Goal: Task Accomplishment & Management: Manage account settings

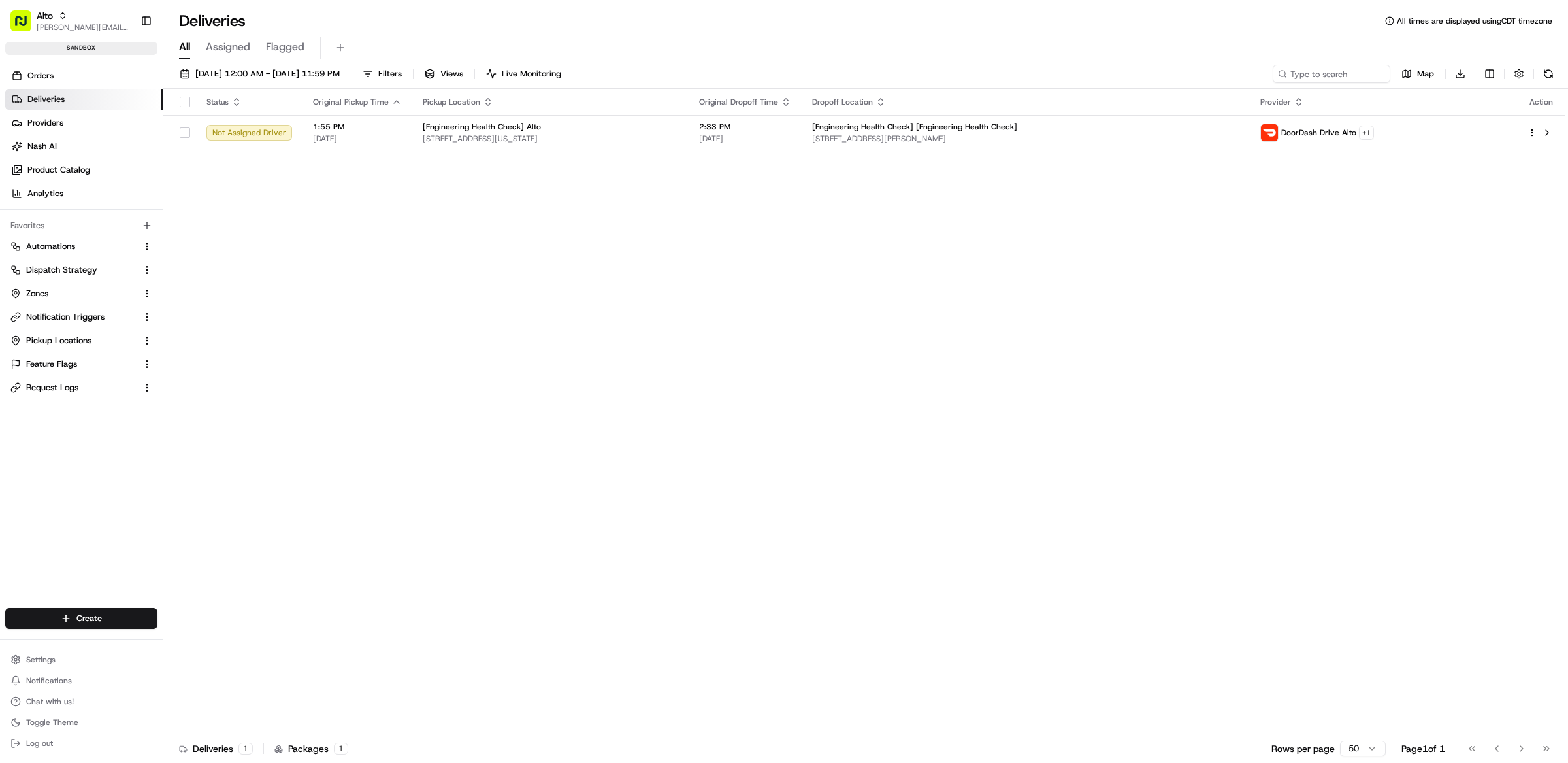
click at [731, 289] on div "Status Original Pickup Time Pickup Location Original Dropoff Time Dropoff Locat…" at bounding box center [864, 412] width 1402 height 645
click at [54, 125] on span "Providers" at bounding box center [45, 123] width 36 height 12
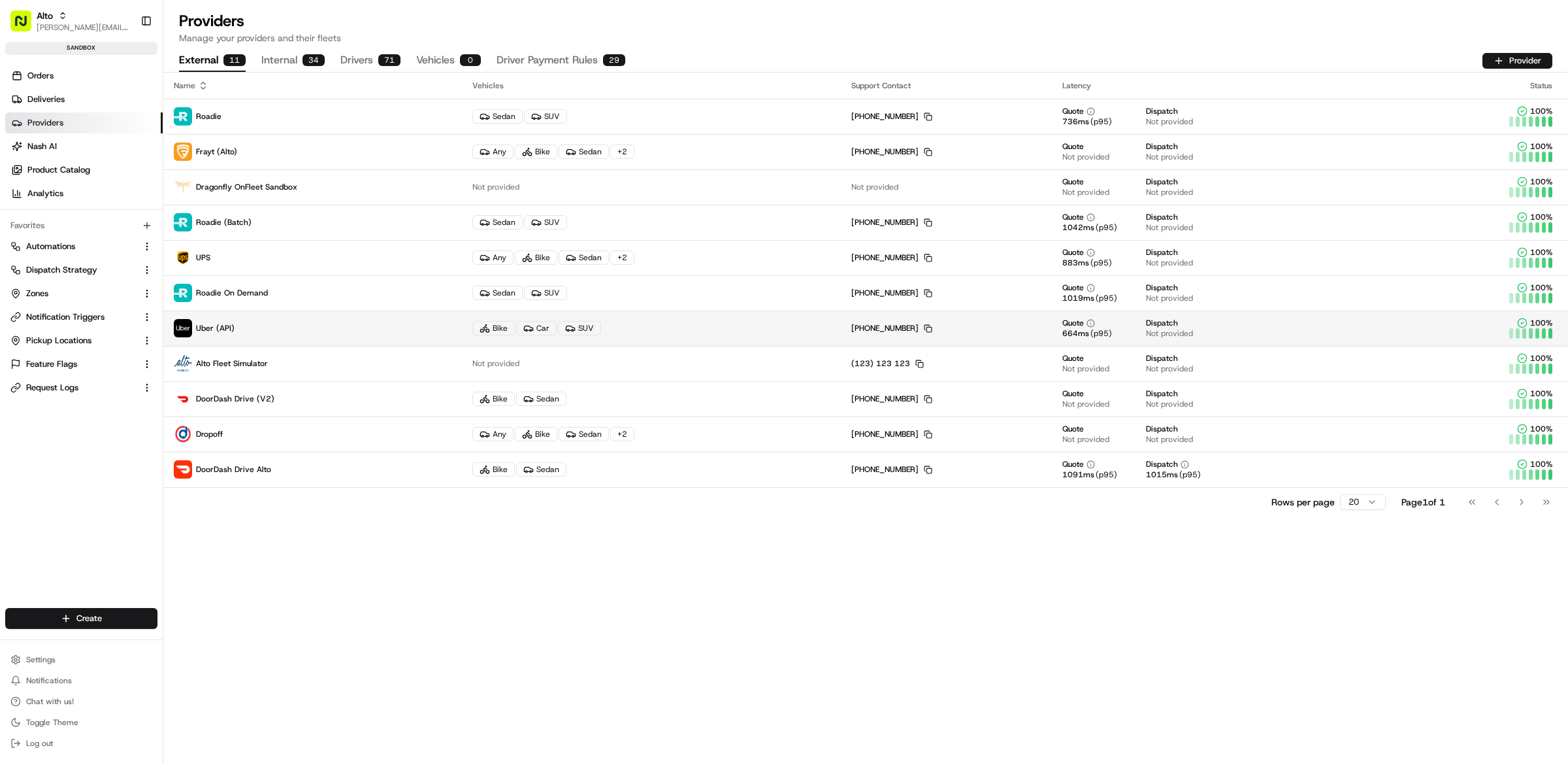
click at [283, 334] on p "Uber (API)" at bounding box center [312, 328] width 278 height 18
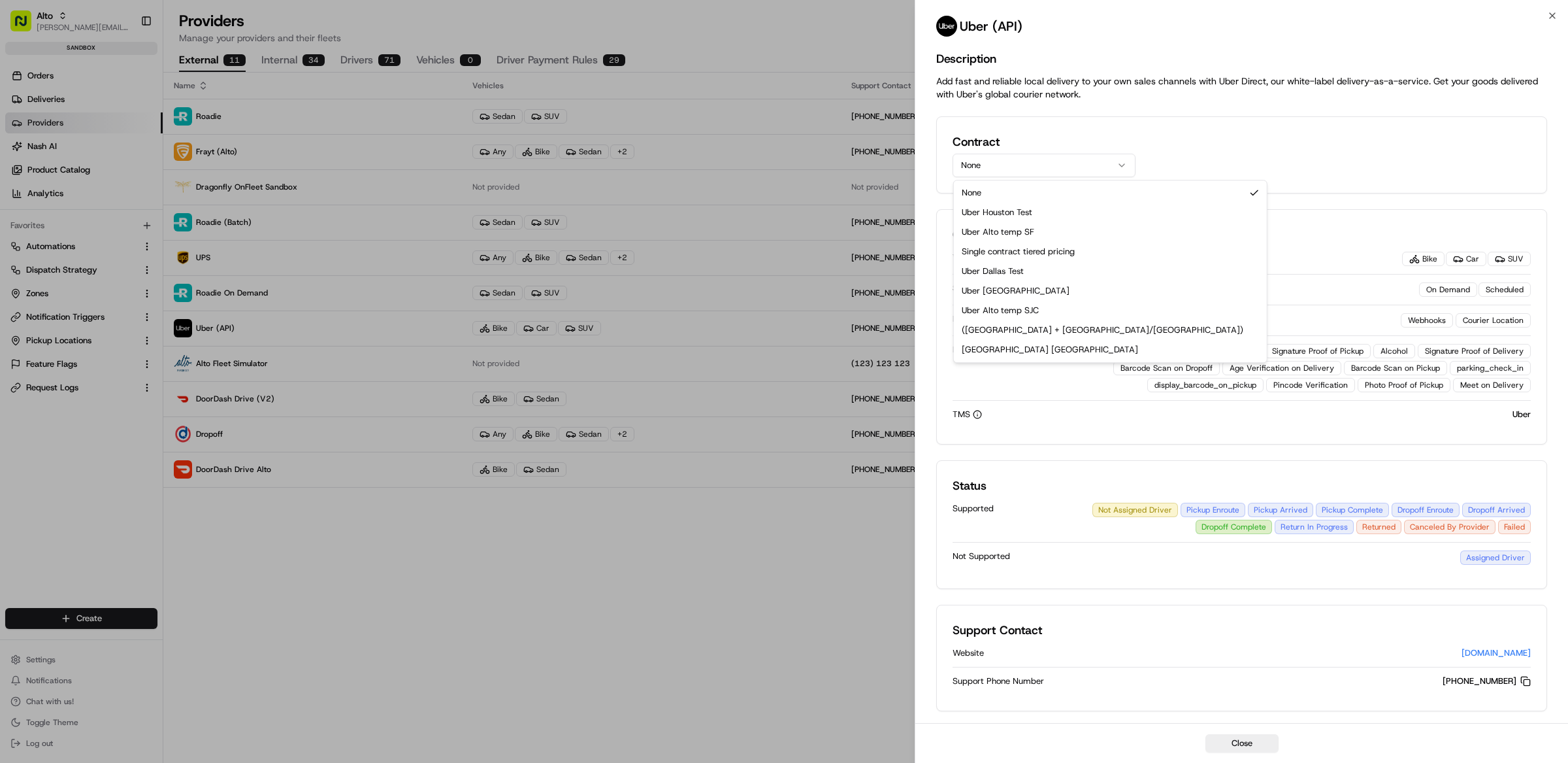
click at [1001, 157] on button "None" at bounding box center [1044, 165] width 183 height 23
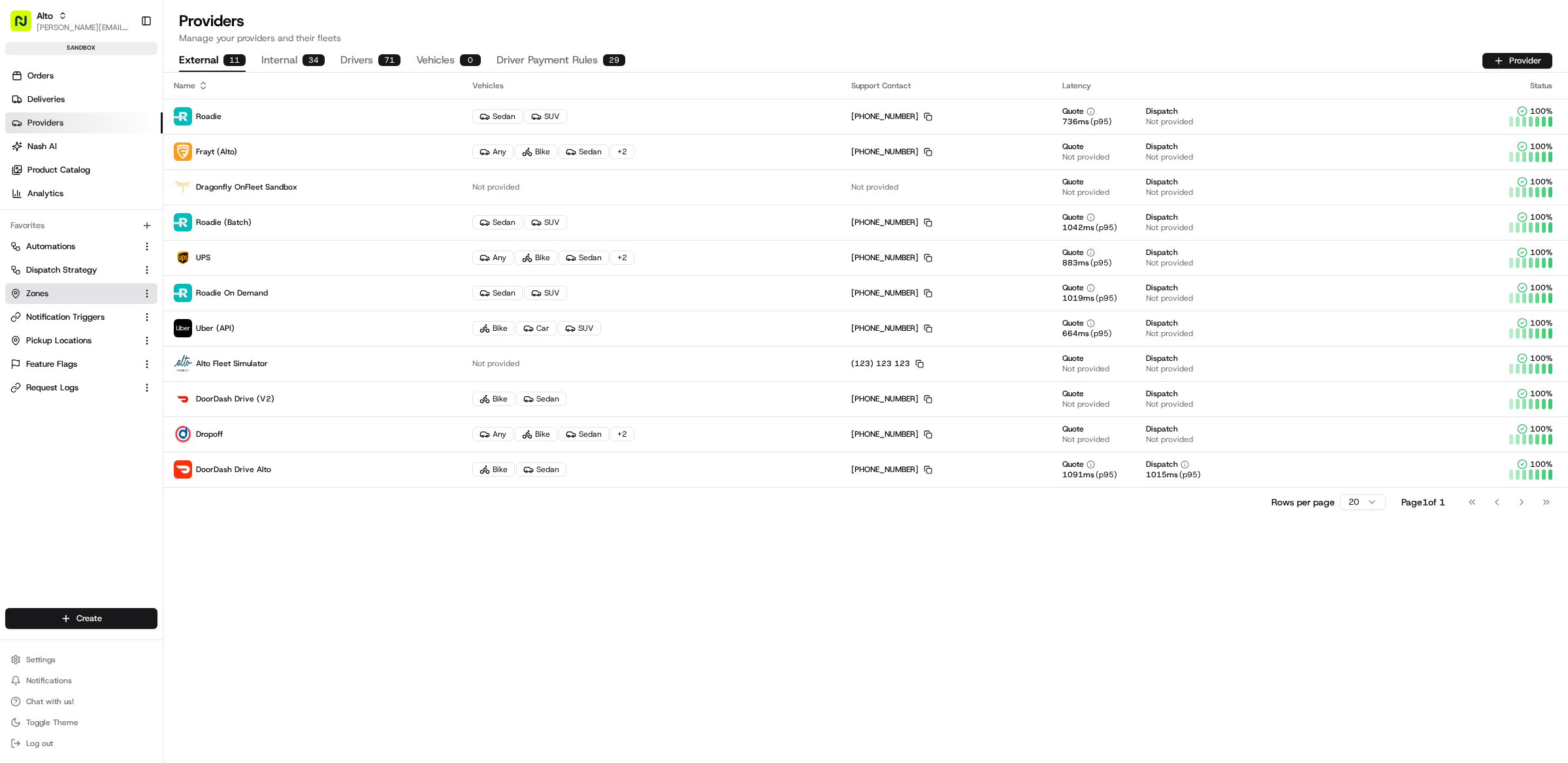
click at [68, 292] on link "Zones" at bounding box center [73, 294] width 126 height 12
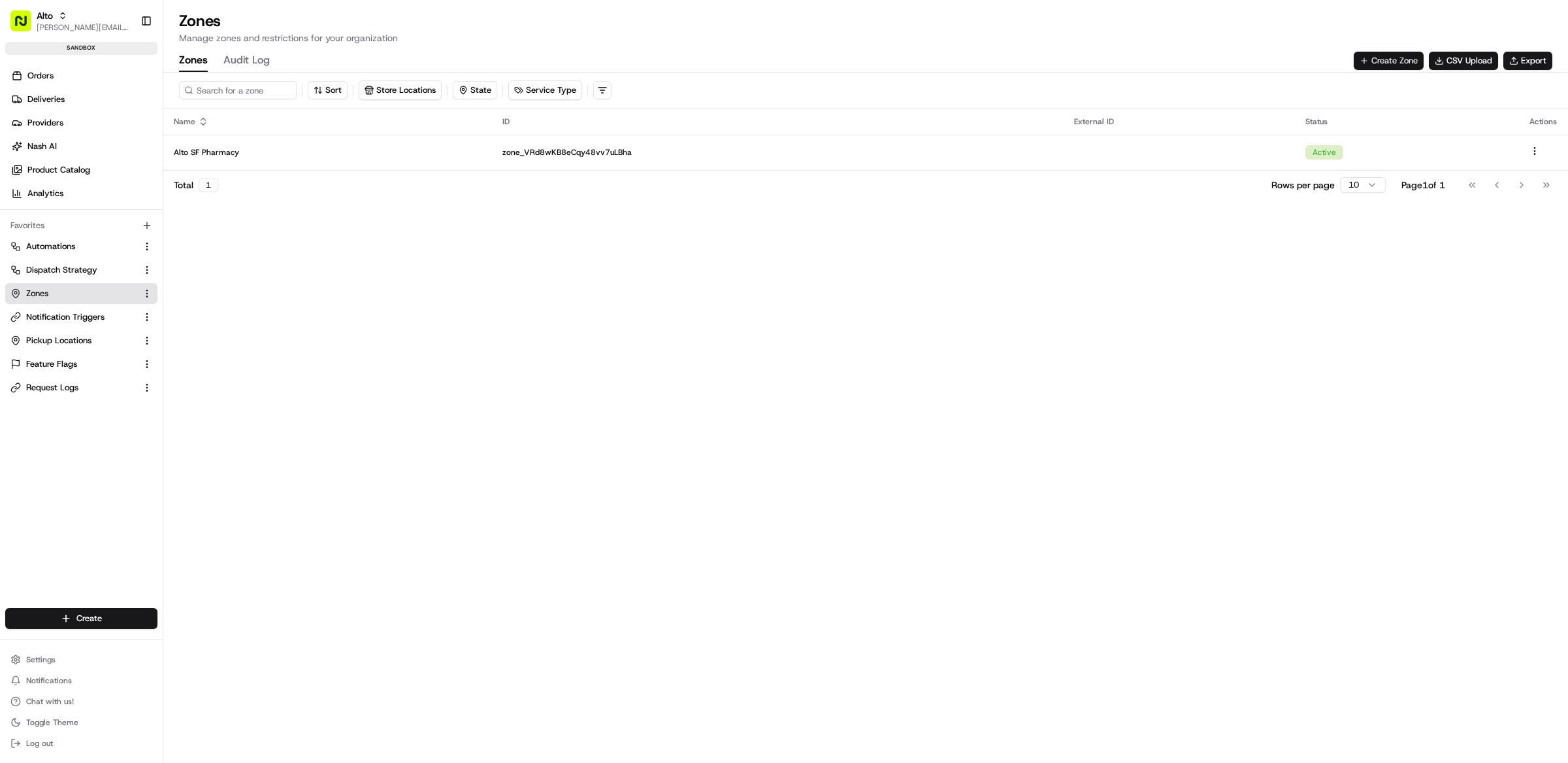
click at [1362, 60] on button "Create Zone" at bounding box center [1389, 61] width 70 height 18
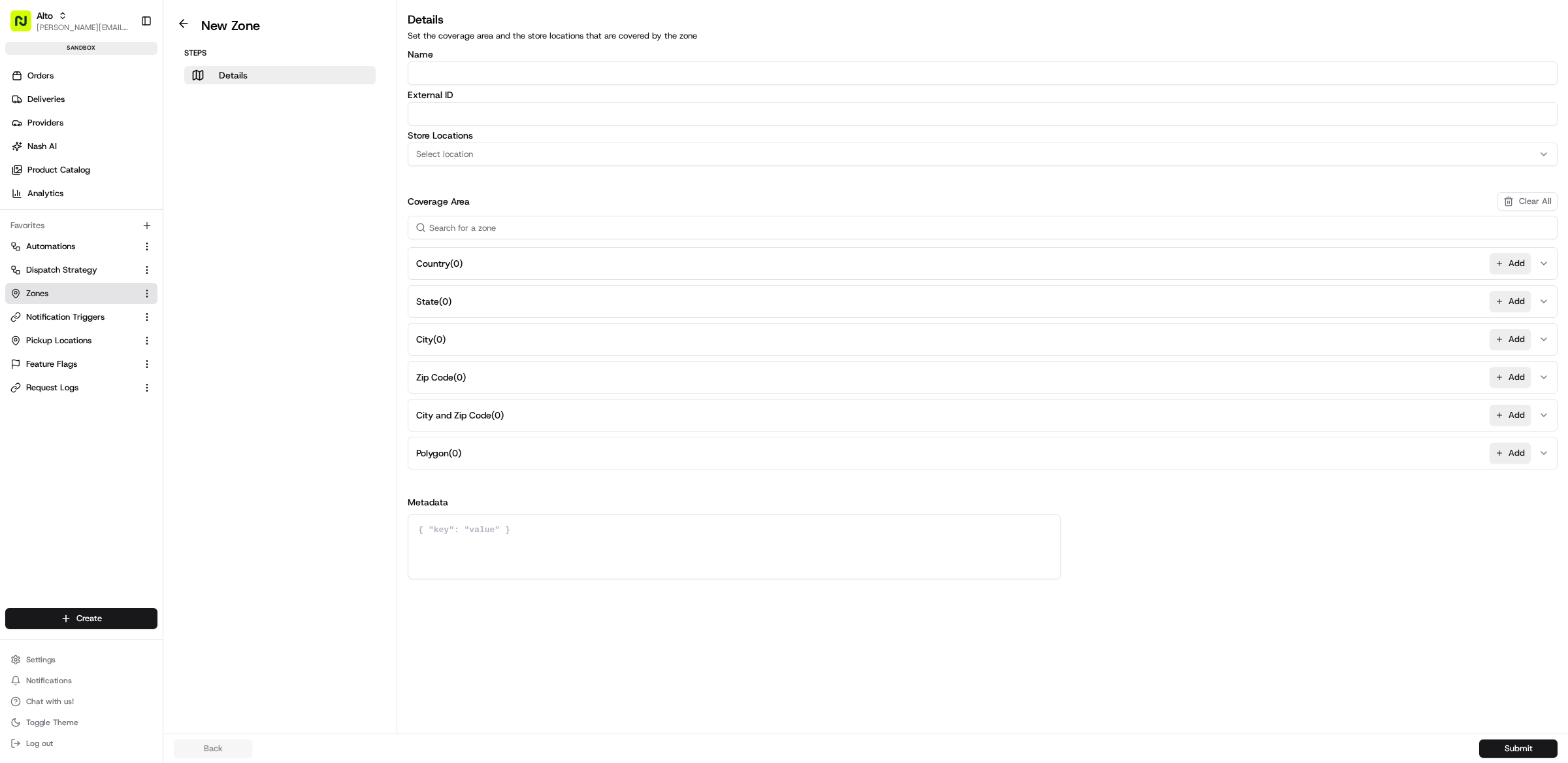
click at [519, 384] on button "Zip Code ( 0 ) Add" at bounding box center [982, 377] width 1143 height 32
click at [514, 401] on input at bounding box center [982, 410] width 1138 height 23
type input "94107 94143 94188 94158 94110 94124 94103 94137 94139 94141 94144 94145 94151 9…"
click at [307, 399] on aside "New Zone Steps Details" at bounding box center [280, 366] width 234 height 733
click at [488, 404] on input at bounding box center [982, 410] width 1138 height 23
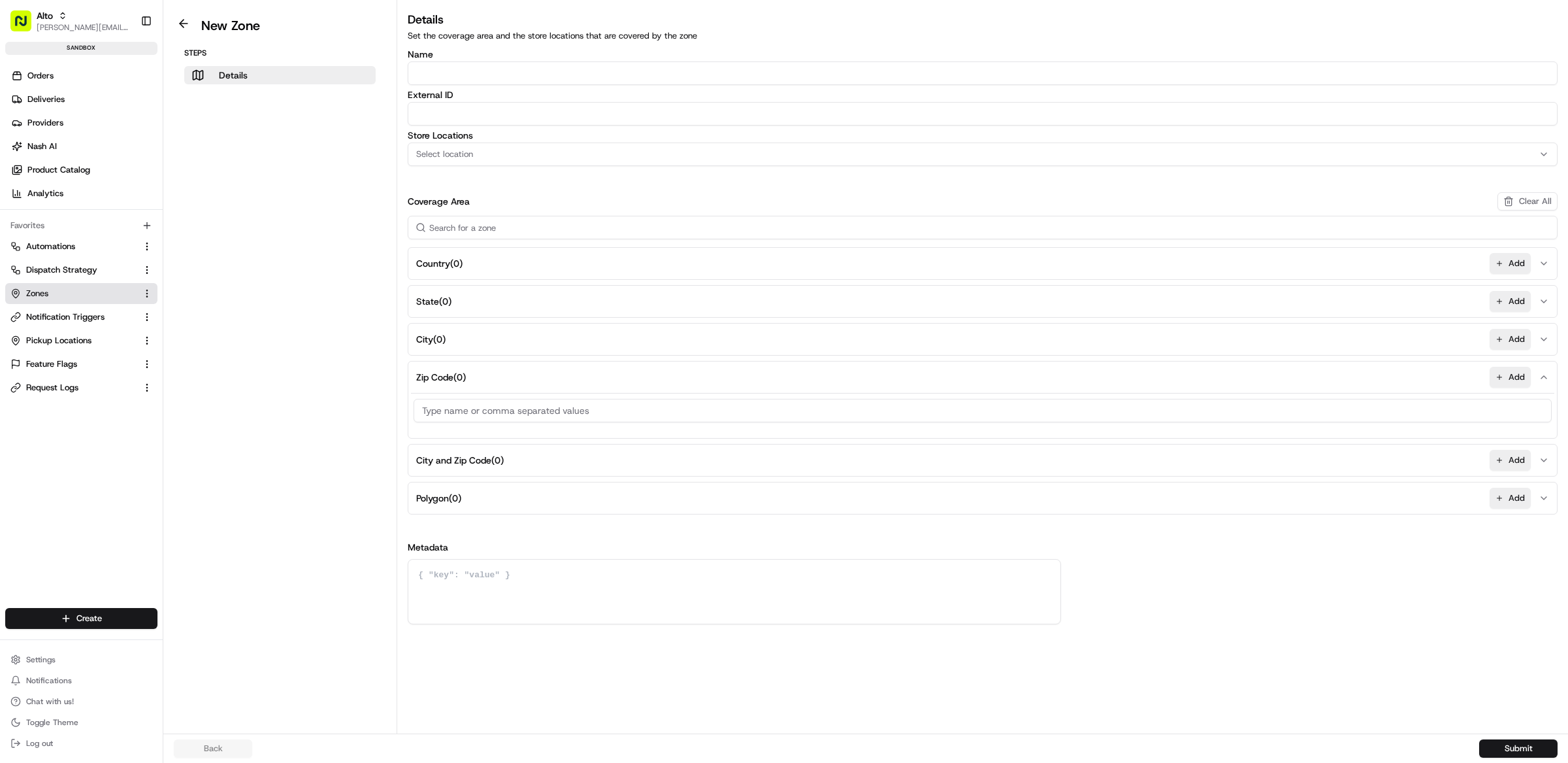
paste input "94107,94143,94188,94158,94110,94124,94103,94137,94139,94141,94144,94145,94151,9…"
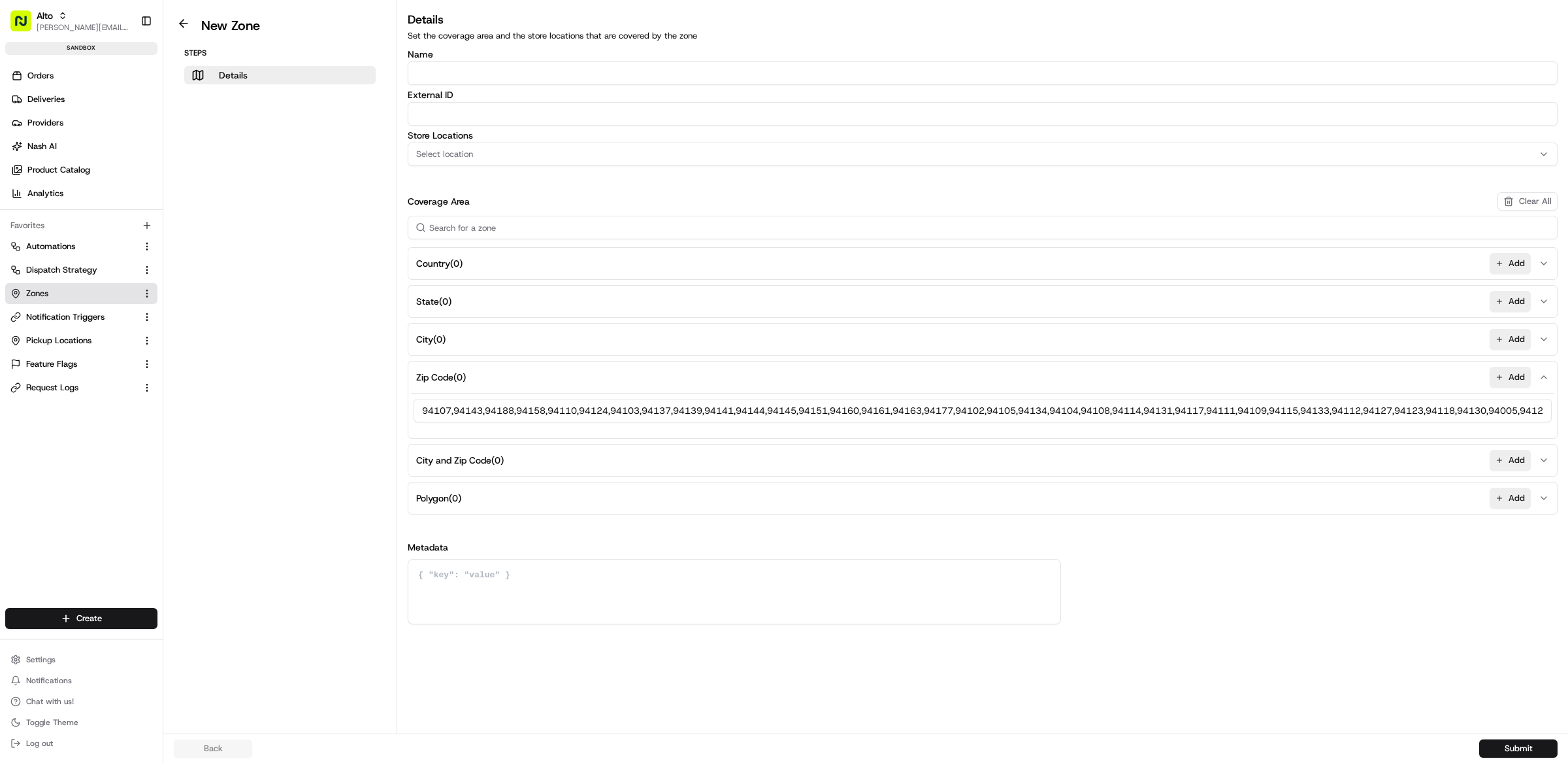
scroll to position [0, 2814]
type input "94107,94143,94188,94158,94110,94124,94103,94137,94139,94141,94144,94145,94151,9…"
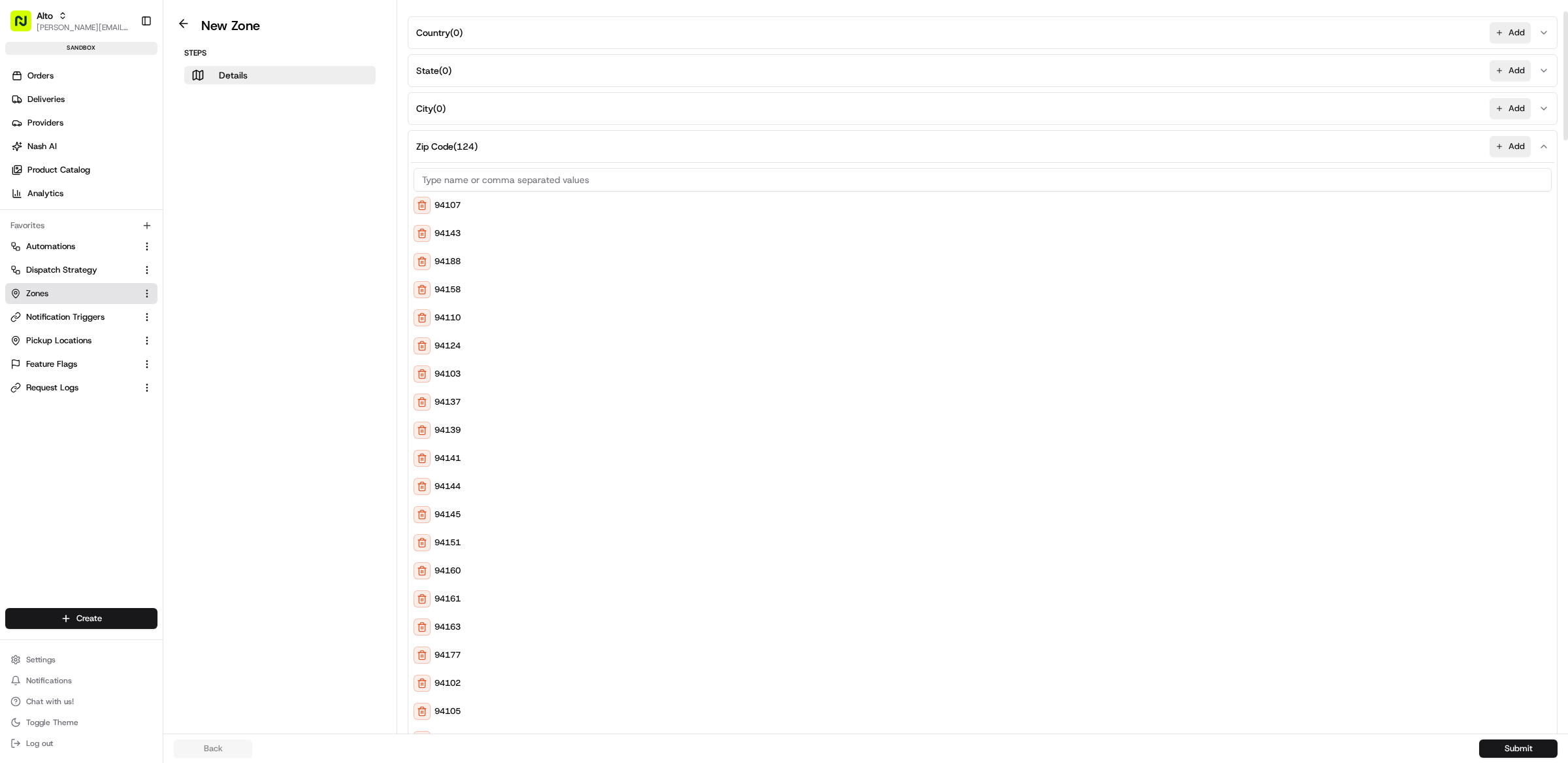
scroll to position [0, 0]
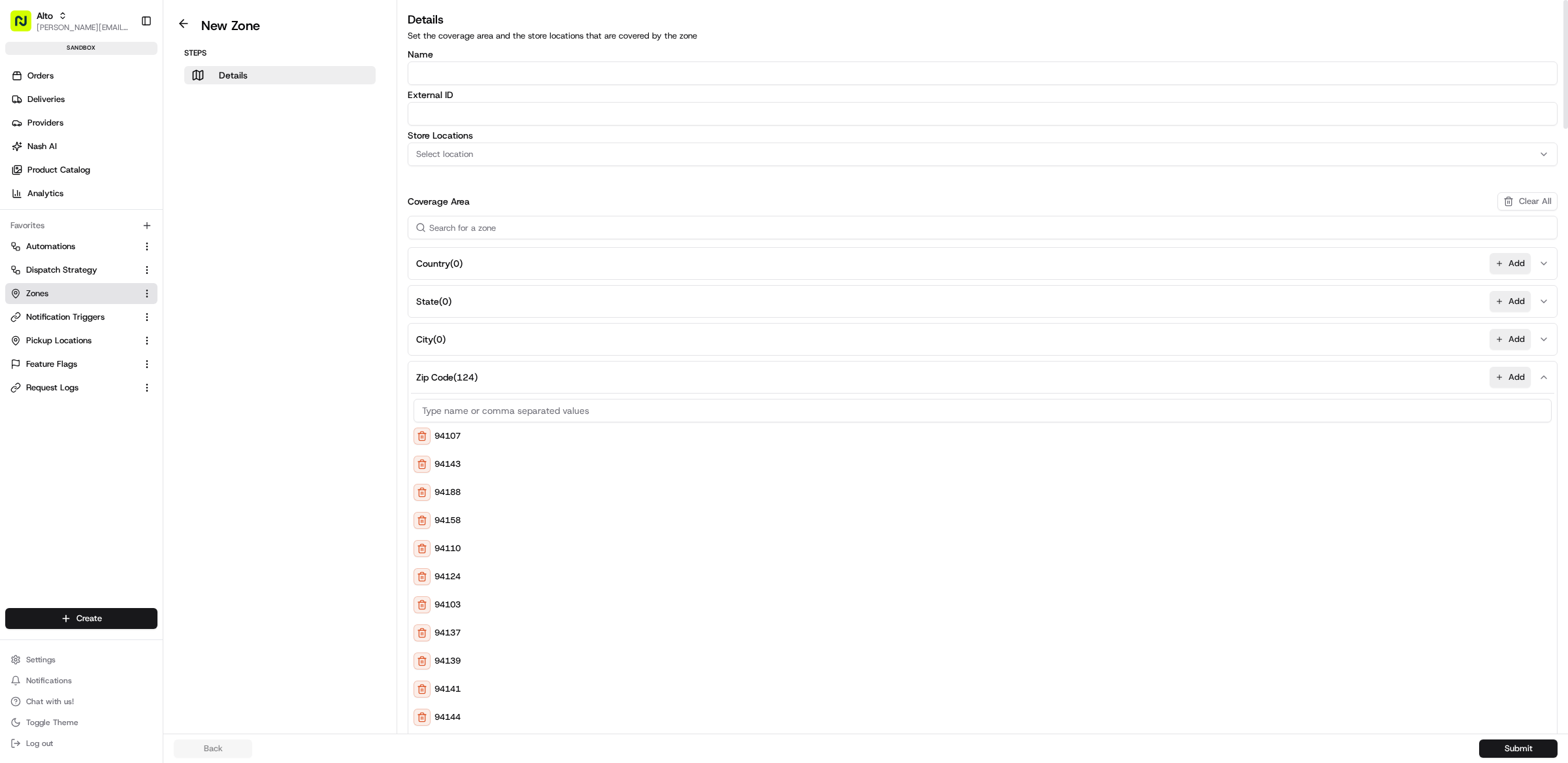
click at [471, 158] on span "Select location" at bounding box center [444, 154] width 57 height 12
click at [468, 212] on div "Alto SF Pharmacy (SF)" at bounding box center [502, 206] width 187 height 20
click at [458, 102] on html "Alto matt@usenash.com Toggle Sidebar sandbox Orders Deliveries Providers Nash A…" at bounding box center [784, 381] width 1568 height 763
click at [463, 68] on input "Name" at bounding box center [982, 73] width 1150 height 23
type input "SF Delivery Zone"
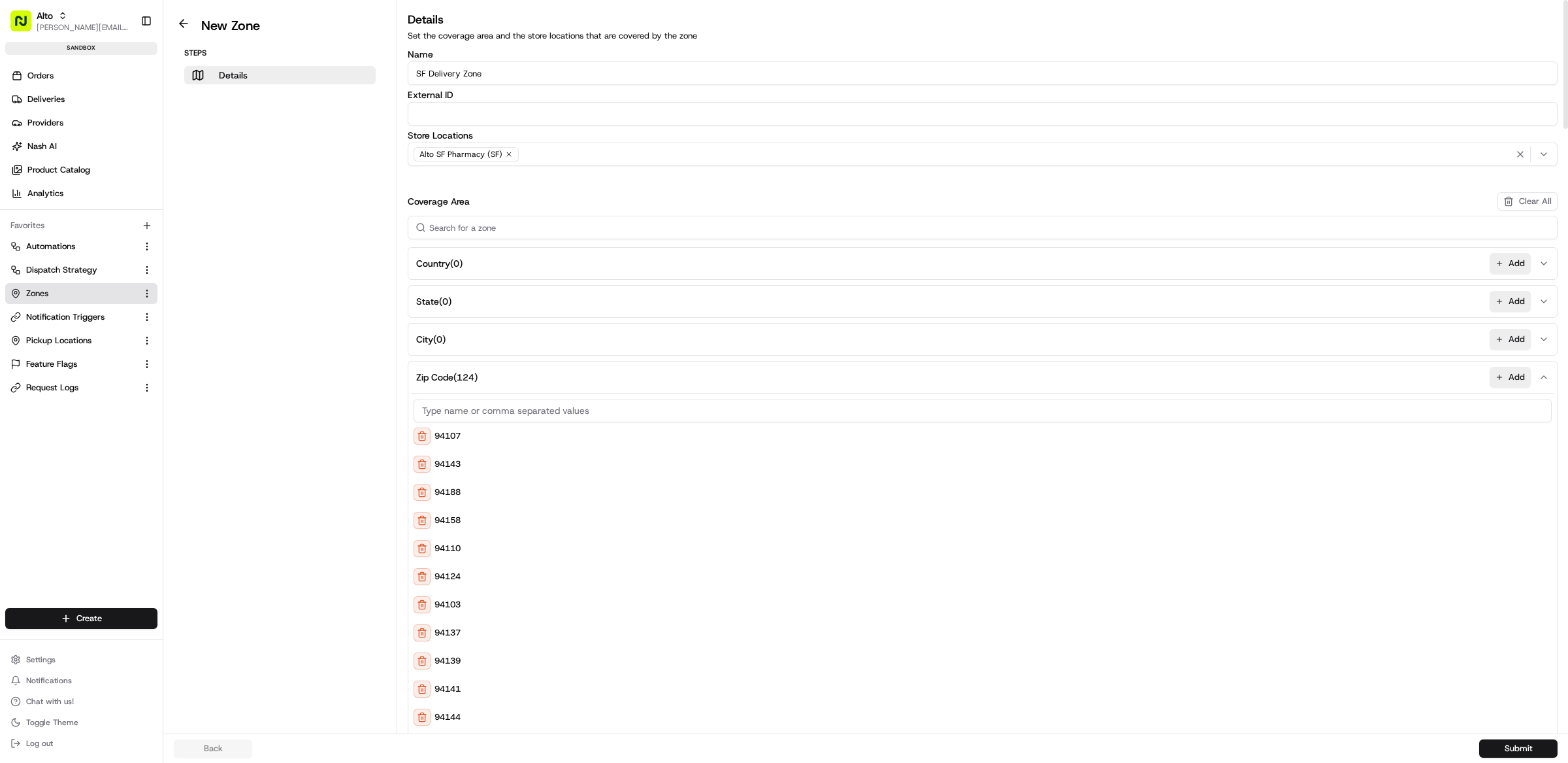
click at [470, 116] on input "External ID" at bounding box center [982, 113] width 1150 height 23
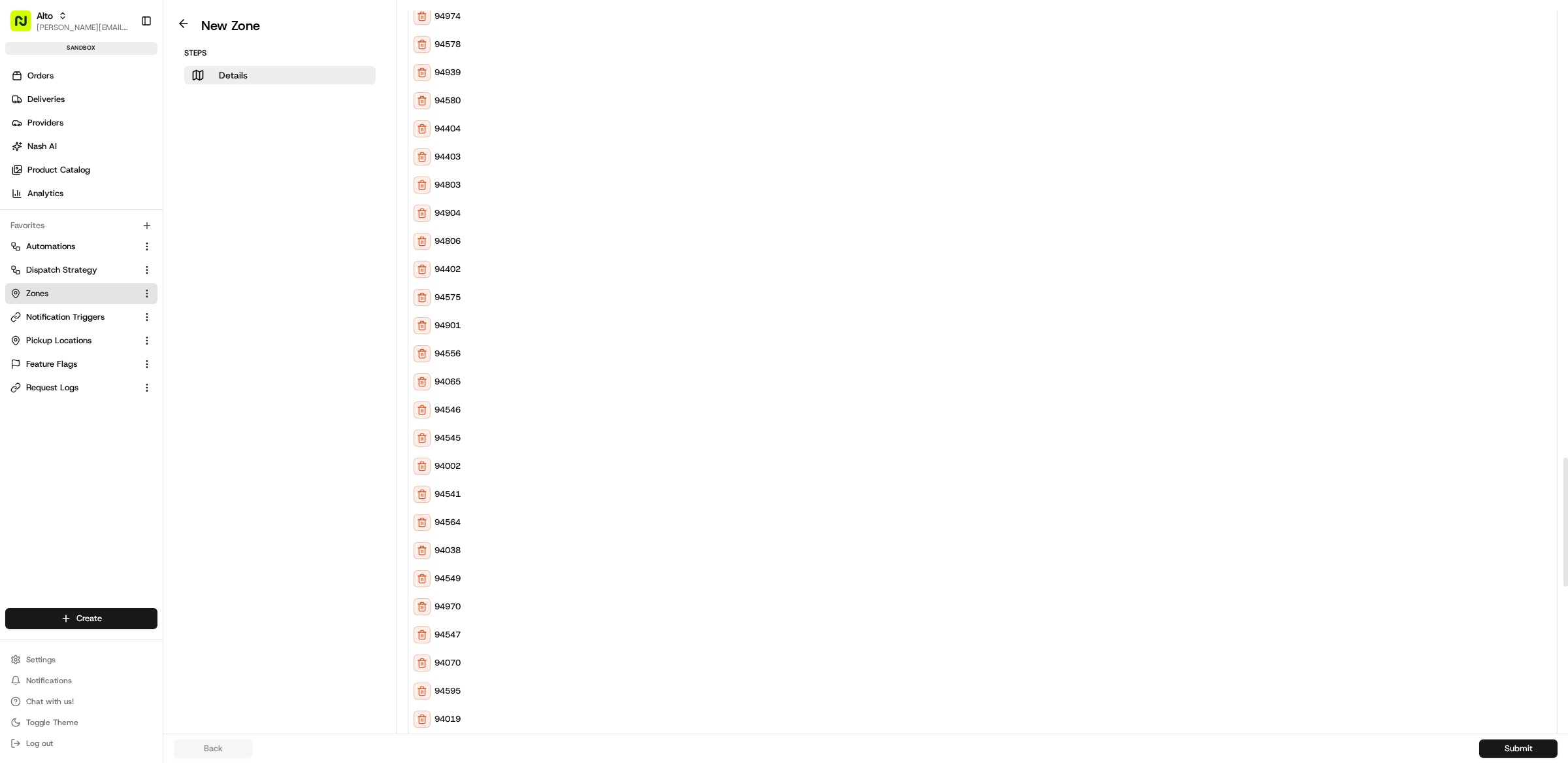
scroll to position [3409, 0]
type input "SF-123"
click at [1497, 750] on button "Submit" at bounding box center [1518, 748] width 78 height 18
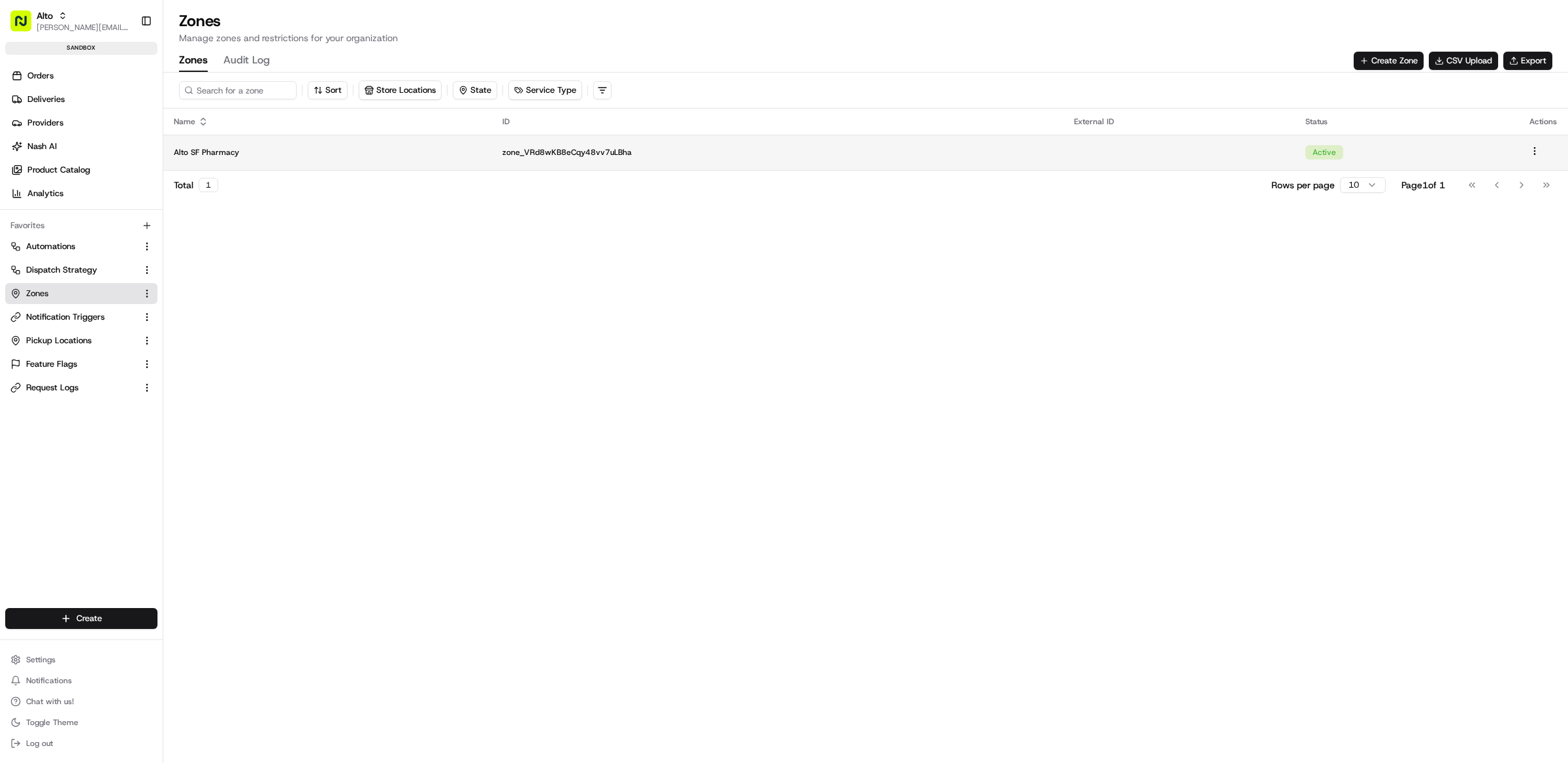
click at [438, 140] on td "Alto SF Pharmacy" at bounding box center [328, 152] width 328 height 35
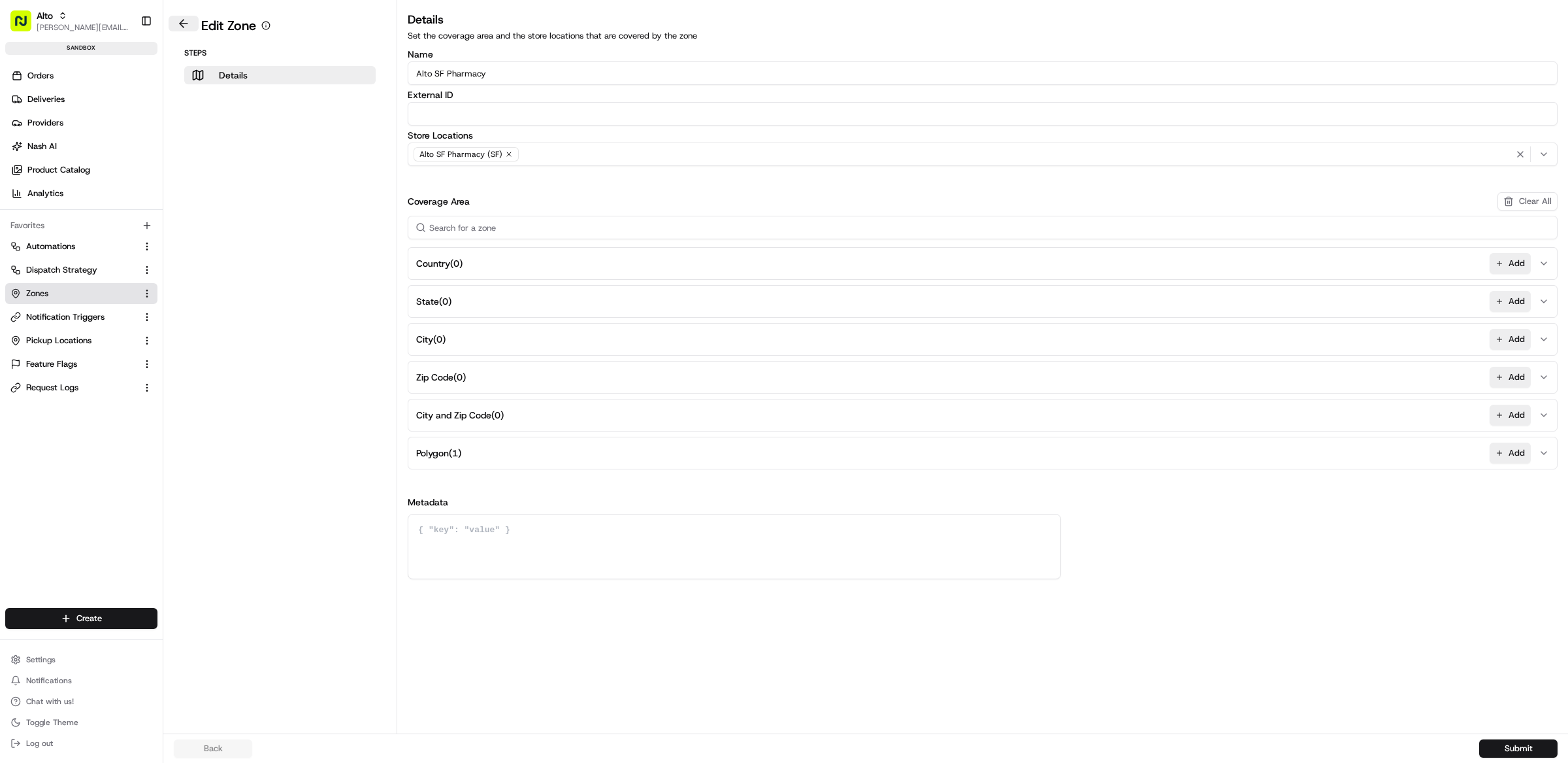
click at [189, 26] on button at bounding box center [183, 23] width 30 height 16
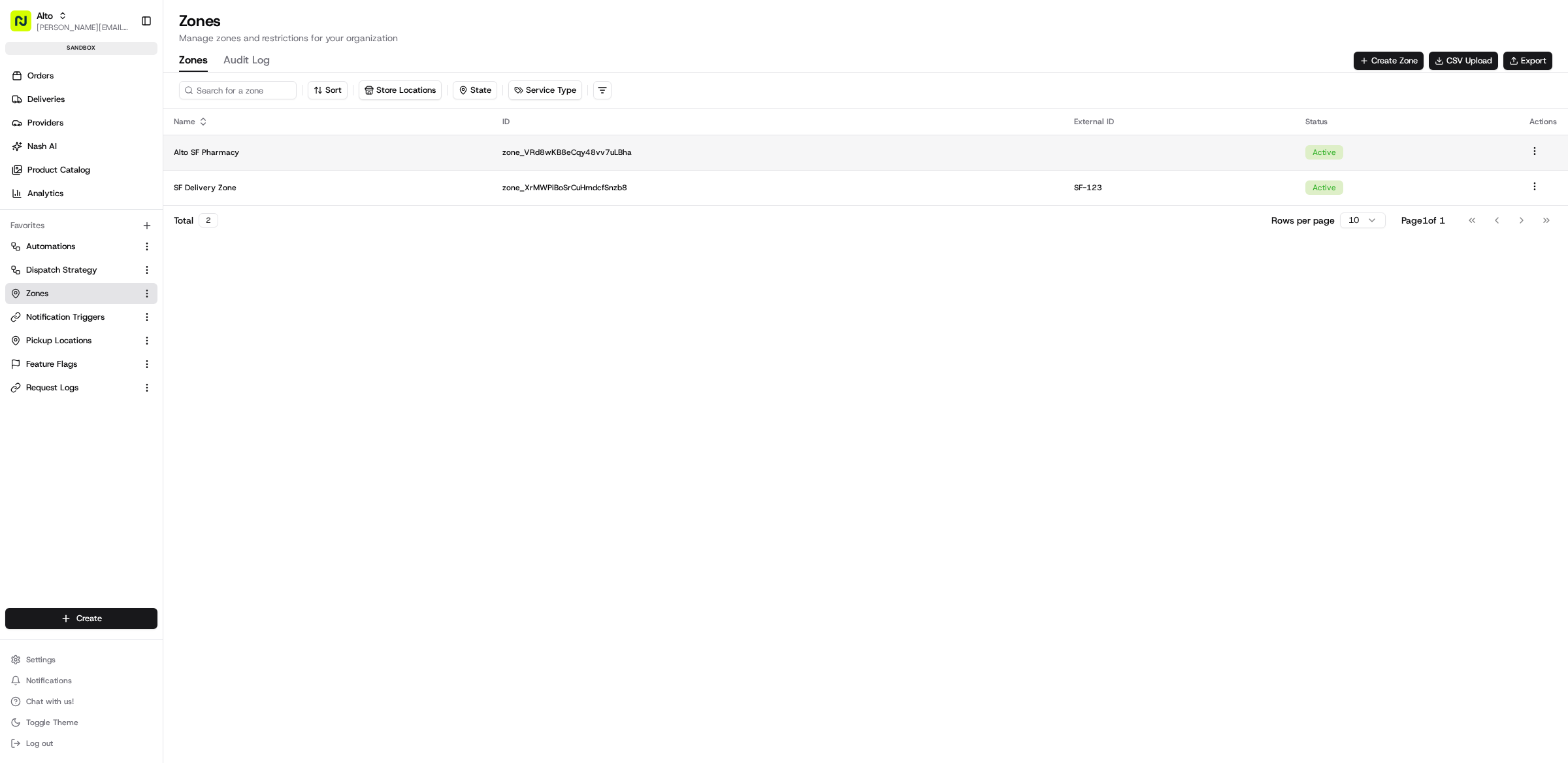
click at [268, 147] on p "Alto SF Pharmacy" at bounding box center [327, 152] width 308 height 11
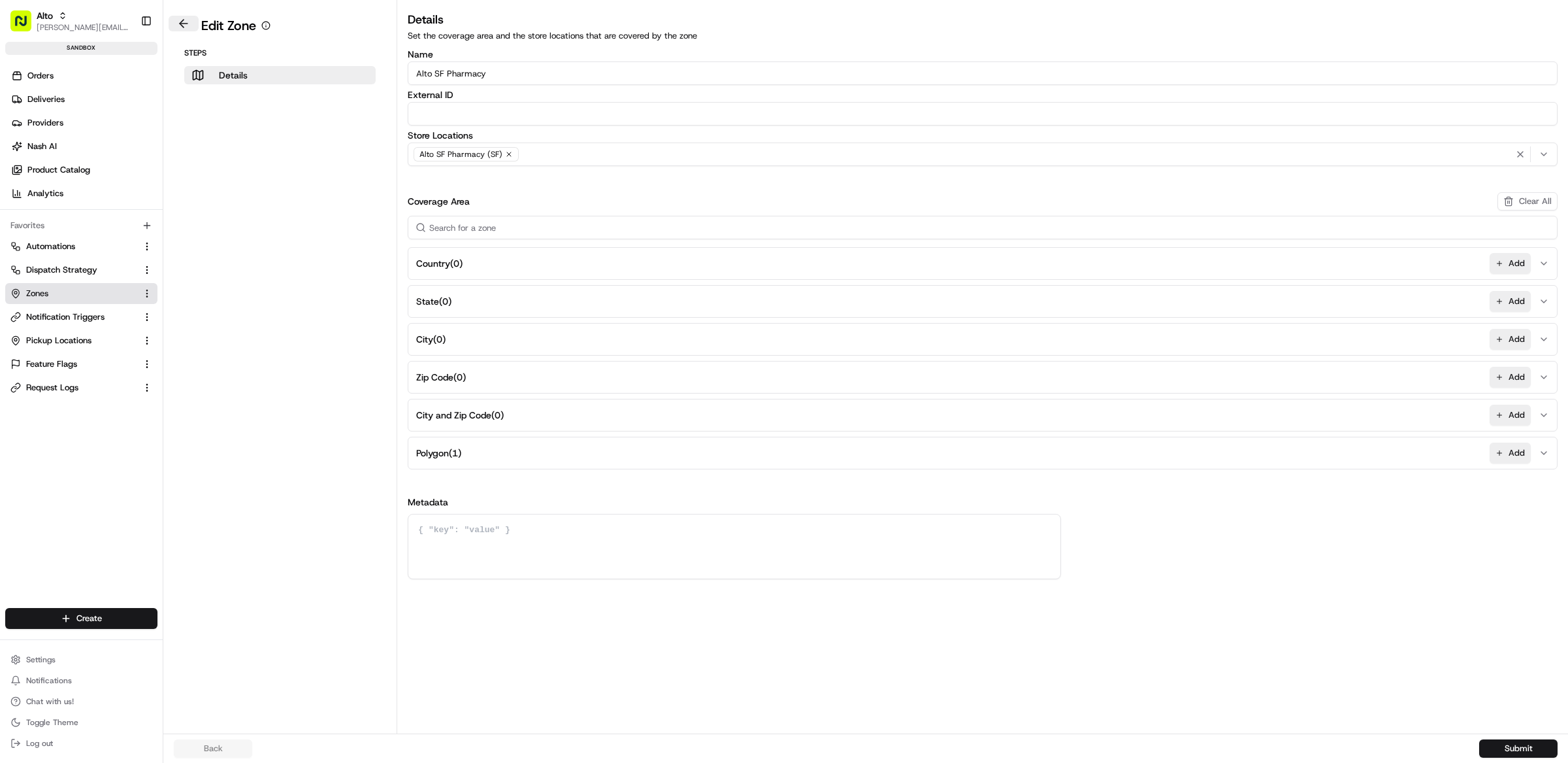
click at [183, 16] on button at bounding box center [183, 23] width 30 height 16
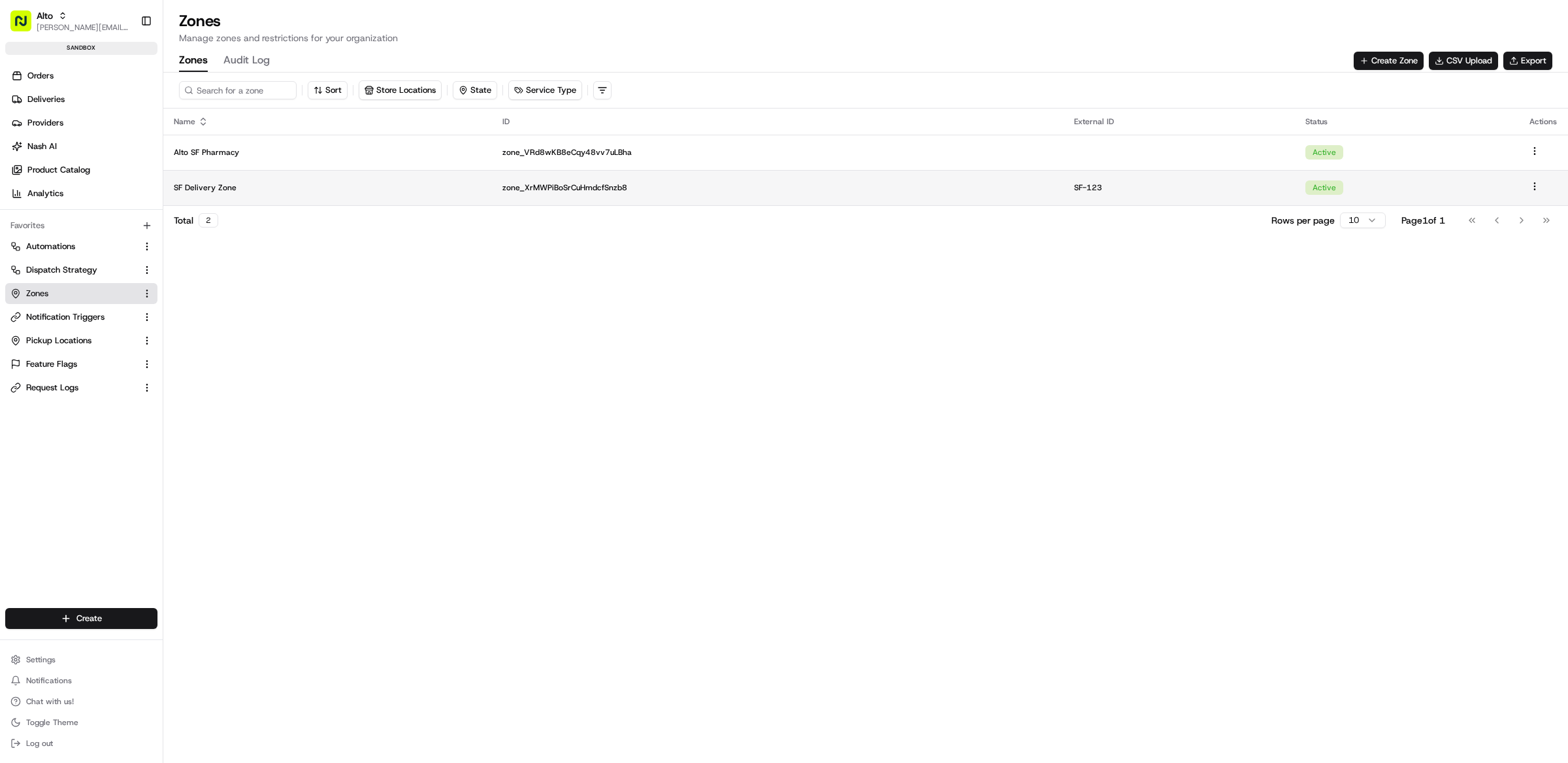
click at [277, 181] on td "SF Delivery Zone" at bounding box center [328, 188] width 328 height 35
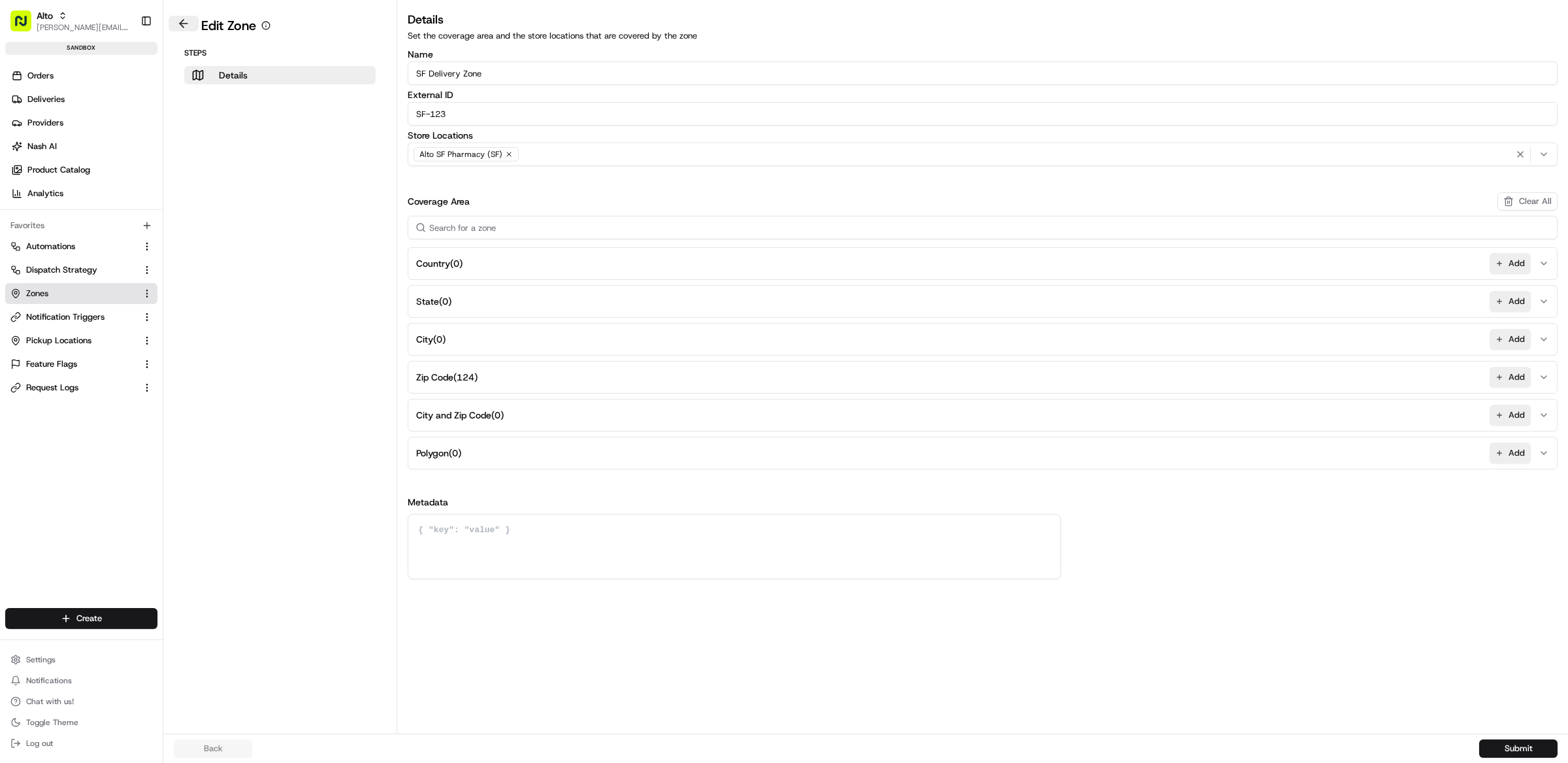
click at [185, 18] on button at bounding box center [183, 23] width 30 height 16
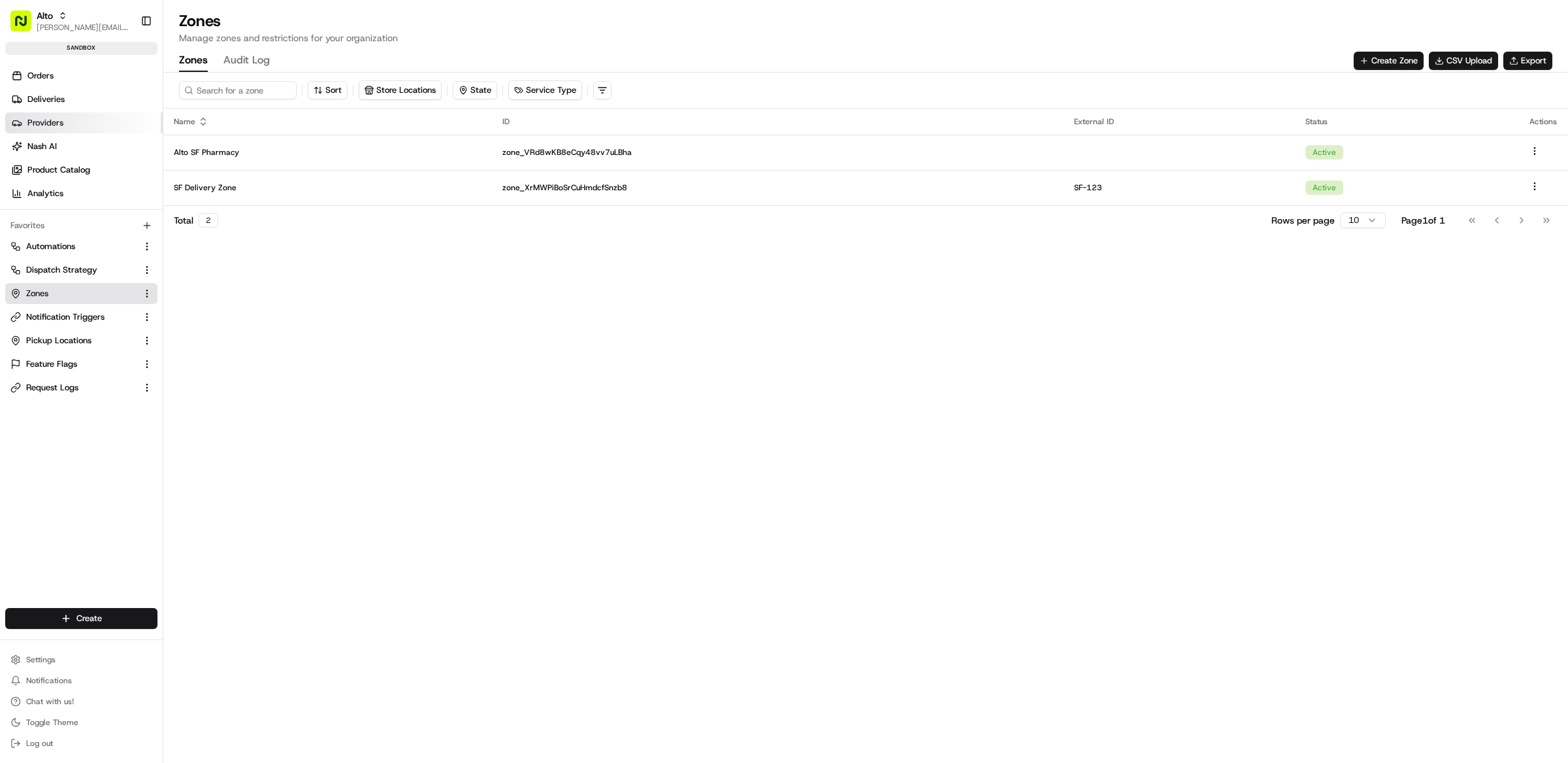
click at [72, 119] on link "Providers" at bounding box center [83, 123] width 158 height 21
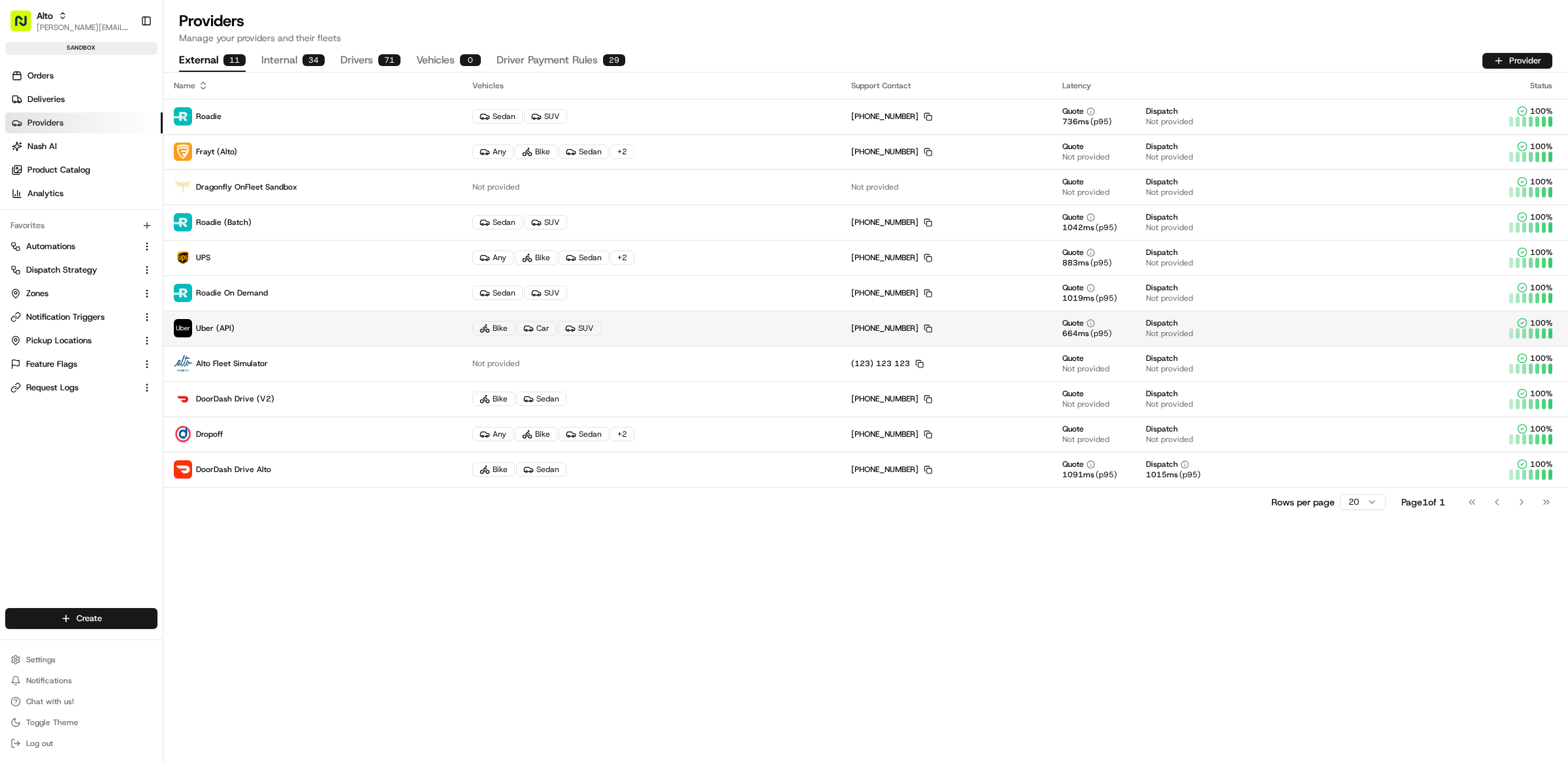
click at [260, 330] on p "Uber (API)" at bounding box center [312, 328] width 278 height 18
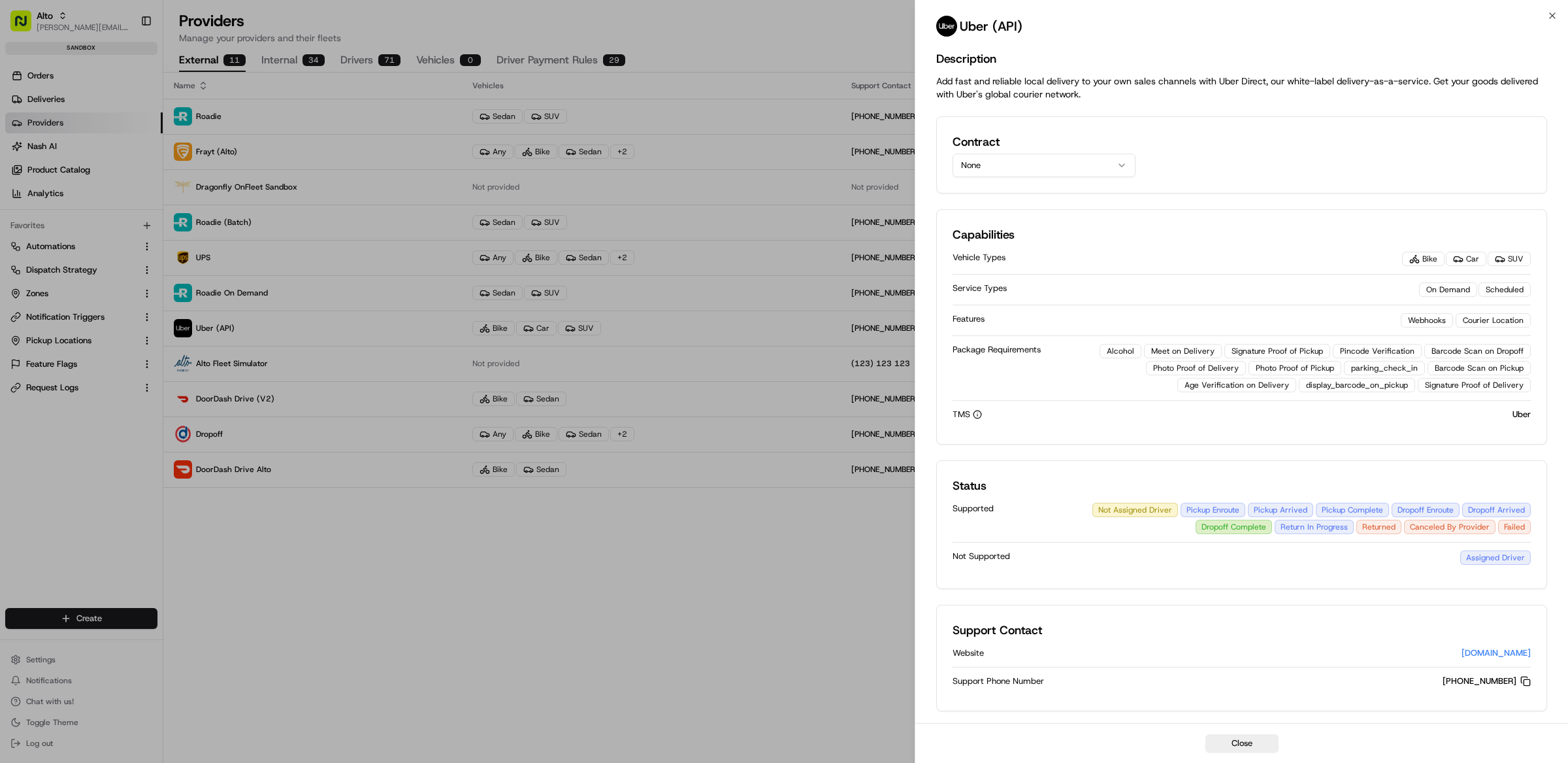
click at [999, 182] on div "Contract None" at bounding box center [1241, 154] width 611 height 77
click at [1000, 171] on button "None" at bounding box center [1044, 165] width 183 height 23
click at [1248, 151] on div "Contract None None Uber Houston Test Uber Alto temp SF Single contract tiered p…" at bounding box center [1242, 154] width 579 height 44
click at [1075, 155] on button "None" at bounding box center [1044, 165] width 183 height 23
click at [1222, 156] on div "Contract None None Uber Houston Test Uber Alto temp SF Single contract tiered p…" at bounding box center [1242, 154] width 579 height 44
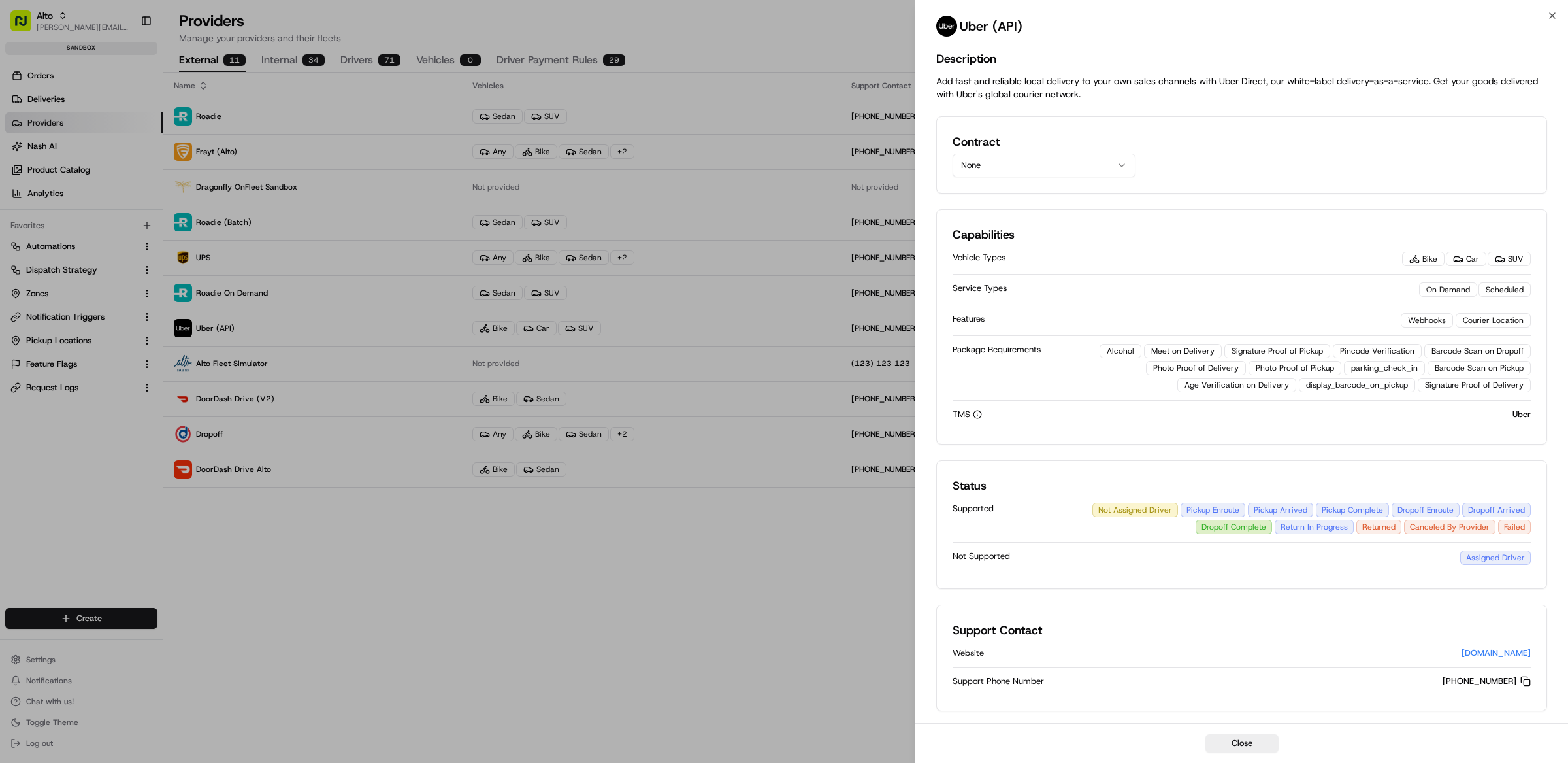
click at [1007, 164] on button "None" at bounding box center [1044, 165] width 183 height 23
click at [1235, 175] on div "Contract None" at bounding box center [1242, 154] width 579 height 44
click at [1069, 165] on button "None" at bounding box center [1044, 165] width 183 height 23
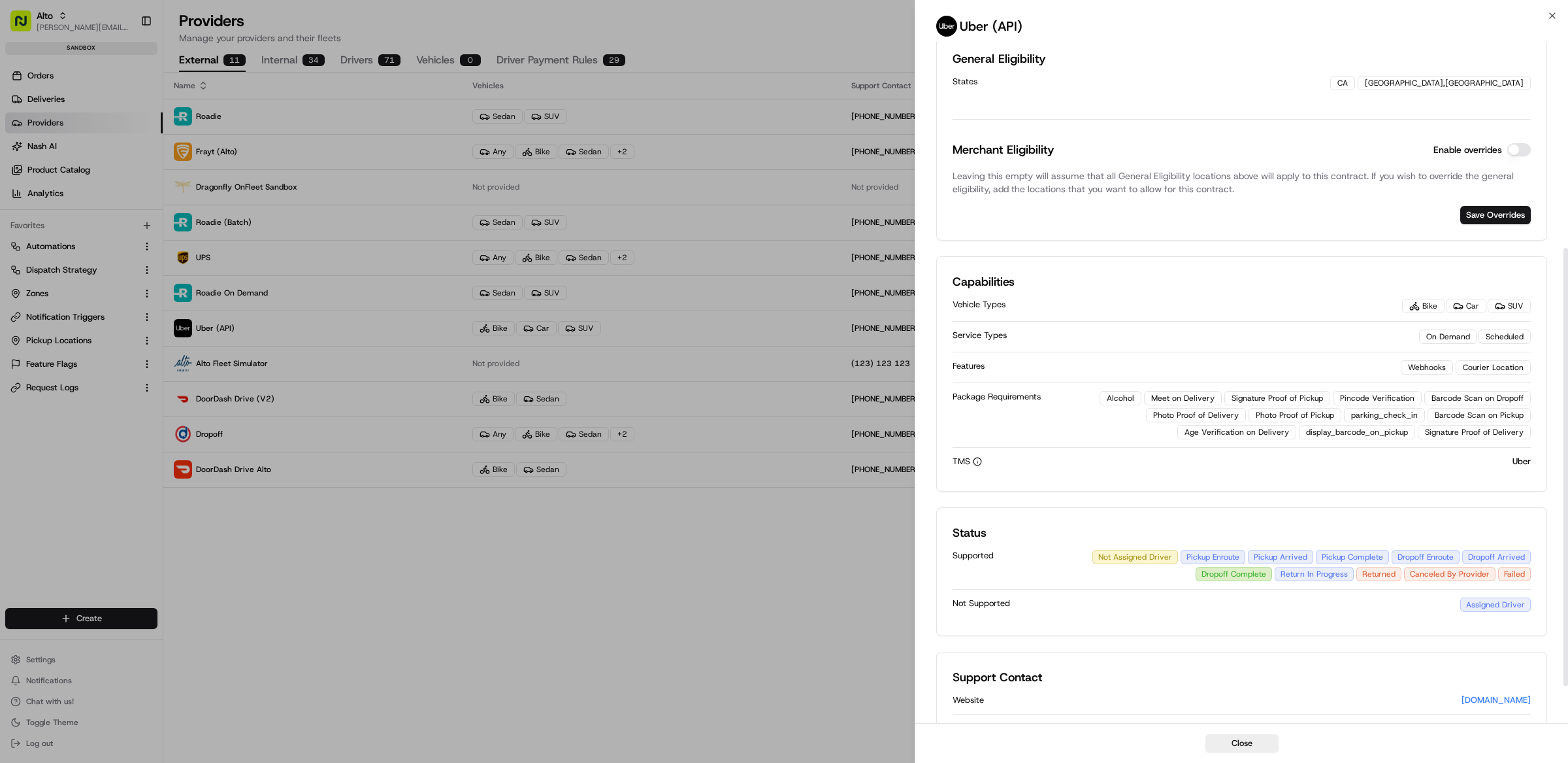
scroll to position [320, 0]
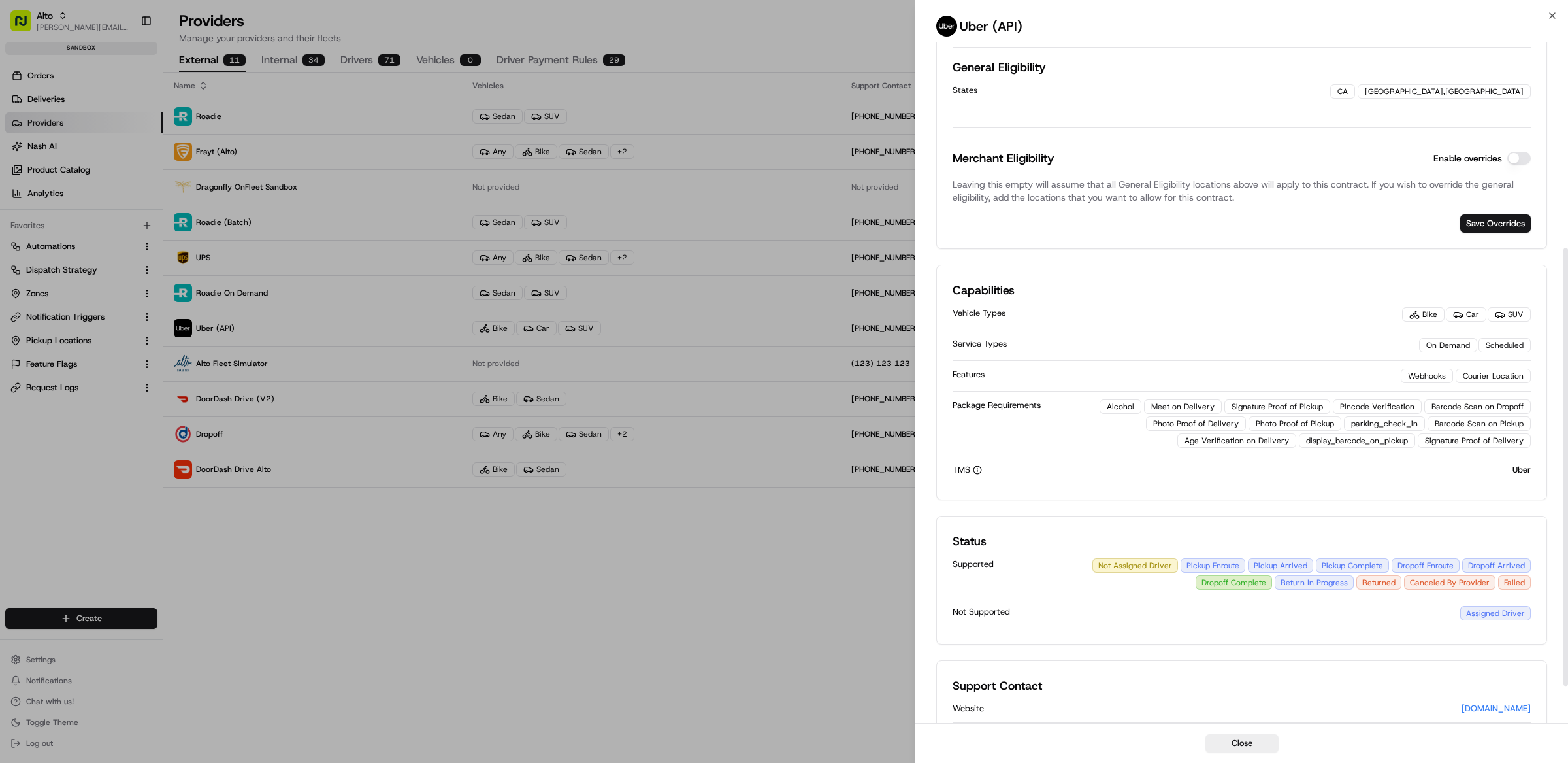
click at [1534, 163] on div "Contract Uber Alto temp SF Details Currency USD Price Type API Package Requirem…" at bounding box center [1241, 22] width 611 height 453
click at [1520, 163] on button "Enable overrides" at bounding box center [1519, 158] width 23 height 13
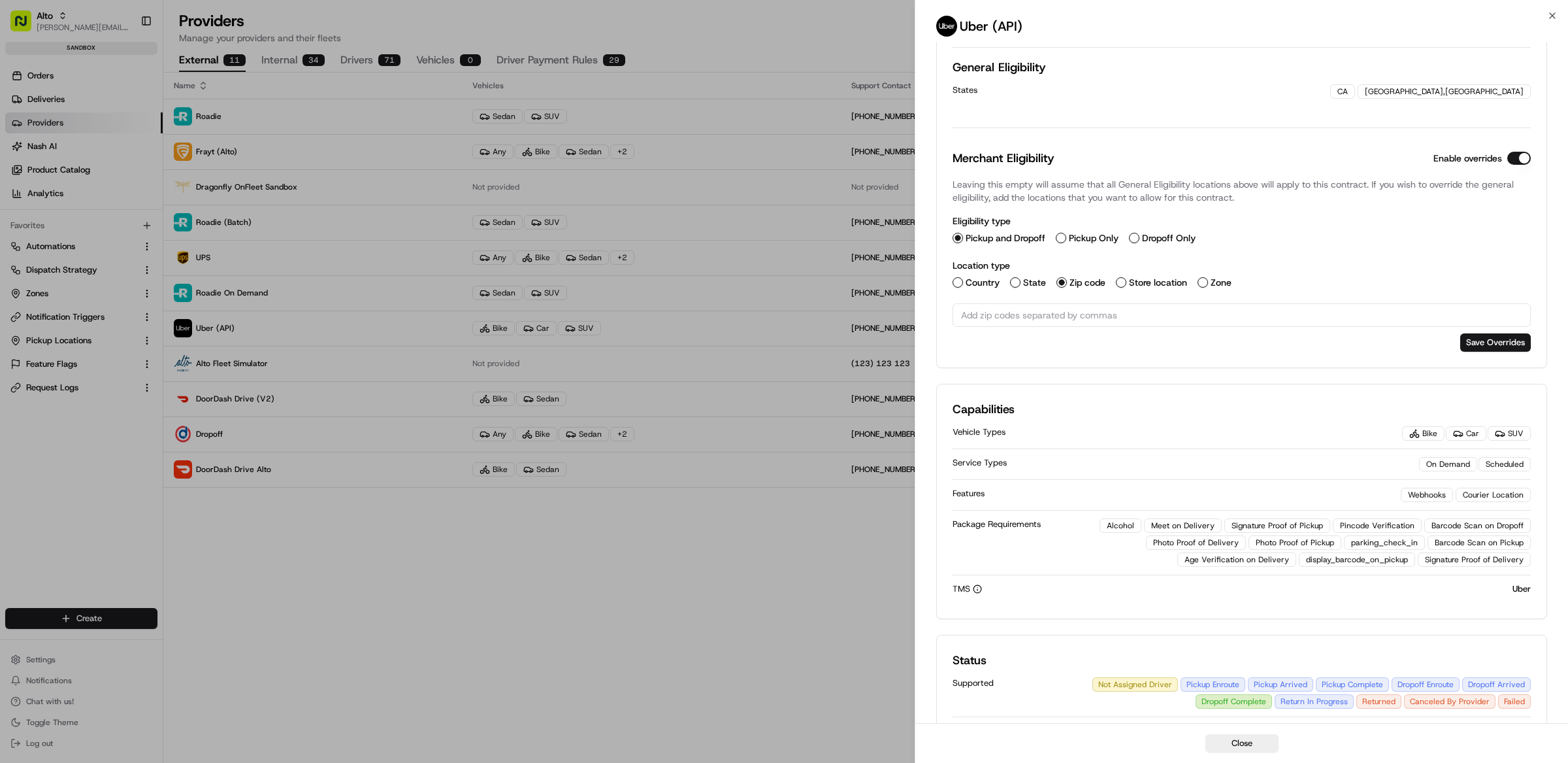
click at [1198, 283] on button "Zone" at bounding box center [1203, 282] width 11 height 11
click at [1147, 313] on div "Select zone" at bounding box center [1242, 315] width 572 height 12
click at [1061, 413] on span "SF Delivery Zone (SF-123)" at bounding box center [1055, 409] width 161 height 12
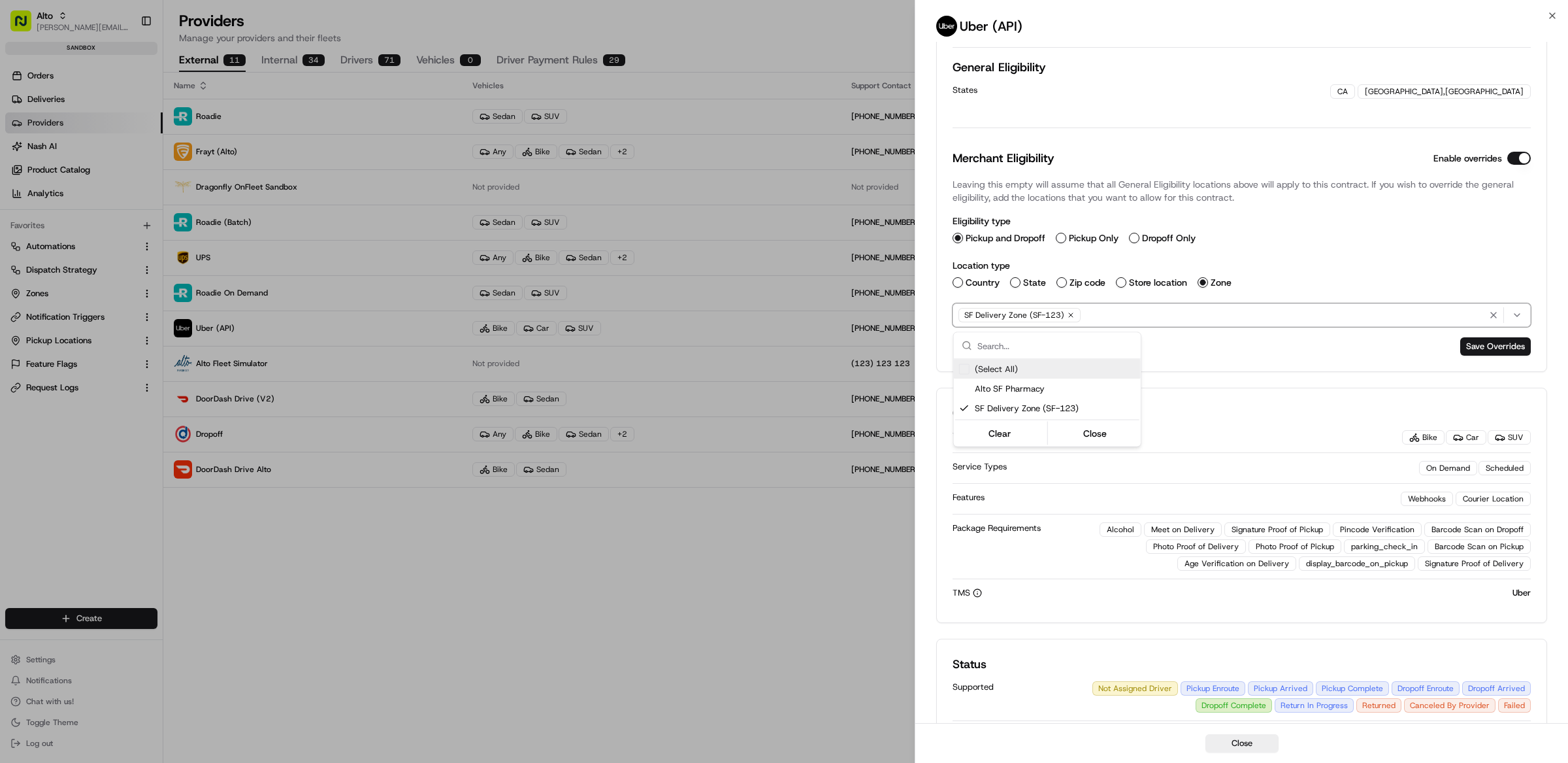
click at [1309, 248] on div at bounding box center [784, 381] width 1568 height 763
click at [1507, 346] on button "Save Overrides" at bounding box center [1495, 346] width 71 height 18
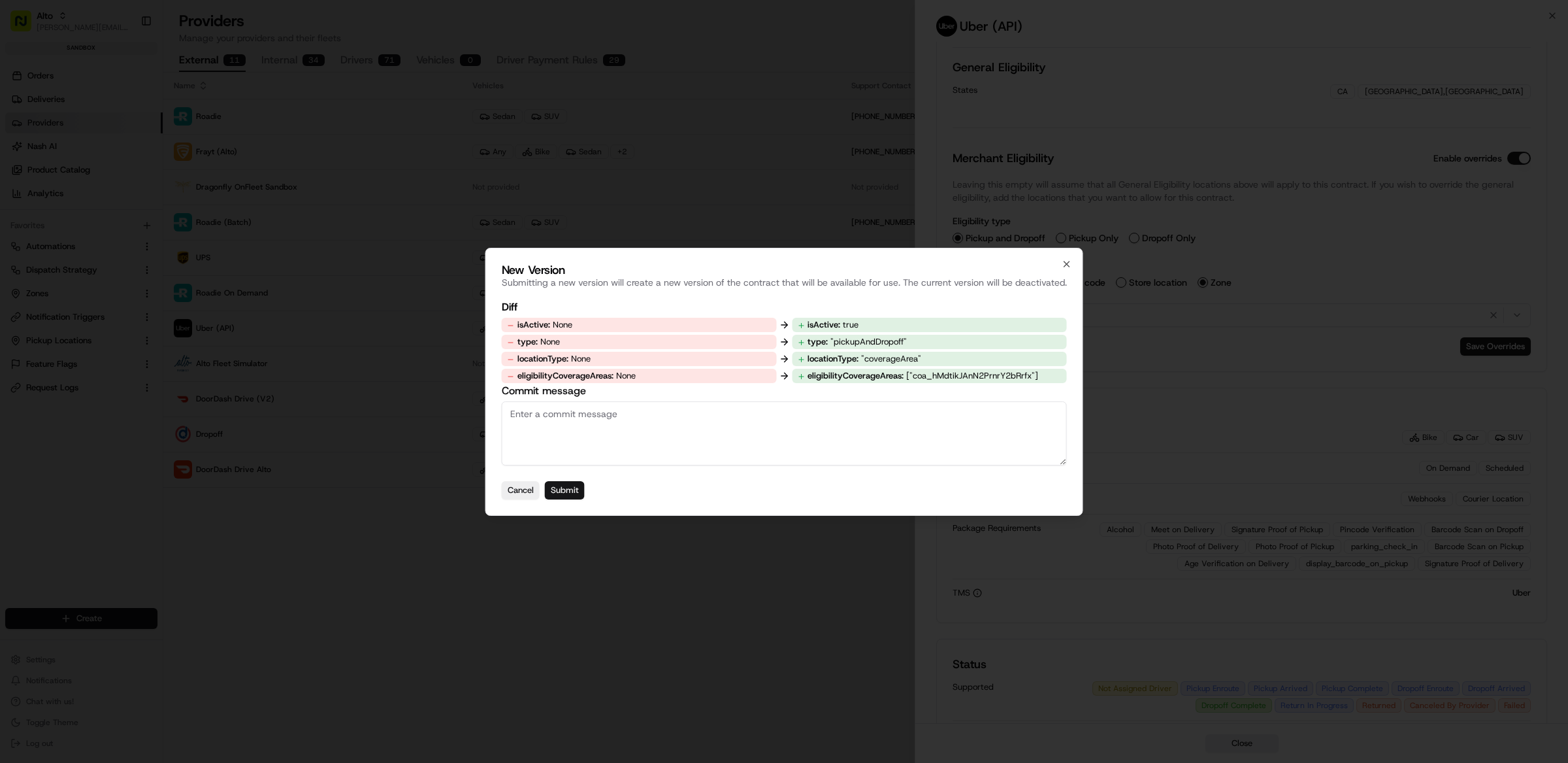
click at [574, 484] on button "Submit" at bounding box center [565, 490] width 40 height 18
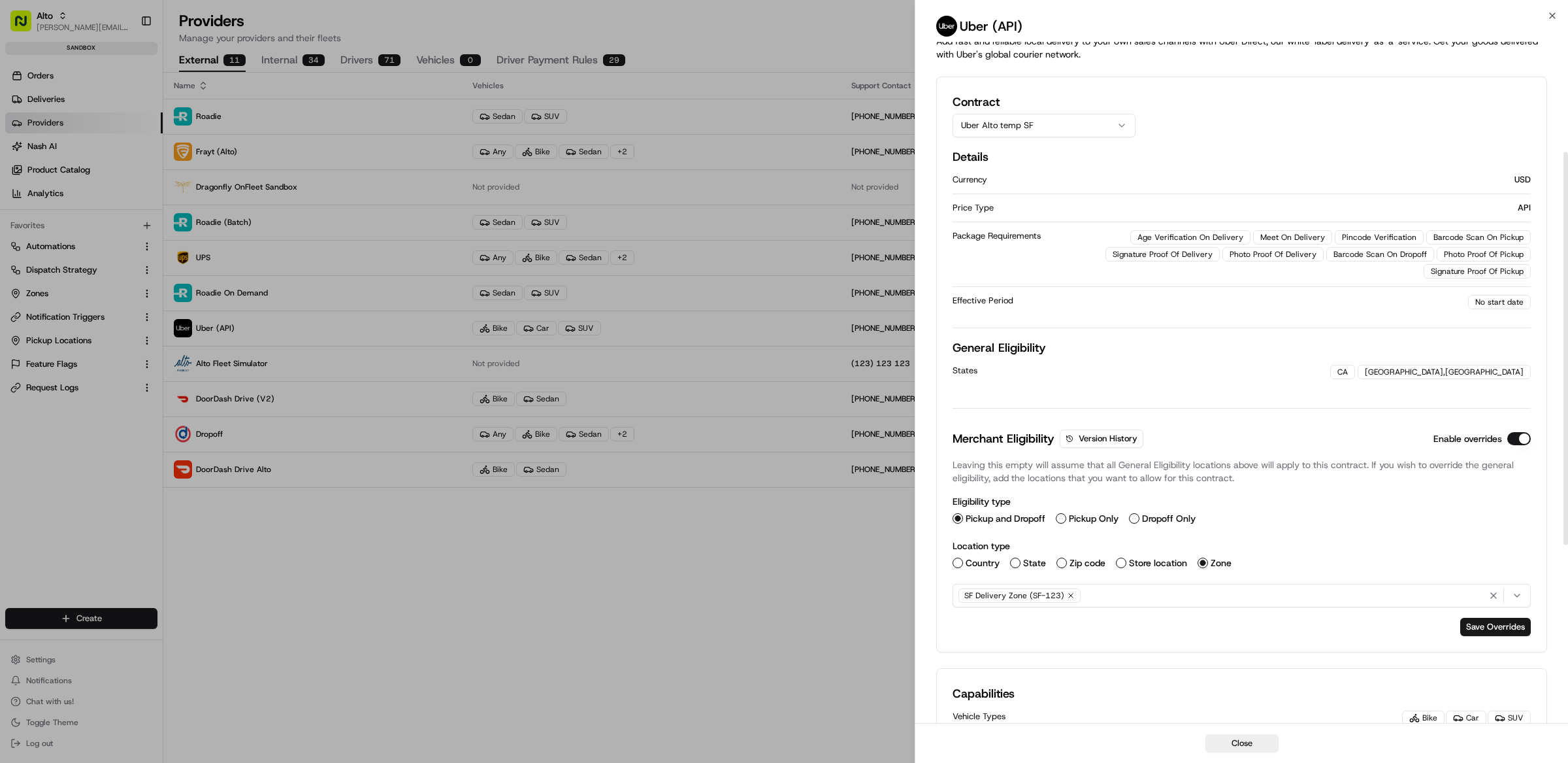
scroll to position [0, 0]
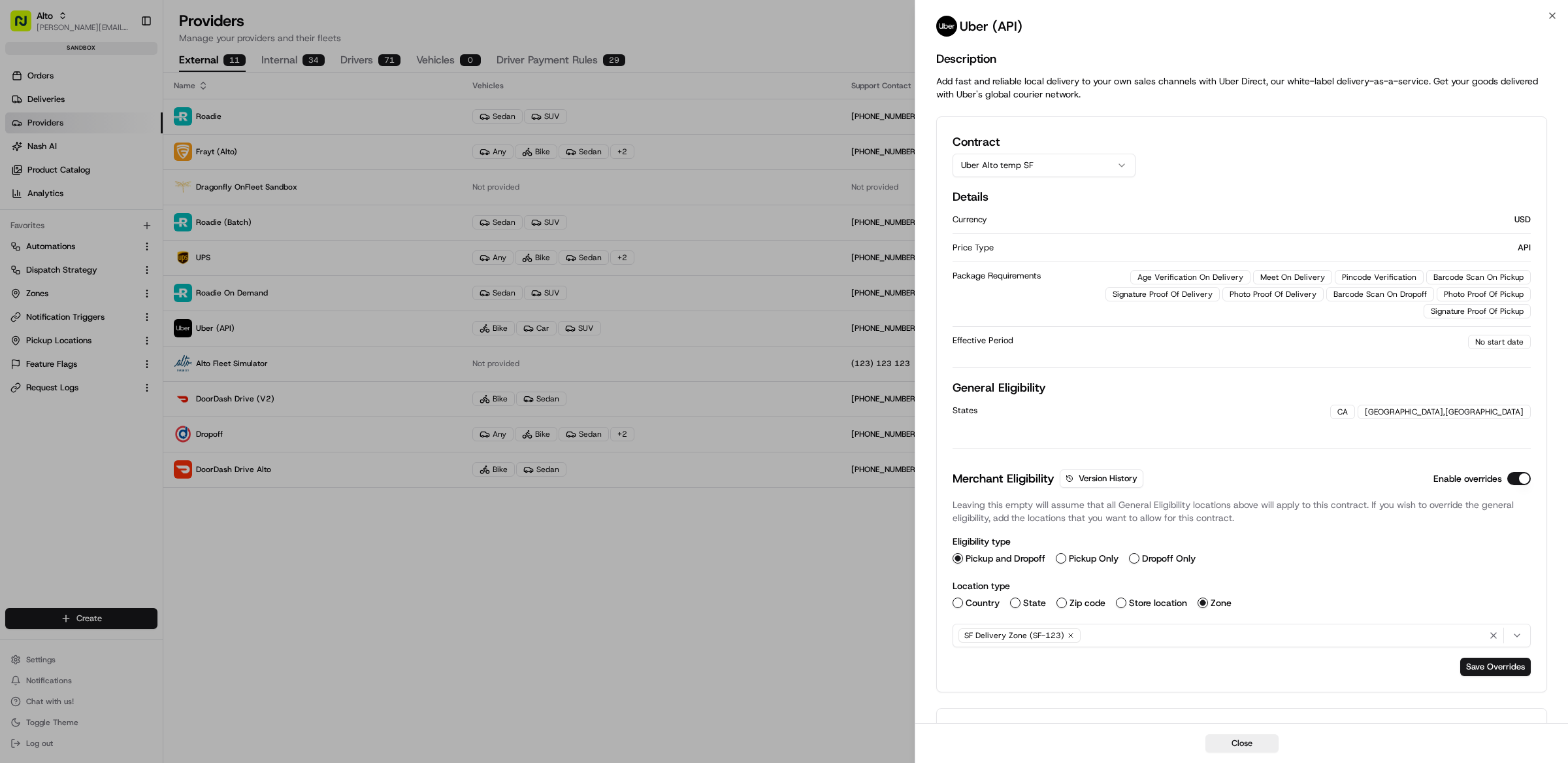
click at [1052, 272] on div "Package Requirements" at bounding box center [1010, 276] width 116 height 12
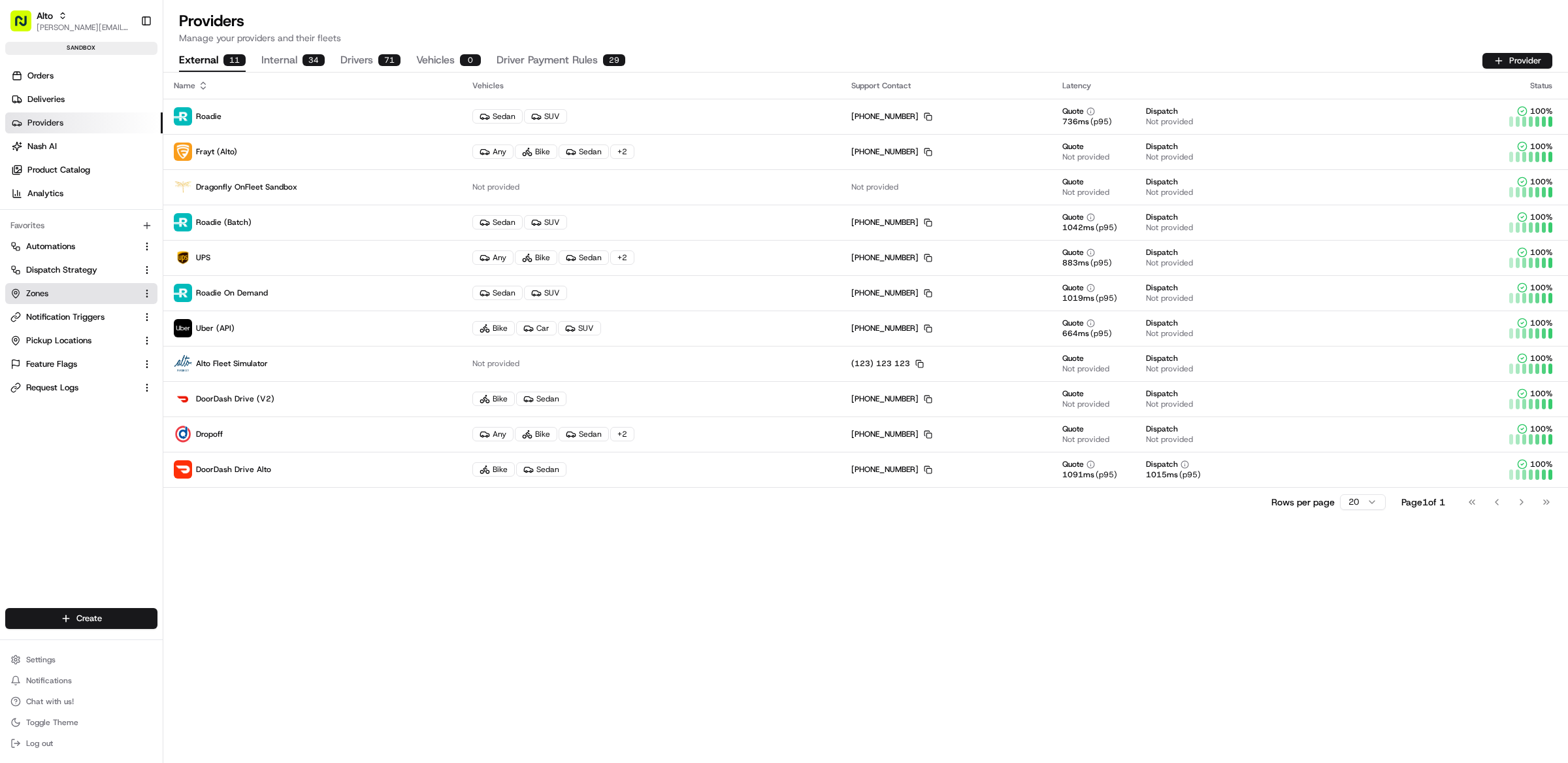
click at [73, 302] on button "Zones" at bounding box center [81, 293] width 153 height 21
click at [74, 300] on button "Zones" at bounding box center [81, 293] width 153 height 21
click at [70, 288] on link "Zones" at bounding box center [73, 294] width 126 height 12
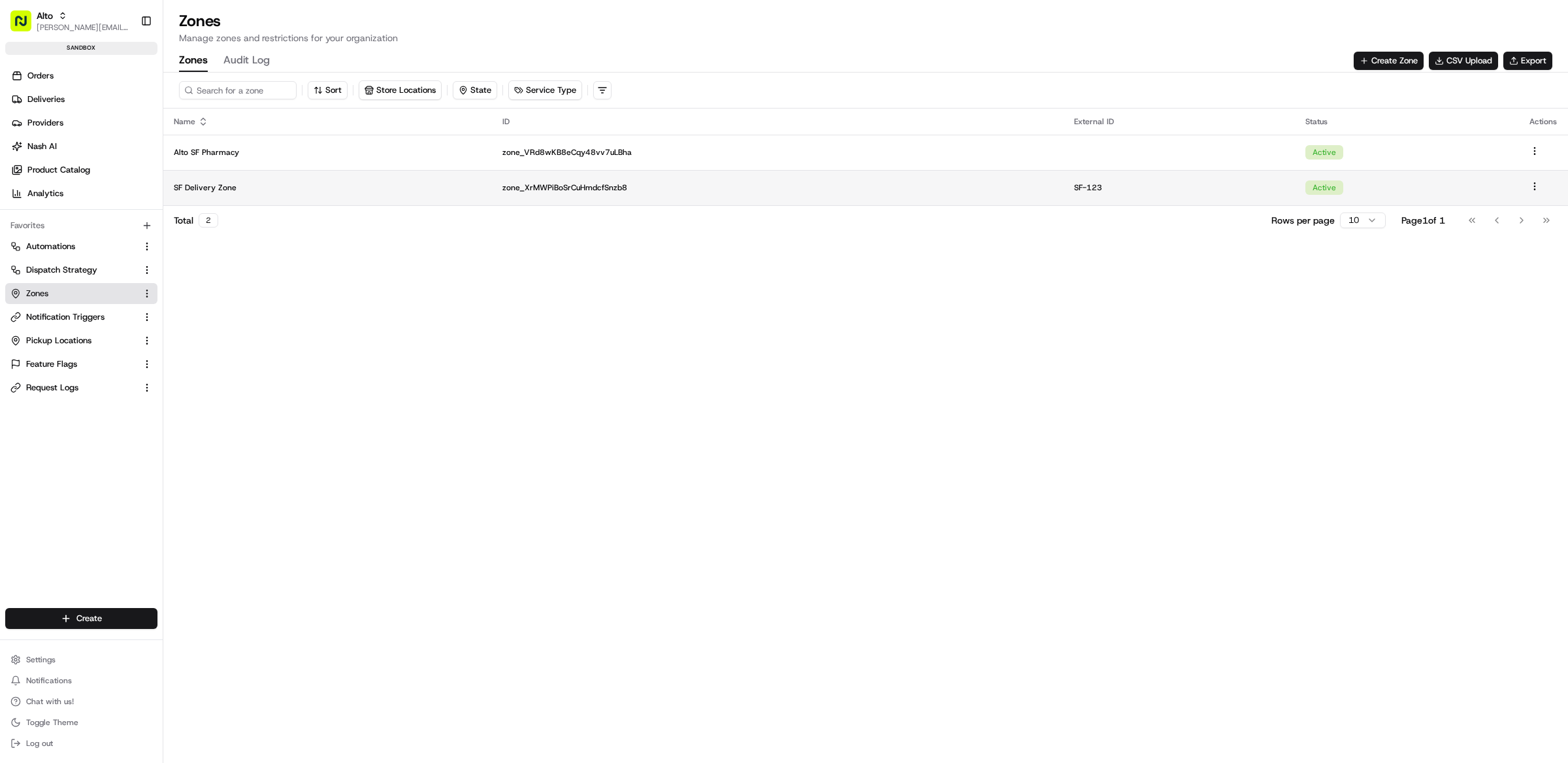
click at [272, 186] on p "SF Delivery Zone" at bounding box center [327, 188] width 308 height 11
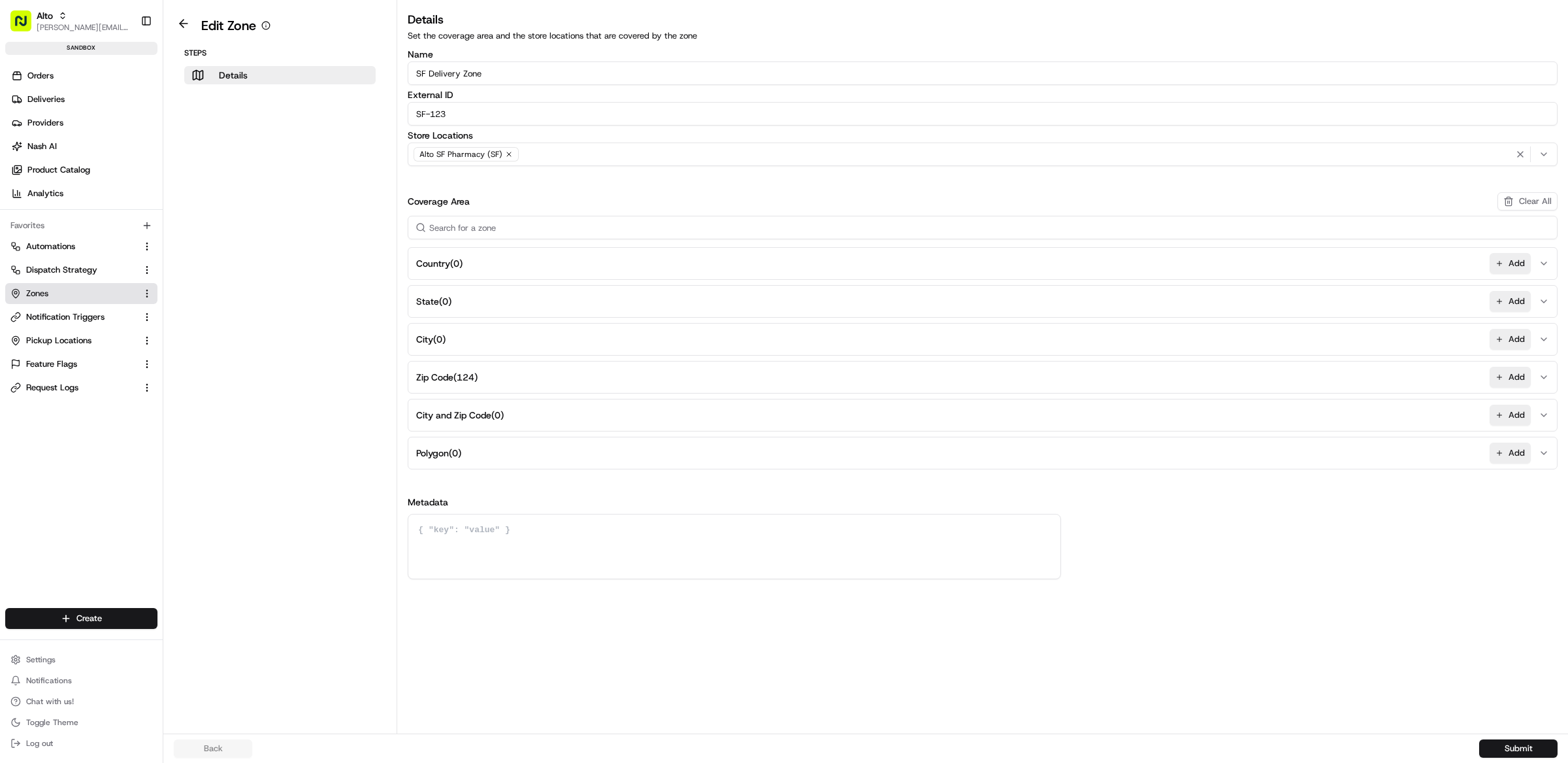
drag, startPoint x: 458, startPoint y: 117, endPoint x: 392, endPoint y: 117, distance: 66.0
click at [392, 117] on div "Edit Zone Steps Details Details Set the coverage area and the store locations t…" at bounding box center [865, 366] width 1405 height 733
click at [616, 183] on div "Name SF Delivery Zone External ID SF-123 Store Locations Alto SF Pharmacy (SF) …" at bounding box center [982, 314] width 1150 height 530
click at [62, 385] on span "Request Logs" at bounding box center [52, 388] width 53 height 12
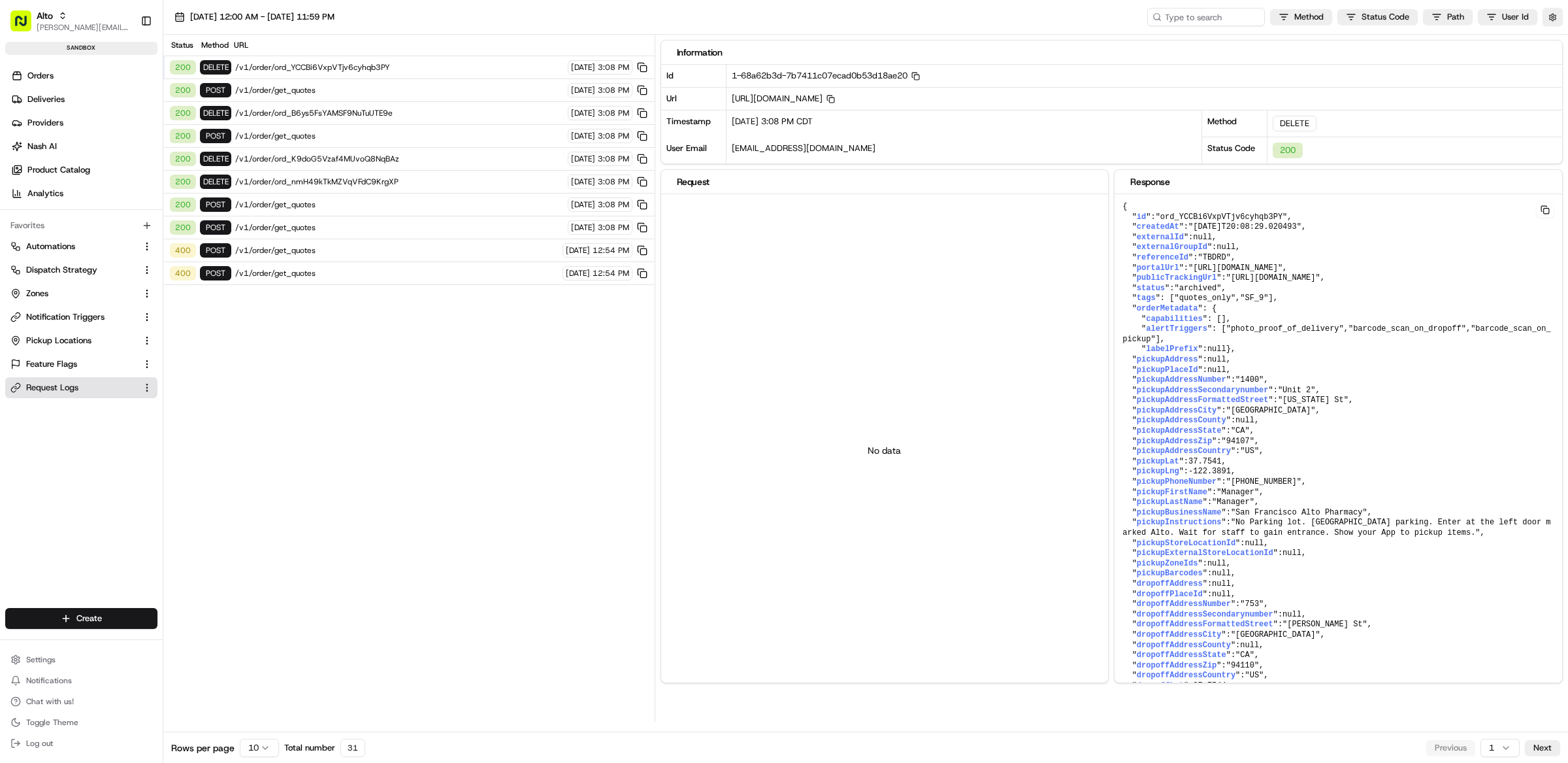
click at [338, 279] on span "/v1/order/get_quotes" at bounding box center [397, 273] width 323 height 11
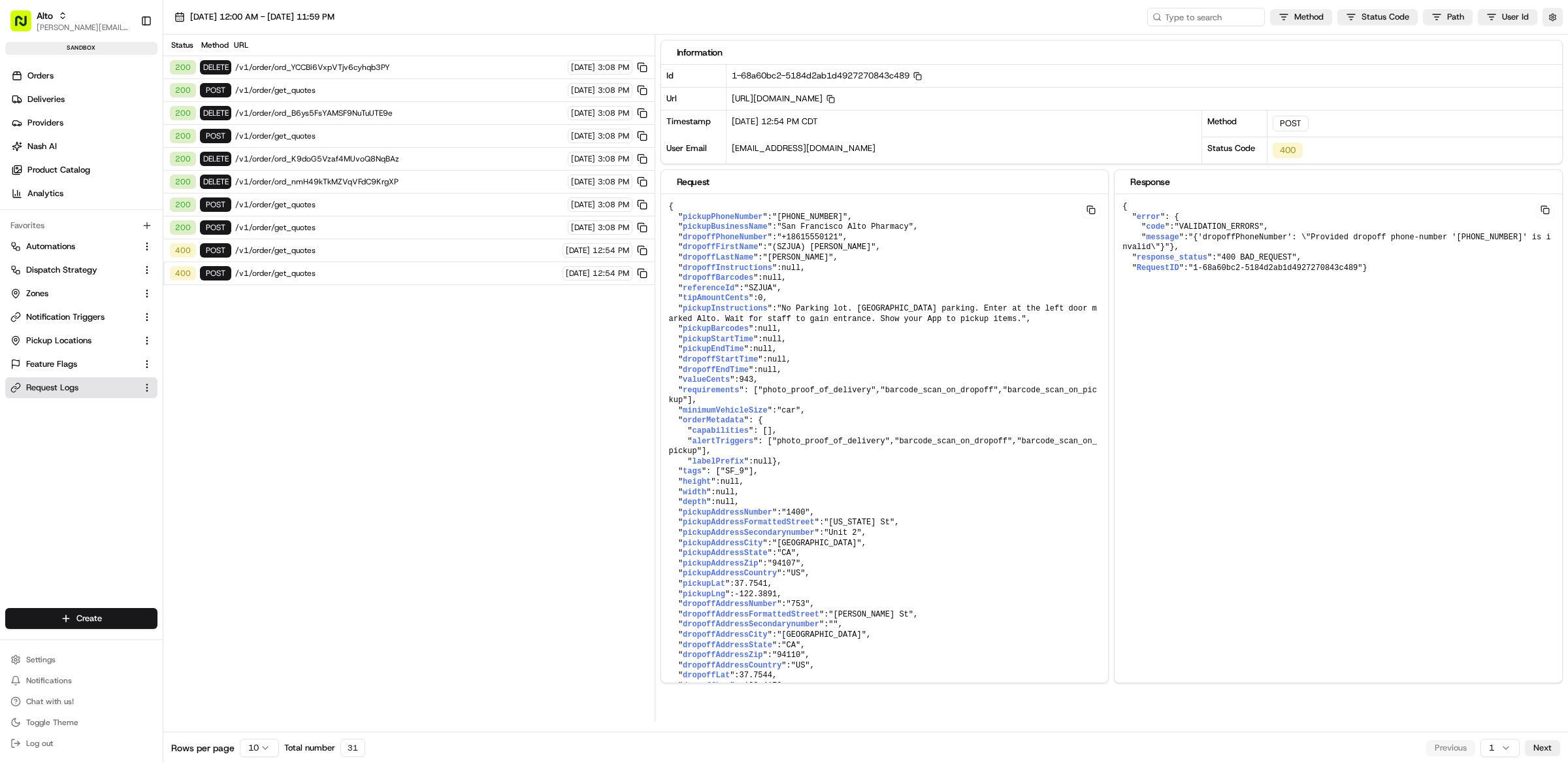
click at [338, 209] on span "/v1/order/get_quotes" at bounding box center [399, 204] width 328 height 11
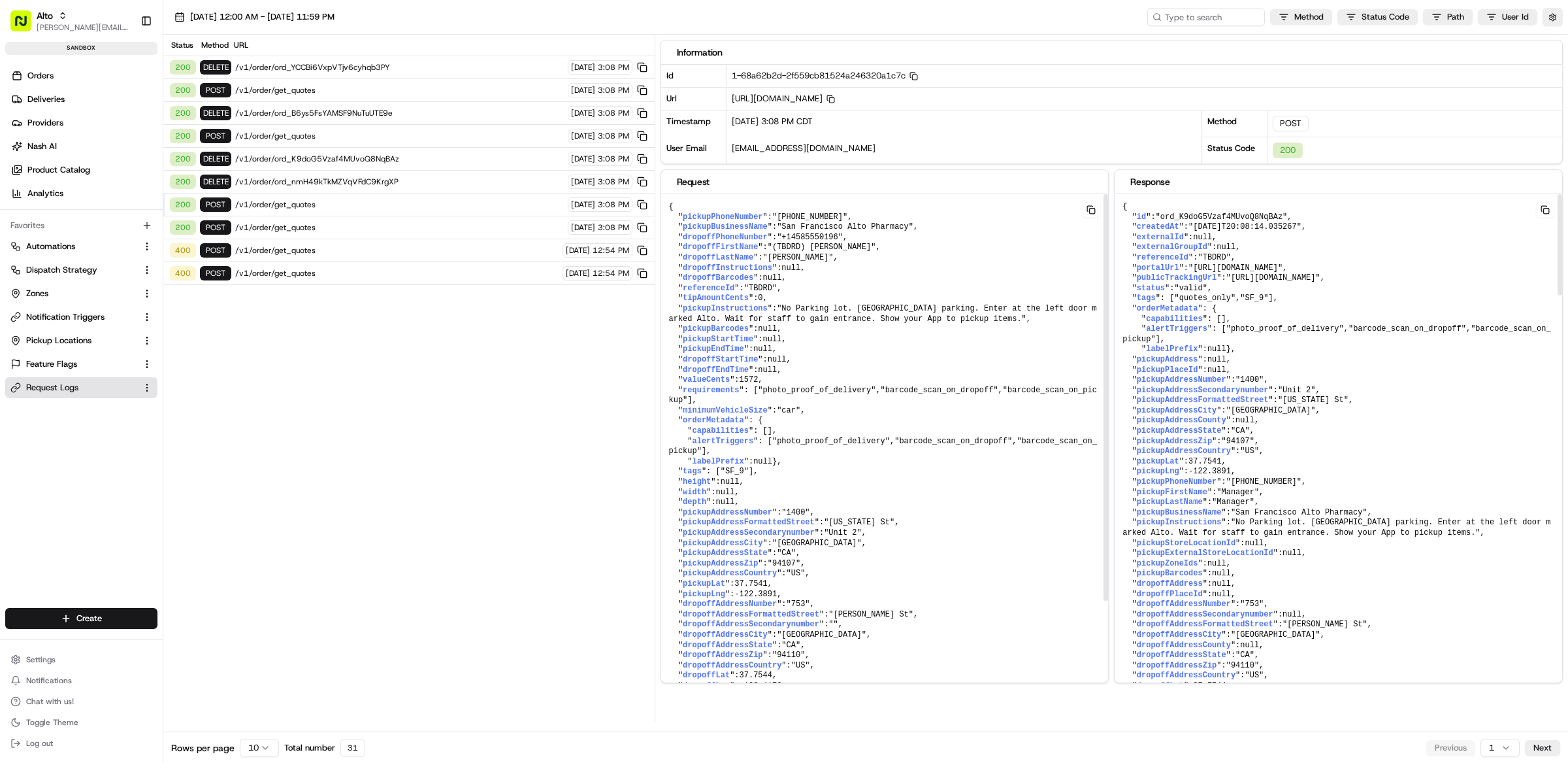
click at [847, 220] on span ""ord_K9doG5Vzaf4MUvoQ8NqBAz"" at bounding box center [809, 217] width 75 height 9
copy span "ord_K9doG5Vzaf4MUvoQ8NqBAz"
click at [72, 290] on link "Zones" at bounding box center [73, 294] width 126 height 12
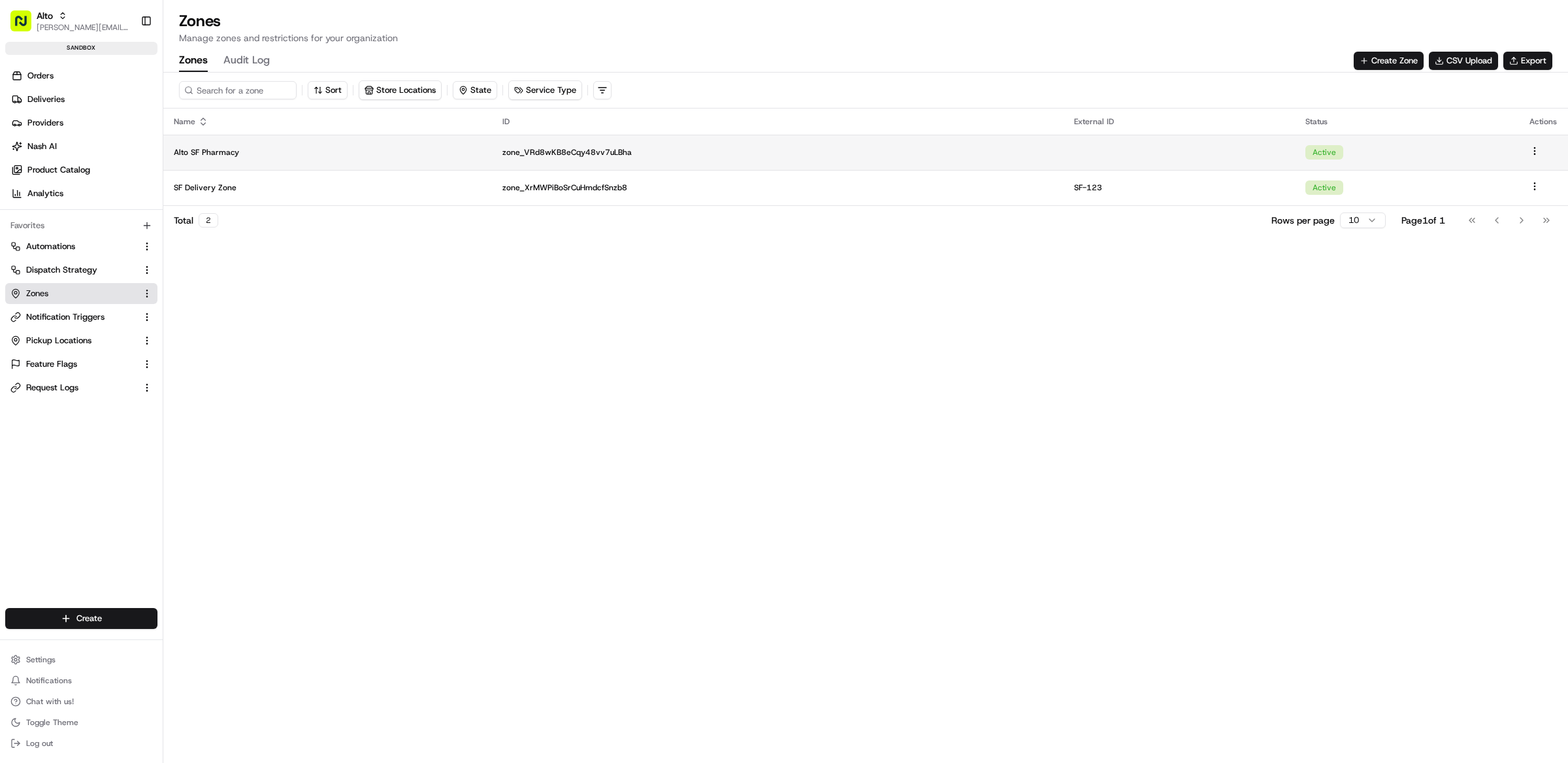
click at [266, 148] on p "Alto SF Pharmacy" at bounding box center [327, 152] width 308 height 11
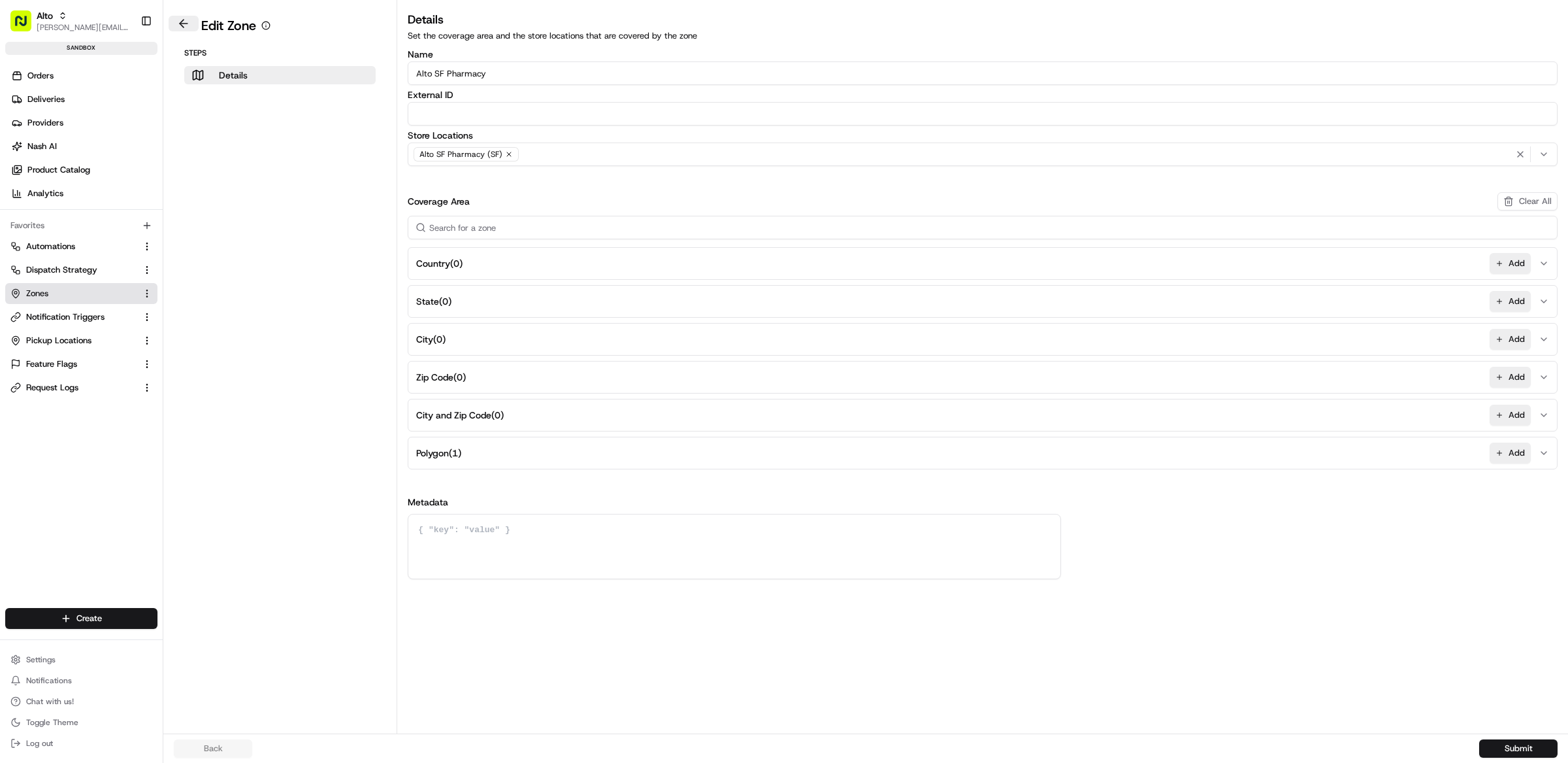
click at [180, 21] on button at bounding box center [183, 23] width 30 height 16
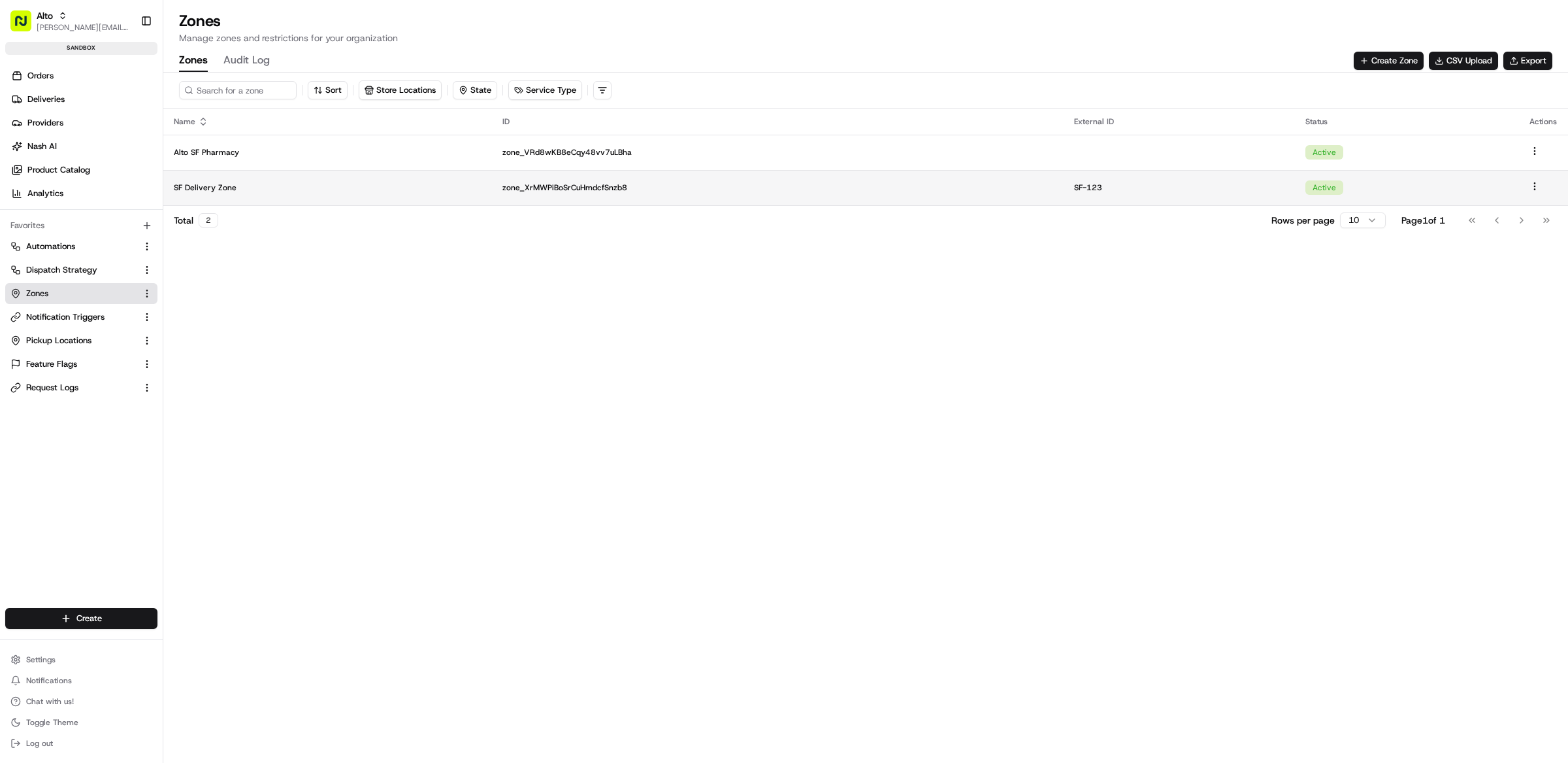
click at [293, 188] on p "SF Delivery Zone" at bounding box center [327, 188] width 308 height 11
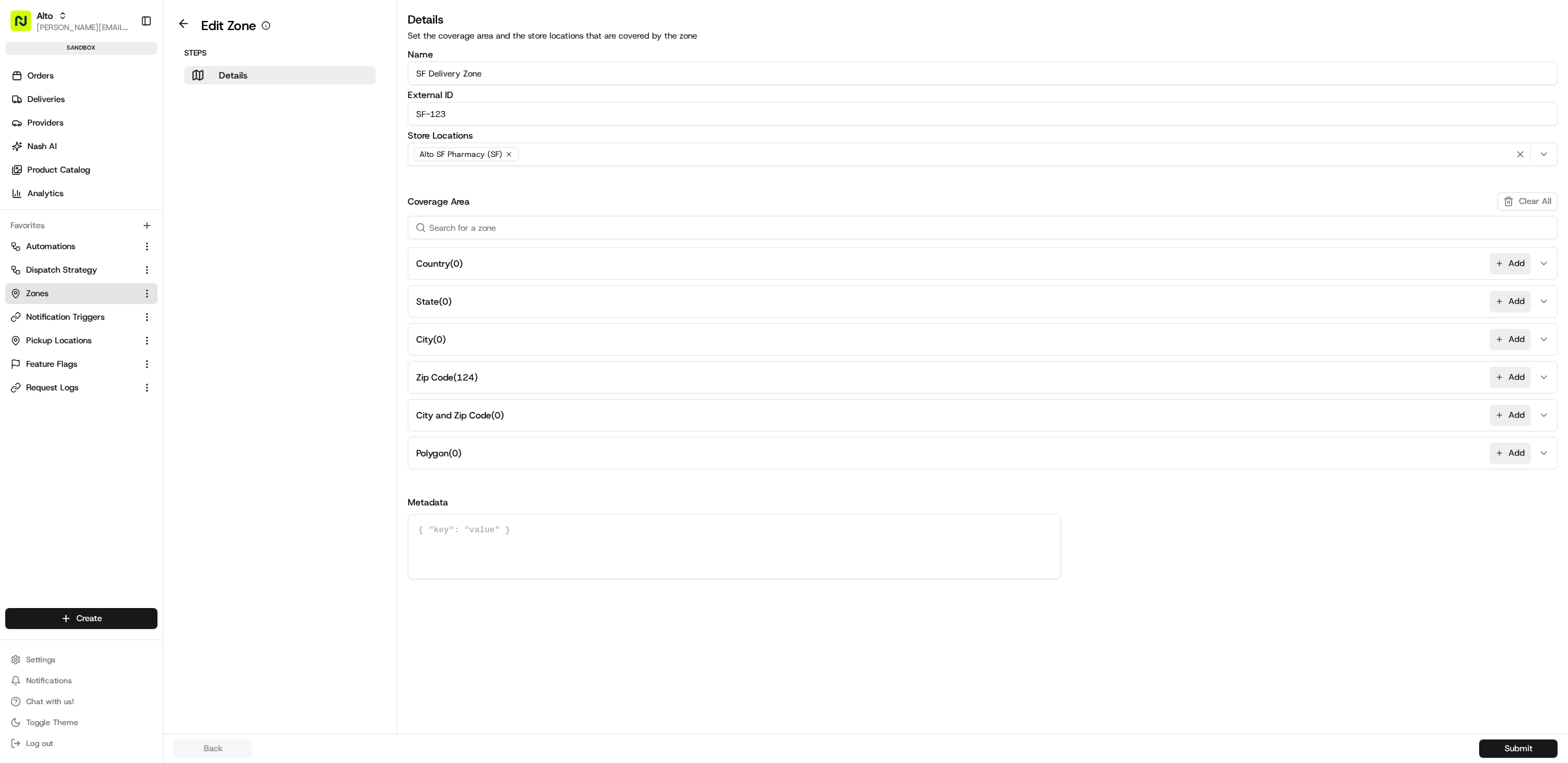
click at [531, 545] on textarea at bounding box center [734, 546] width 652 height 64
type textarea "a"
click at [485, 278] on button "Country ( 0 ) Add" at bounding box center [982, 264] width 1143 height 32
click at [485, 294] on input at bounding box center [982, 297] width 1138 height 23
type input "u"
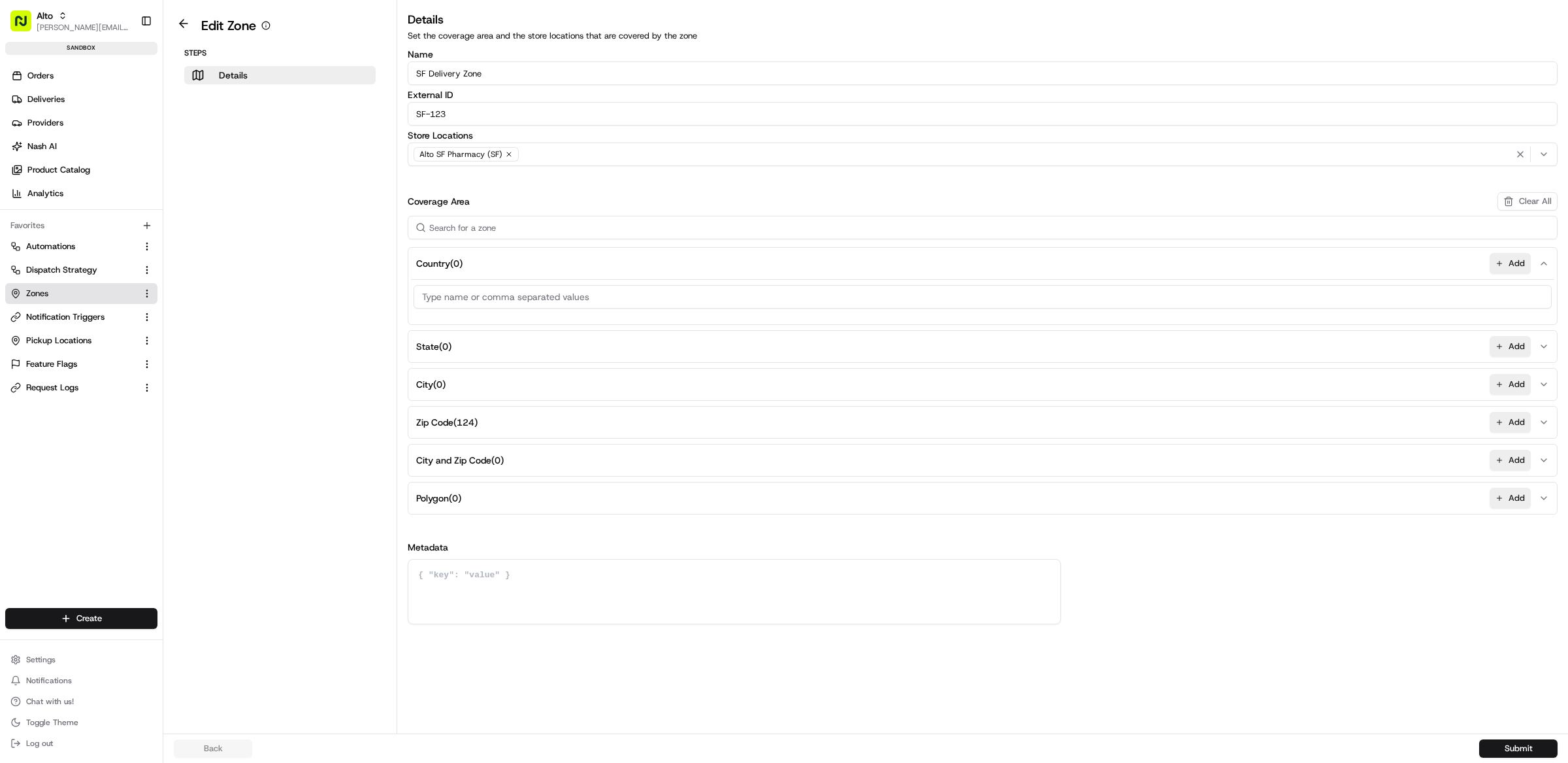
click at [478, 340] on button "State ( 0 ) Add" at bounding box center [982, 347] width 1143 height 32
type input "OH"
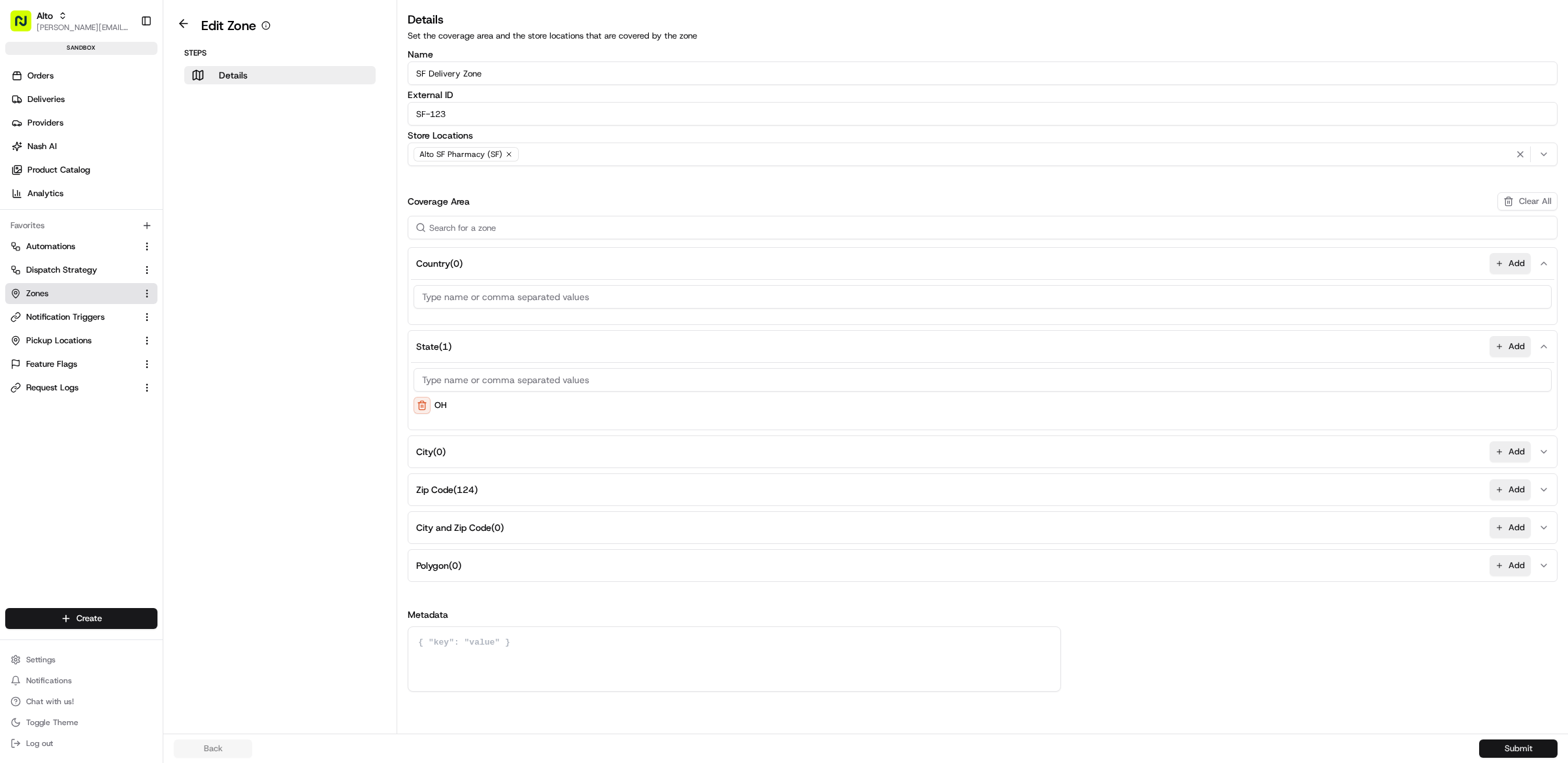
click at [1520, 743] on button "Submit" at bounding box center [1518, 748] width 78 height 18
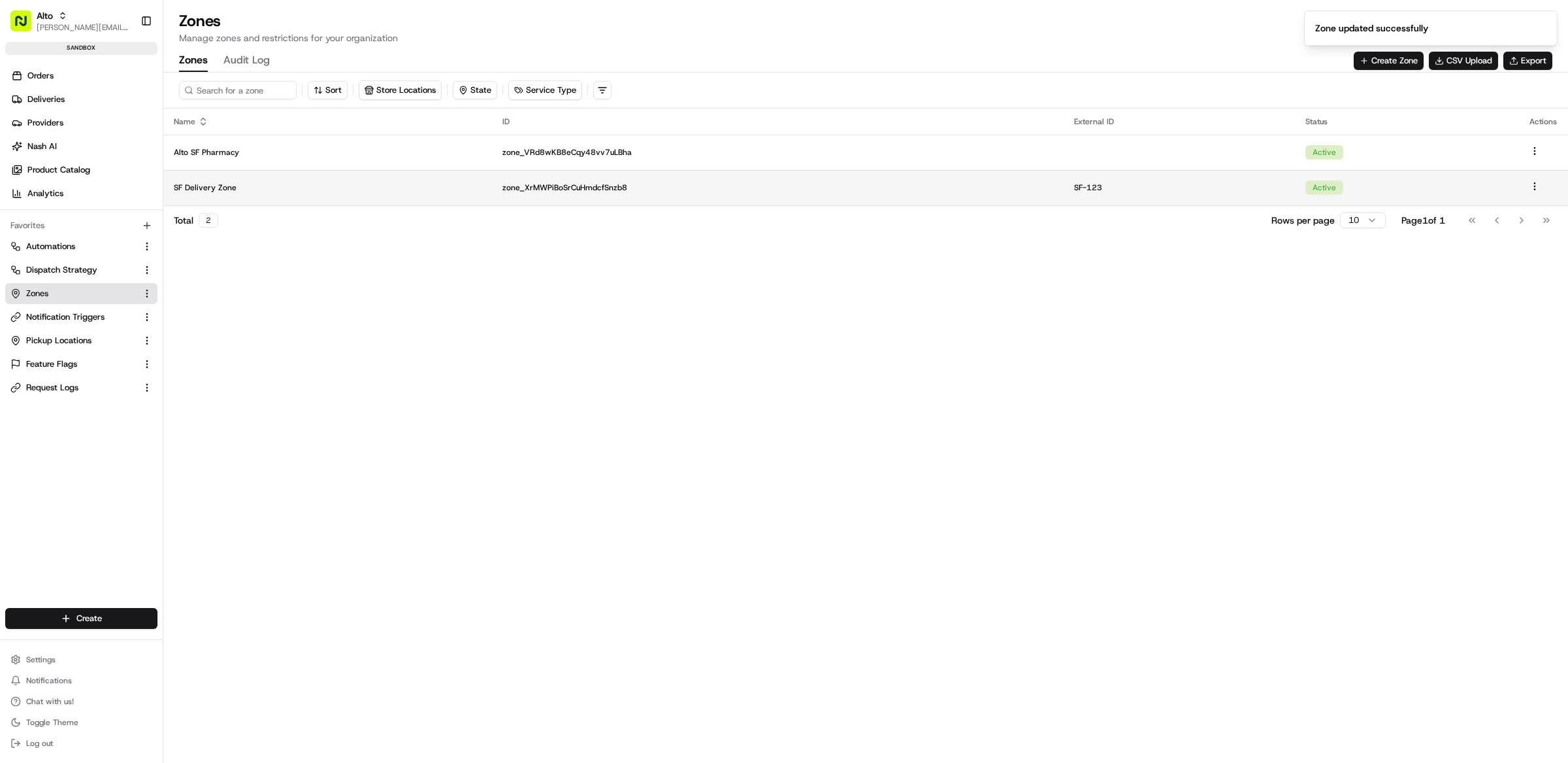
click at [297, 188] on p "SF Delivery Zone" at bounding box center [327, 188] width 308 height 11
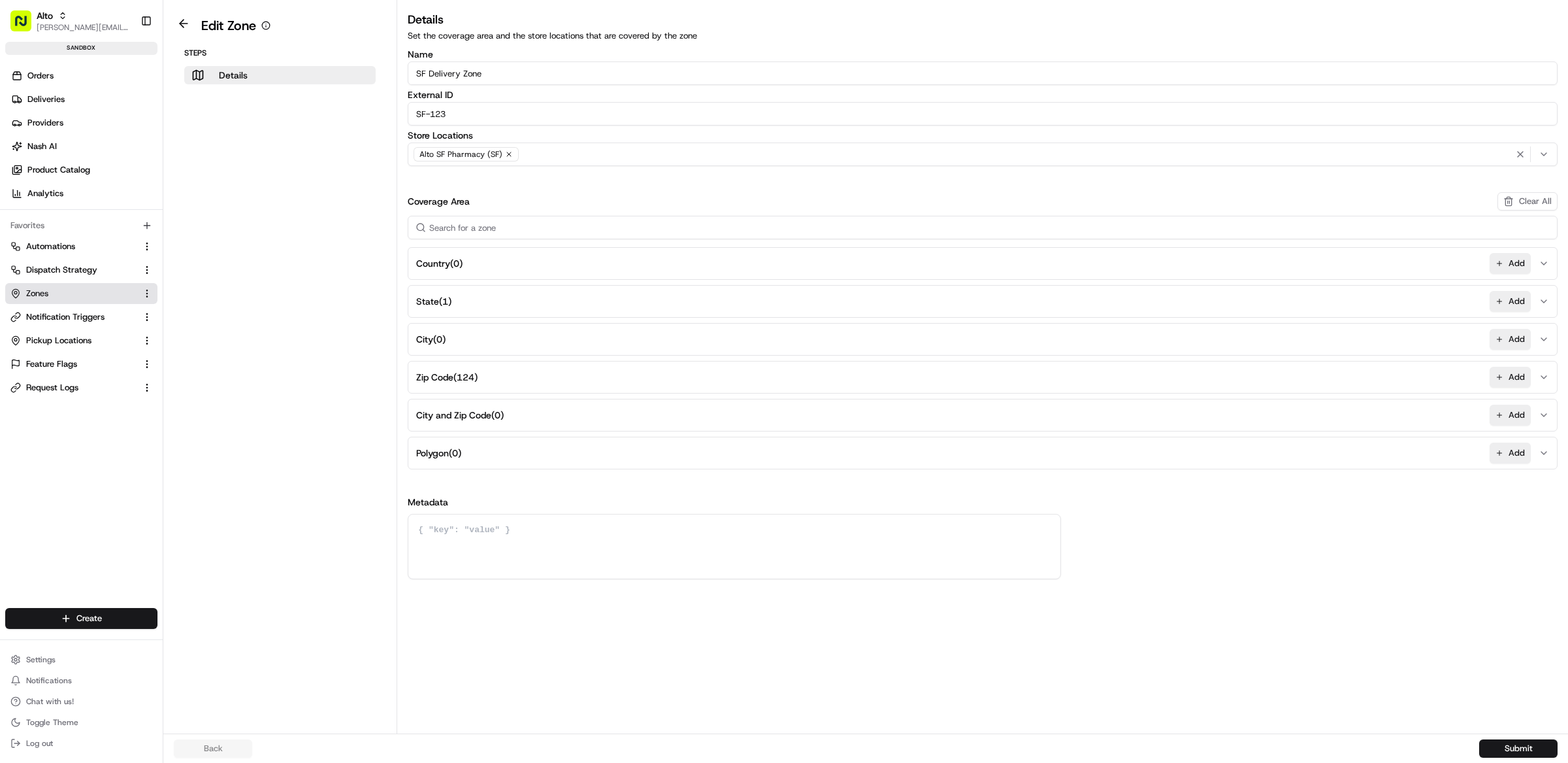
click at [536, 285] on button "State ( 1 ) Add" at bounding box center [982, 301] width 1143 height 32
click at [423, 361] on button at bounding box center [422, 360] width 17 height 17
click at [1491, 741] on button "Submit" at bounding box center [1518, 748] width 78 height 18
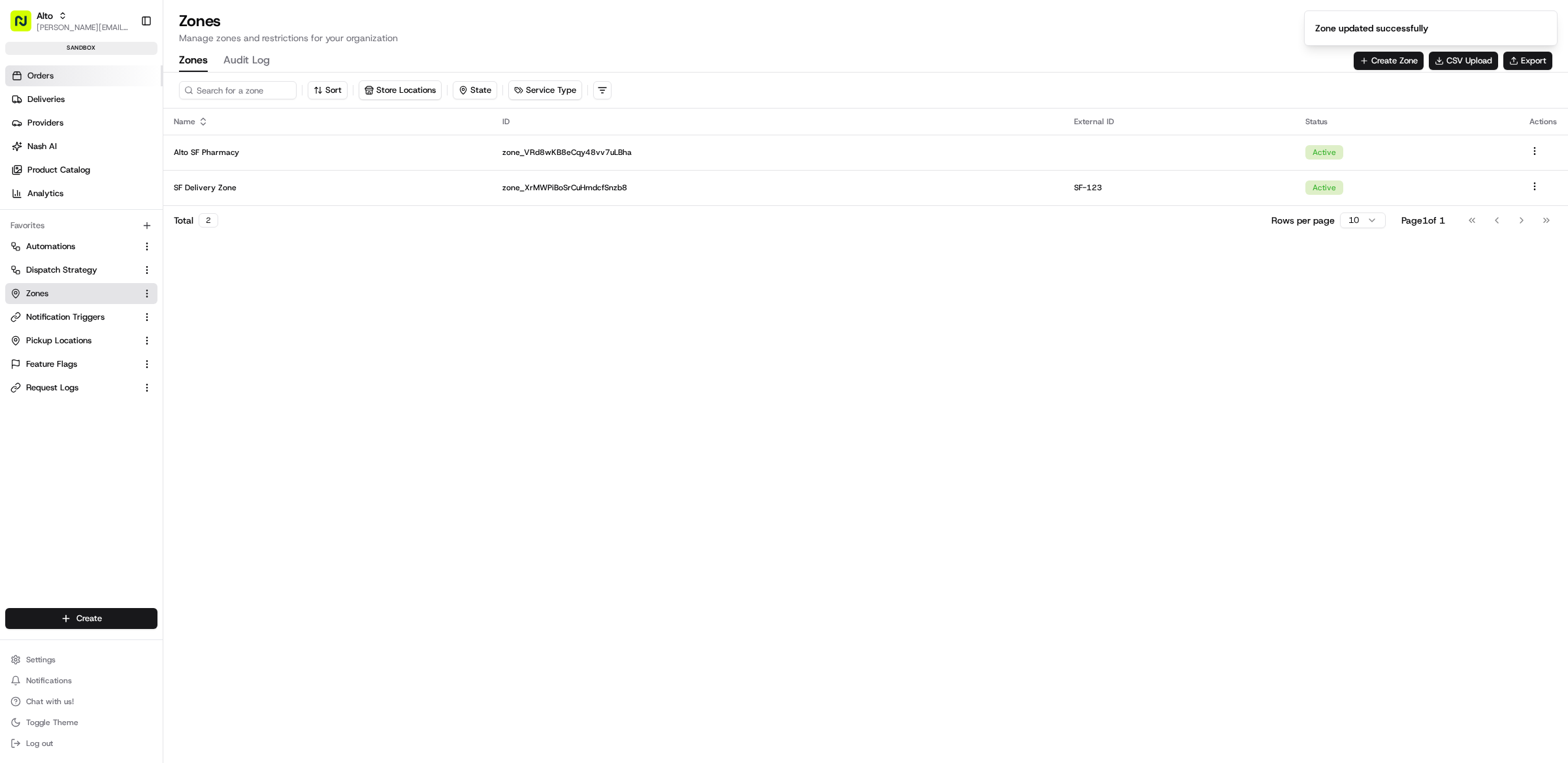
click at [68, 83] on link "Orders" at bounding box center [83, 75] width 158 height 21
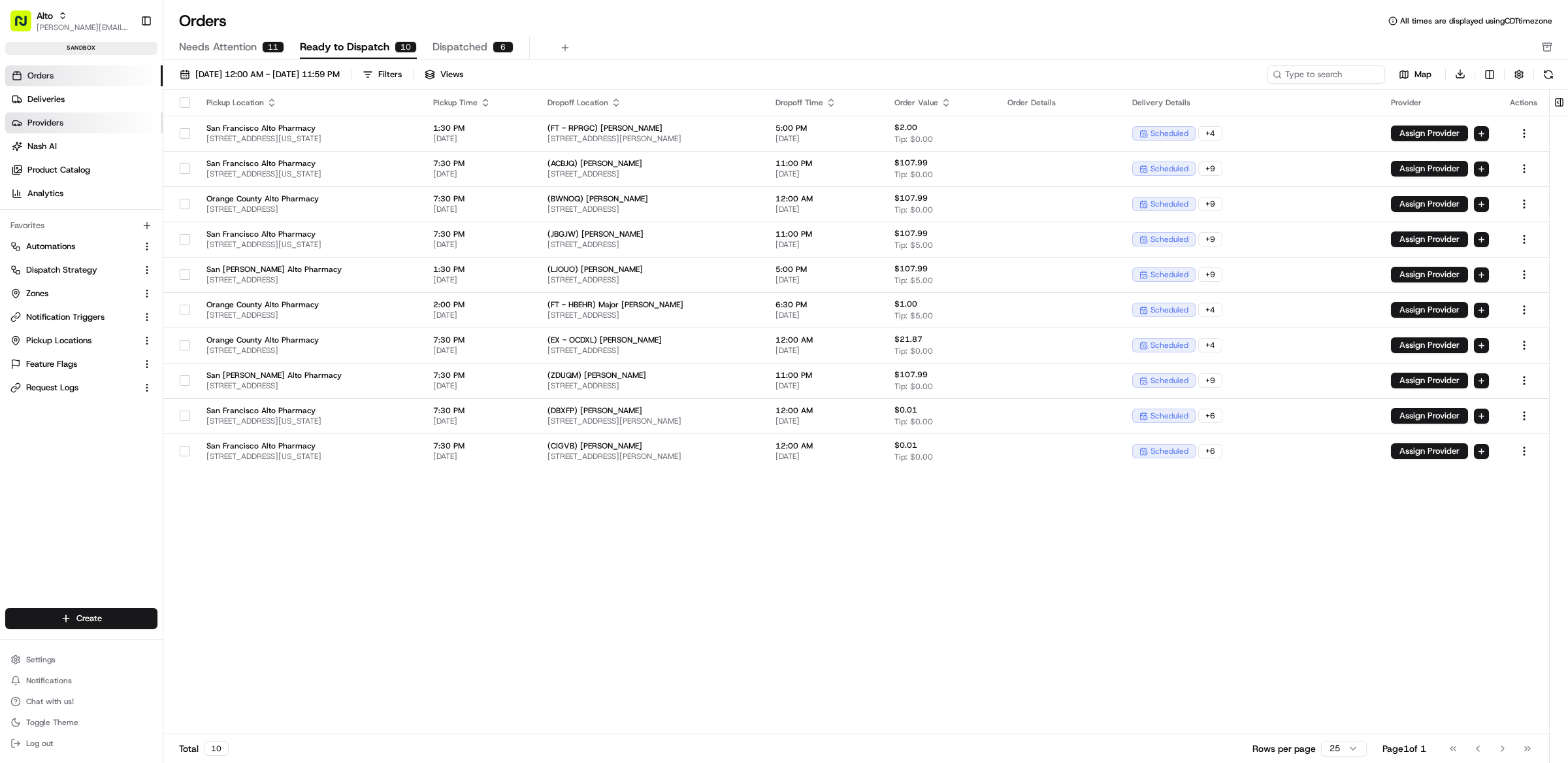
click at [53, 128] on span "Providers" at bounding box center [45, 123] width 36 height 12
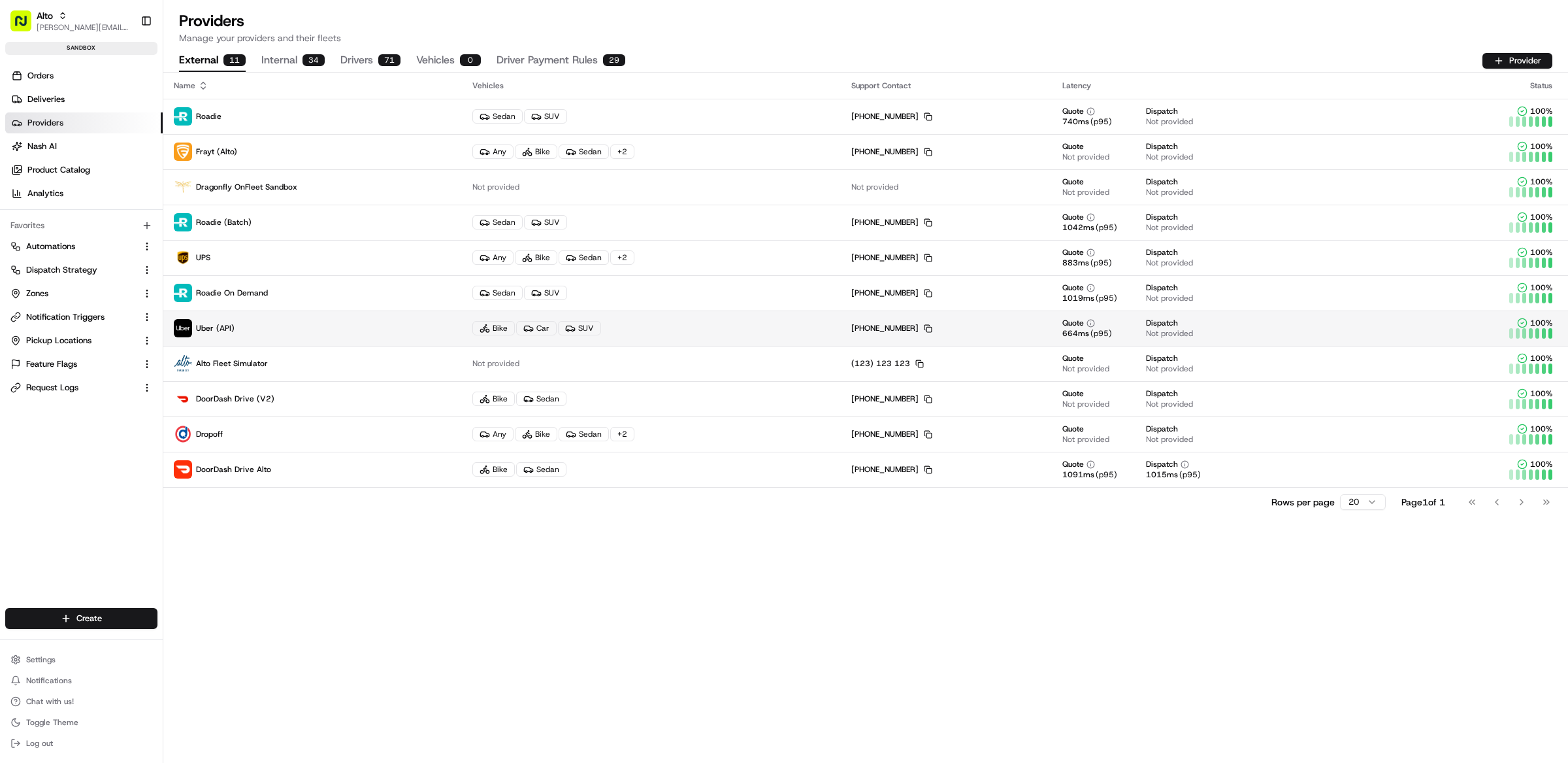
click at [444, 319] on p "Uber (API)" at bounding box center [312, 328] width 278 height 18
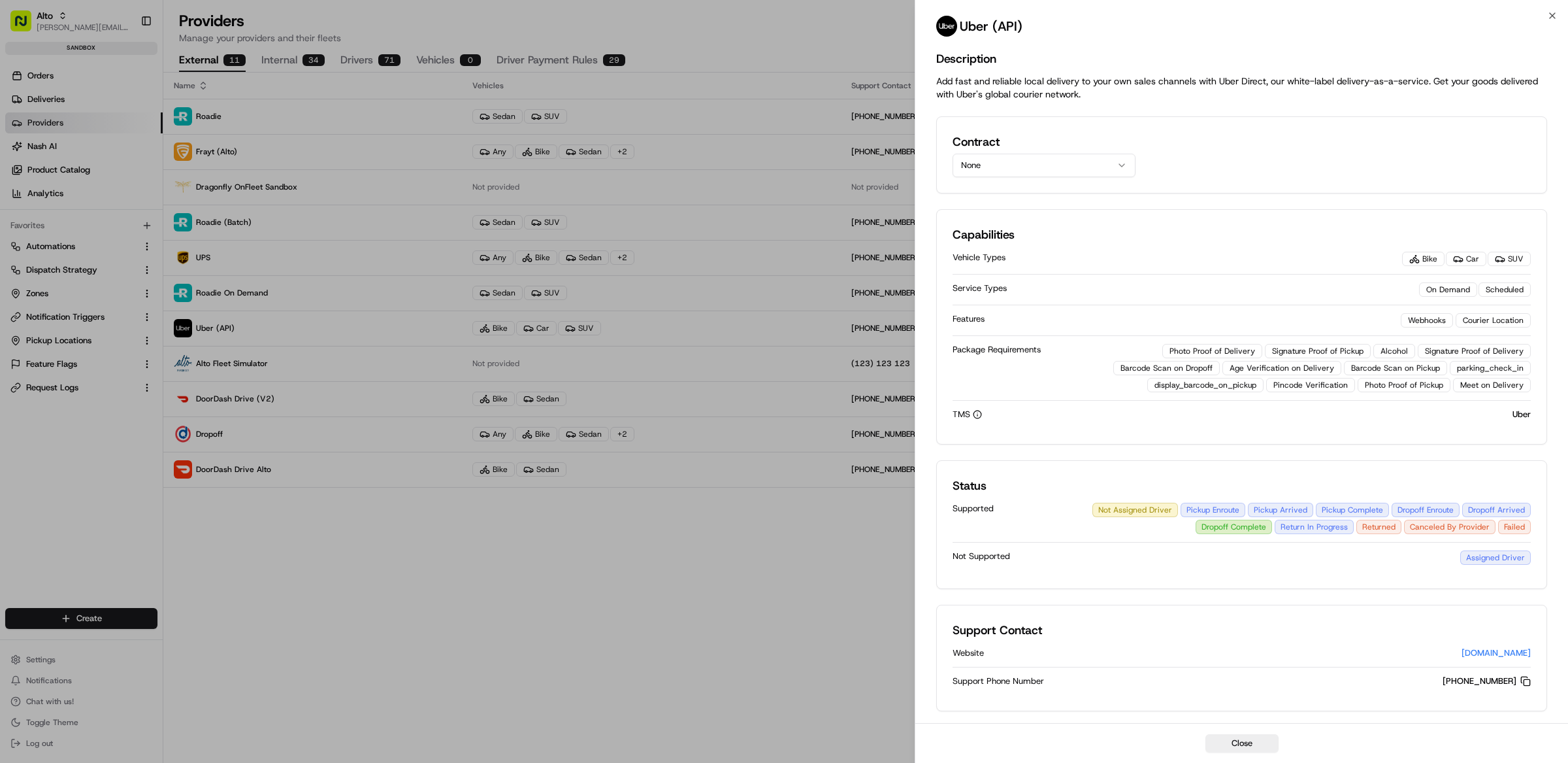
click at [1047, 168] on button "None" at bounding box center [1044, 165] width 183 height 23
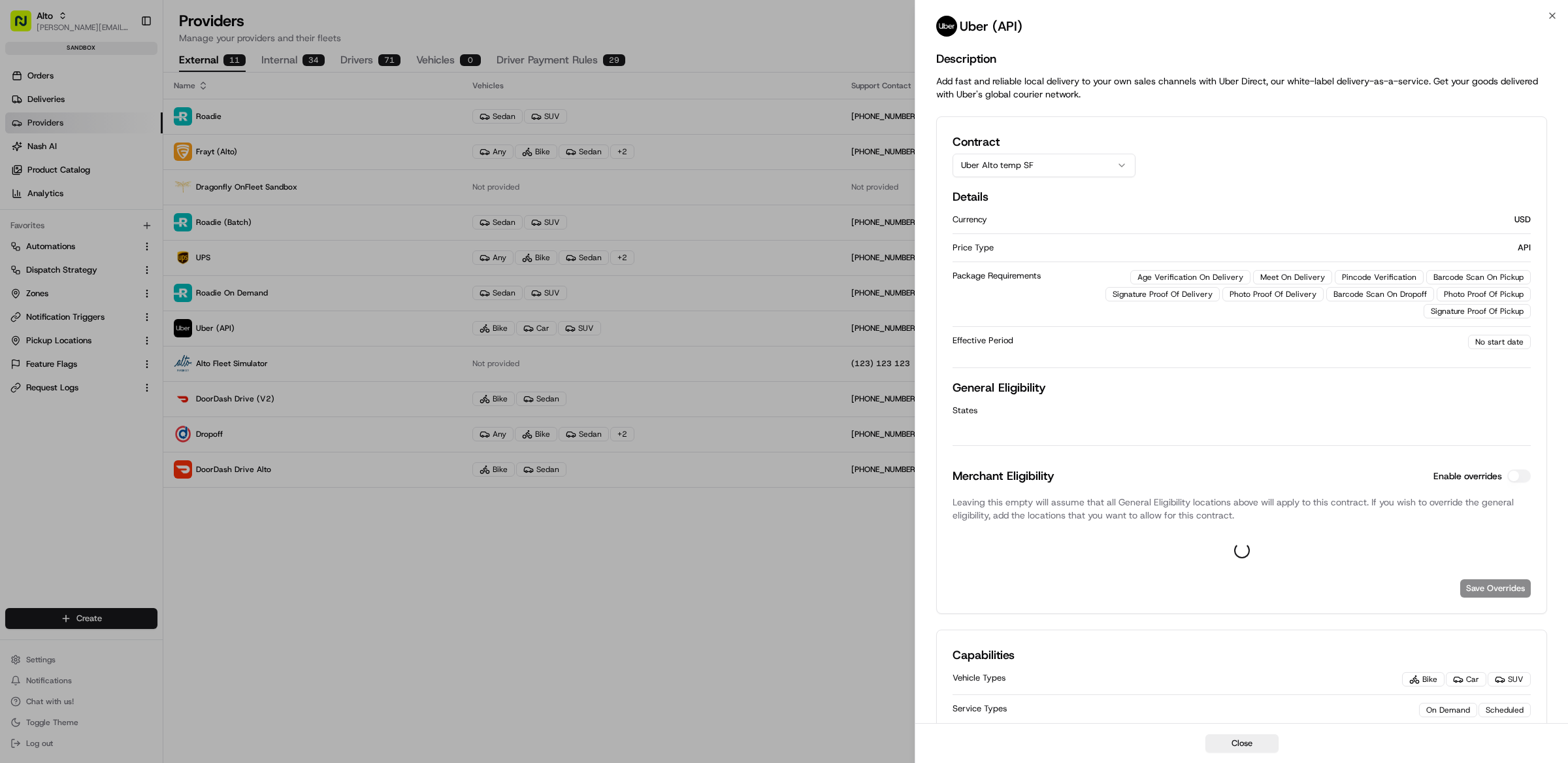
click at [1236, 171] on div "Contract Uber Alto temp SF" at bounding box center [1242, 154] width 579 height 44
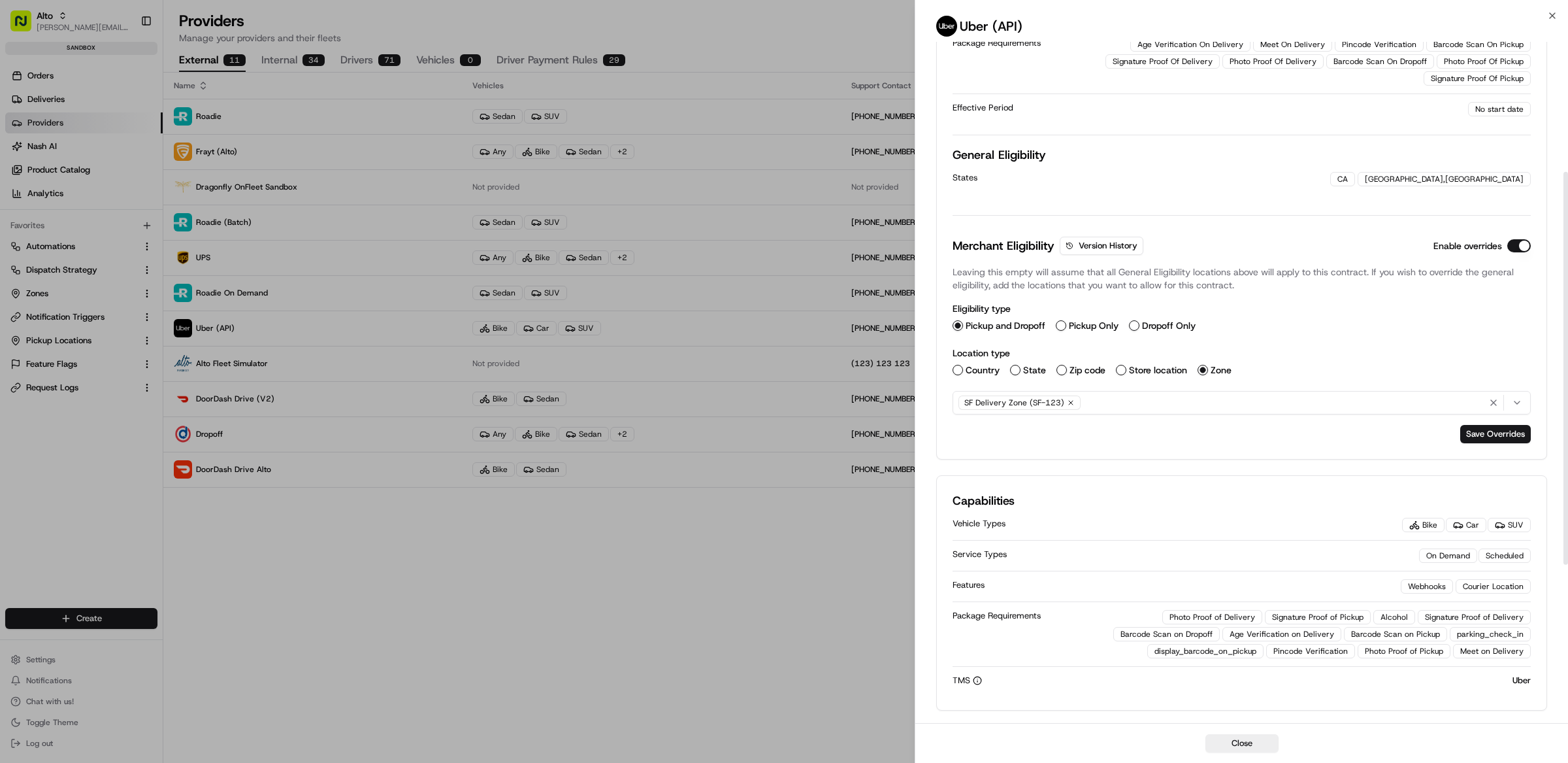
scroll to position [225, 0]
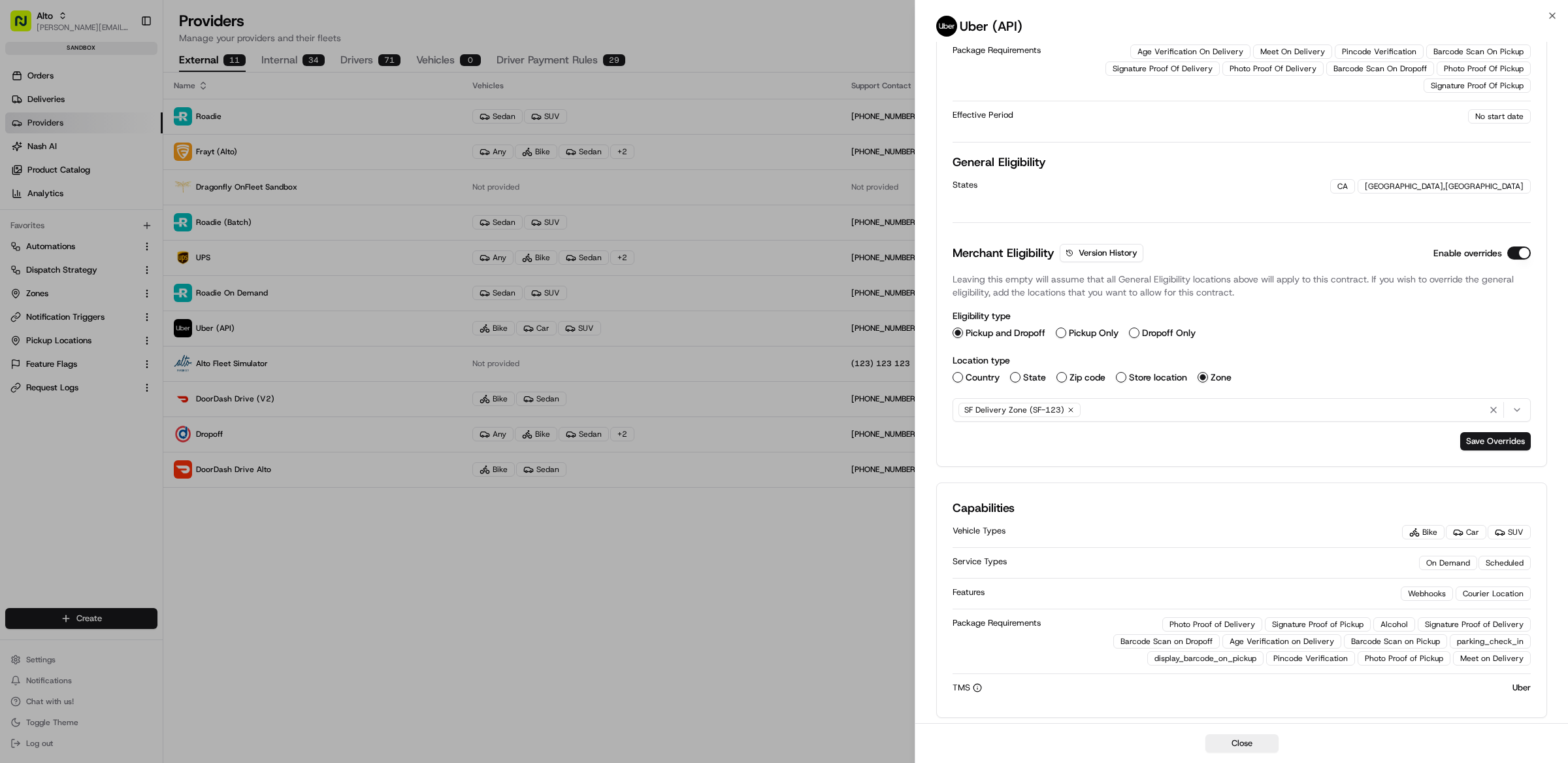
drag, startPoint x: 358, startPoint y: 573, endPoint x: 333, endPoint y: 560, distance: 28.2
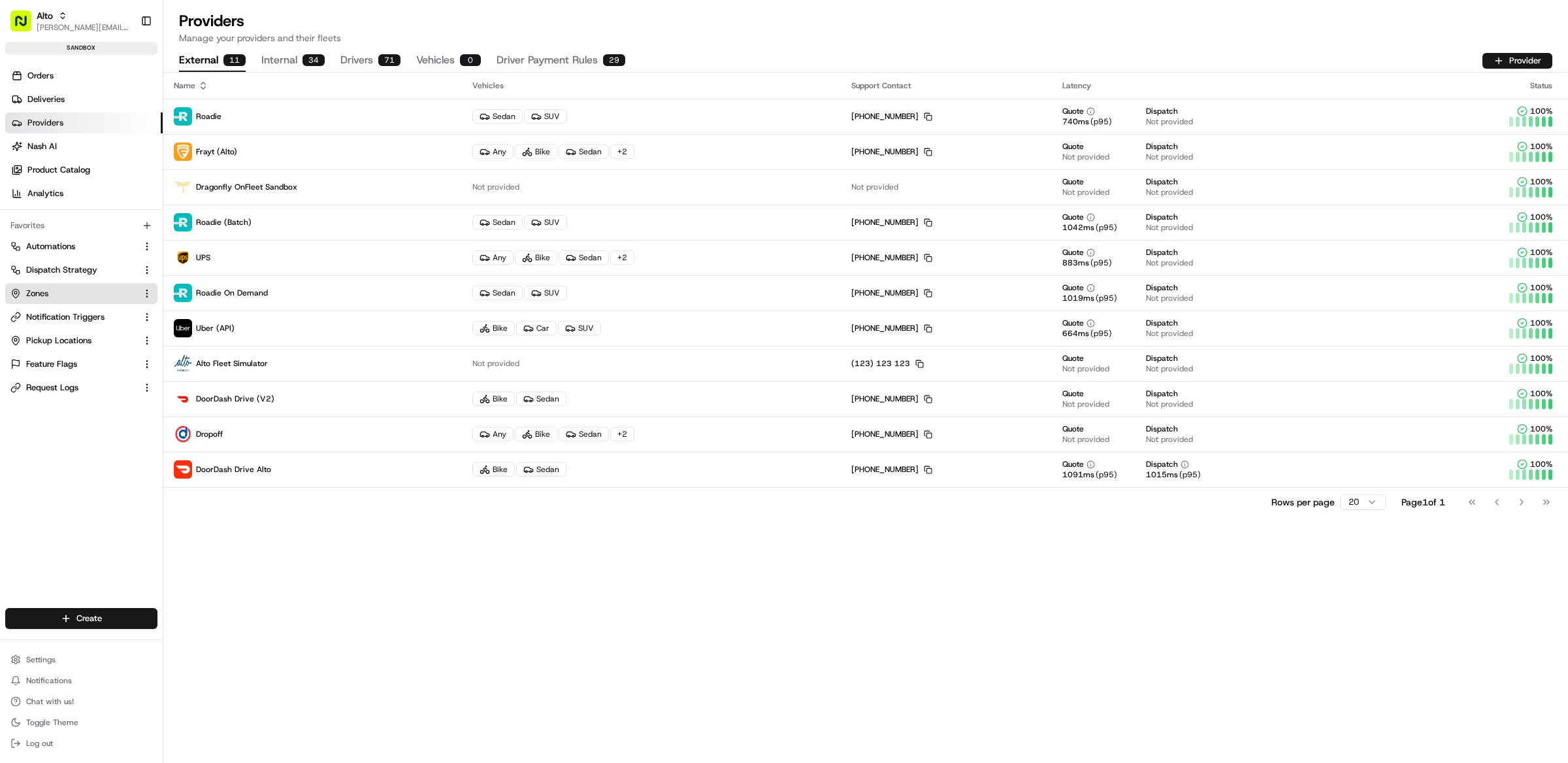
click at [55, 286] on button "Zones" at bounding box center [81, 293] width 153 height 21
click at [80, 300] on button "Zones" at bounding box center [81, 293] width 153 height 21
click at [76, 344] on span "Pickup Locations" at bounding box center [58, 340] width 65 height 12
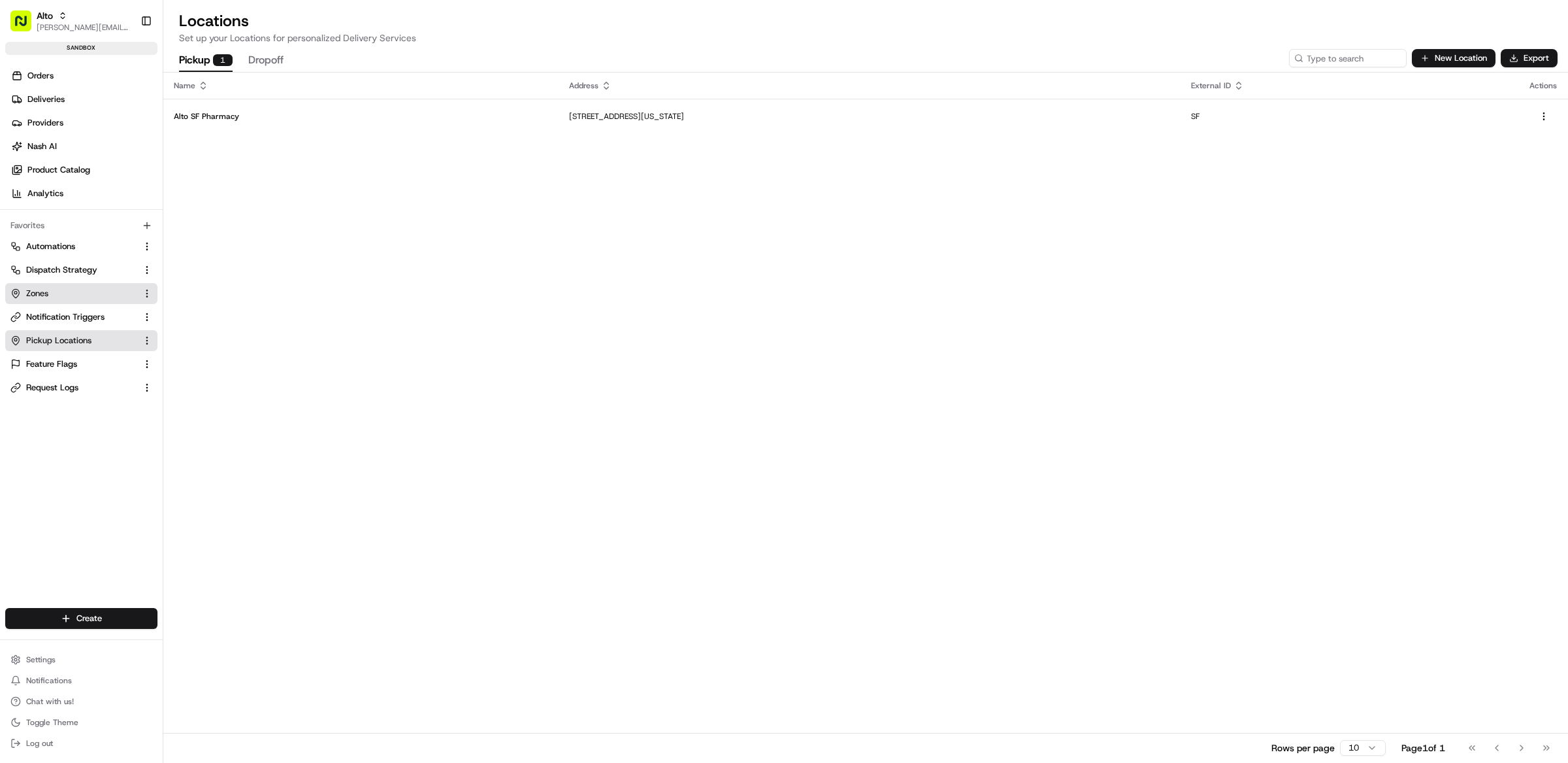
click at [73, 292] on link "Zones" at bounding box center [73, 294] width 126 height 12
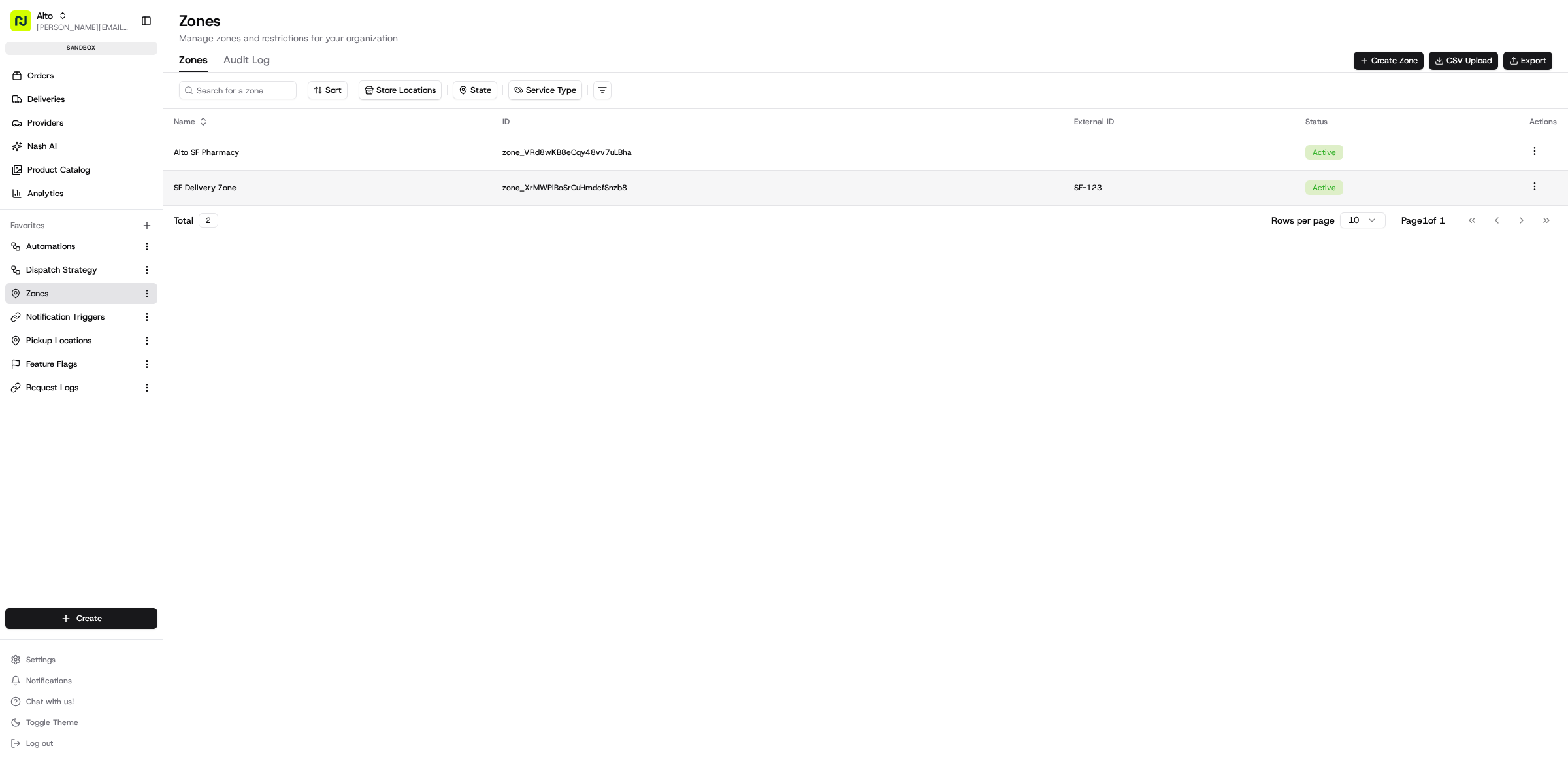
click at [311, 197] on td "SF Delivery Zone" at bounding box center [328, 188] width 328 height 35
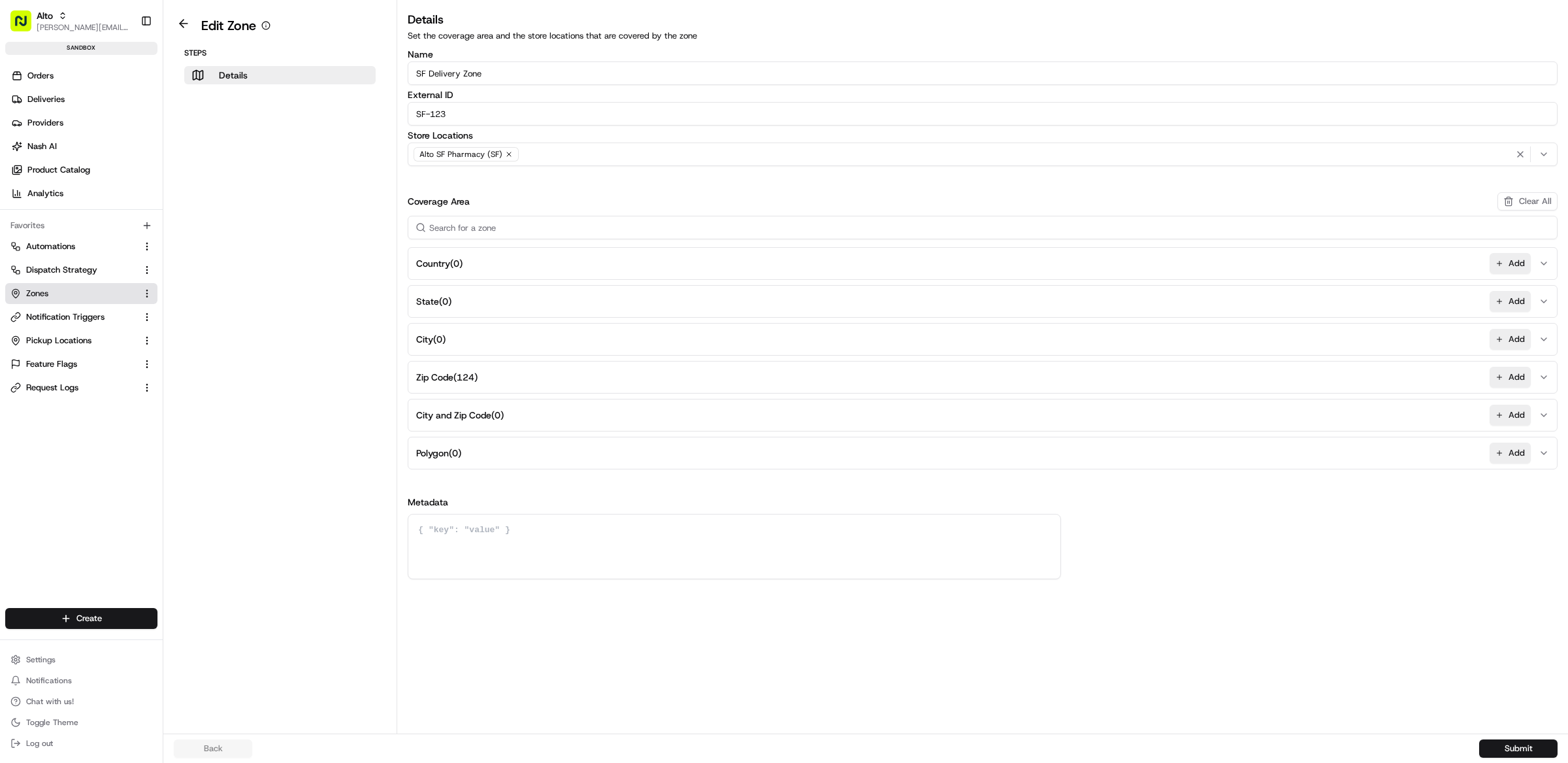
click at [527, 382] on button "Zip Code ( 124 ) Add" at bounding box center [982, 377] width 1143 height 32
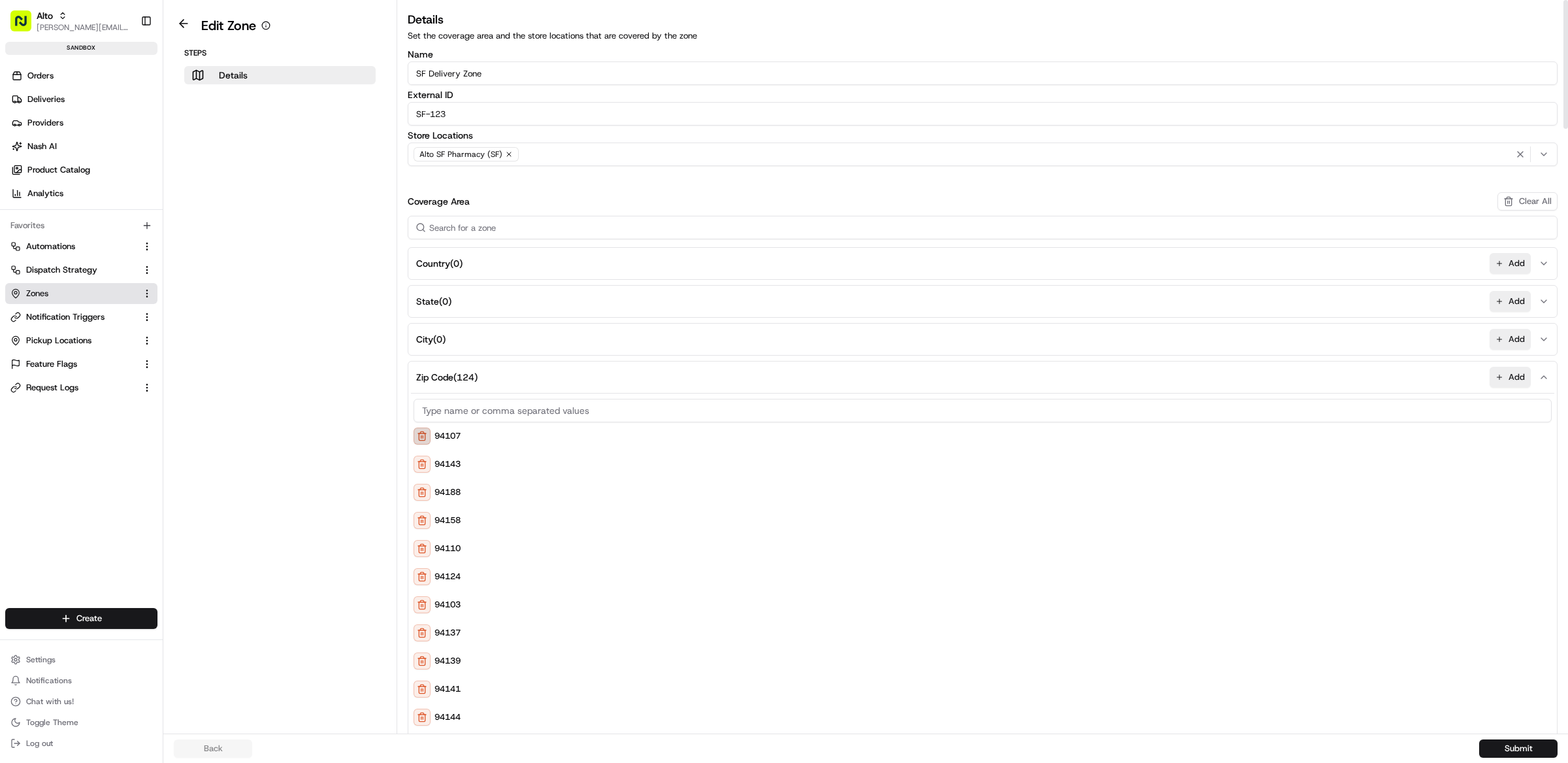
click at [424, 439] on button at bounding box center [422, 436] width 17 height 17
click at [423, 438] on button at bounding box center [422, 436] width 17 height 17
click at [423, 439] on button at bounding box center [422, 436] width 17 height 17
click at [424, 439] on button at bounding box center [422, 436] width 17 height 17
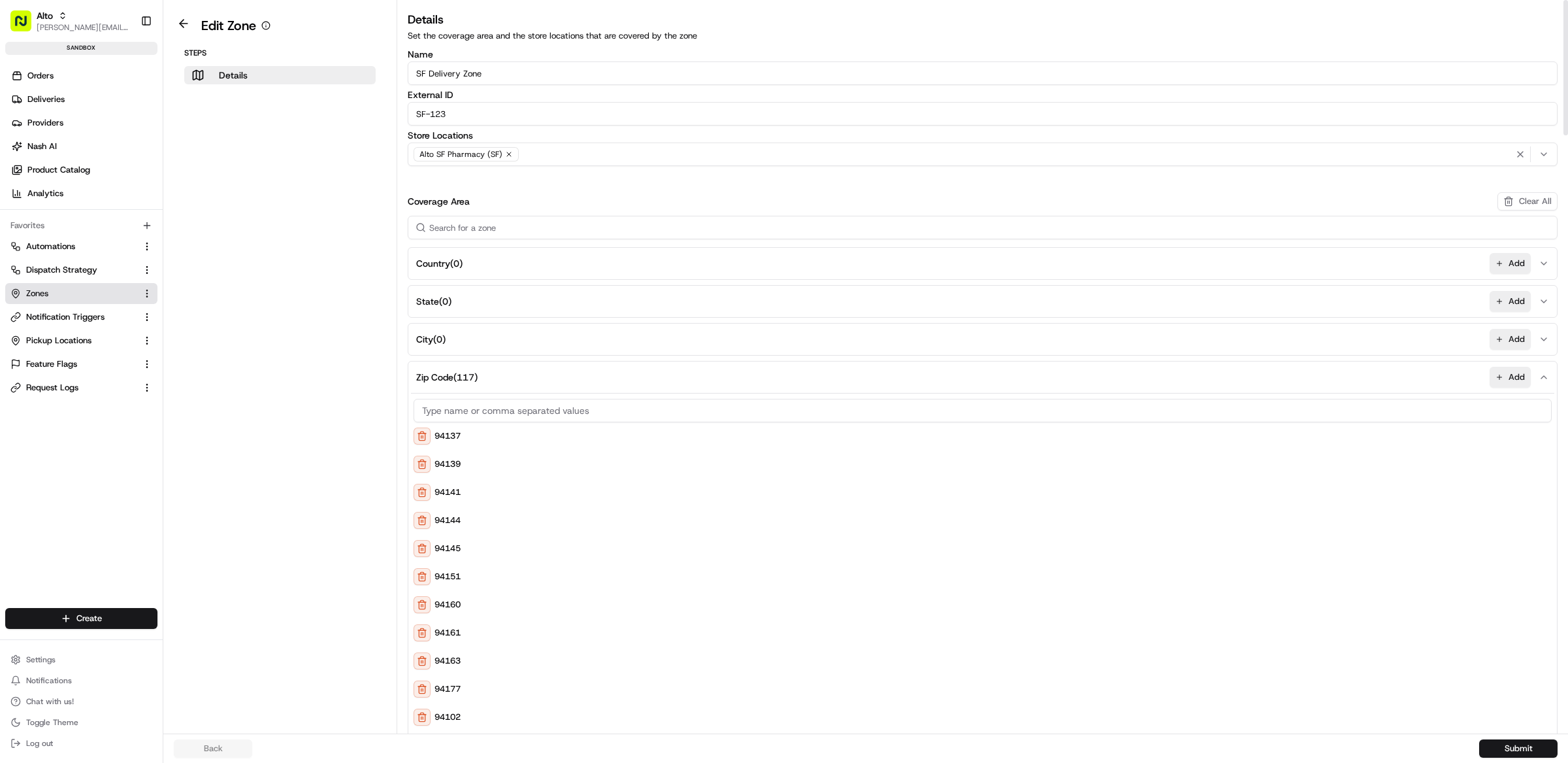
click at [1394, 385] on button "Zip Code ( 117 ) Add" at bounding box center [982, 377] width 1143 height 32
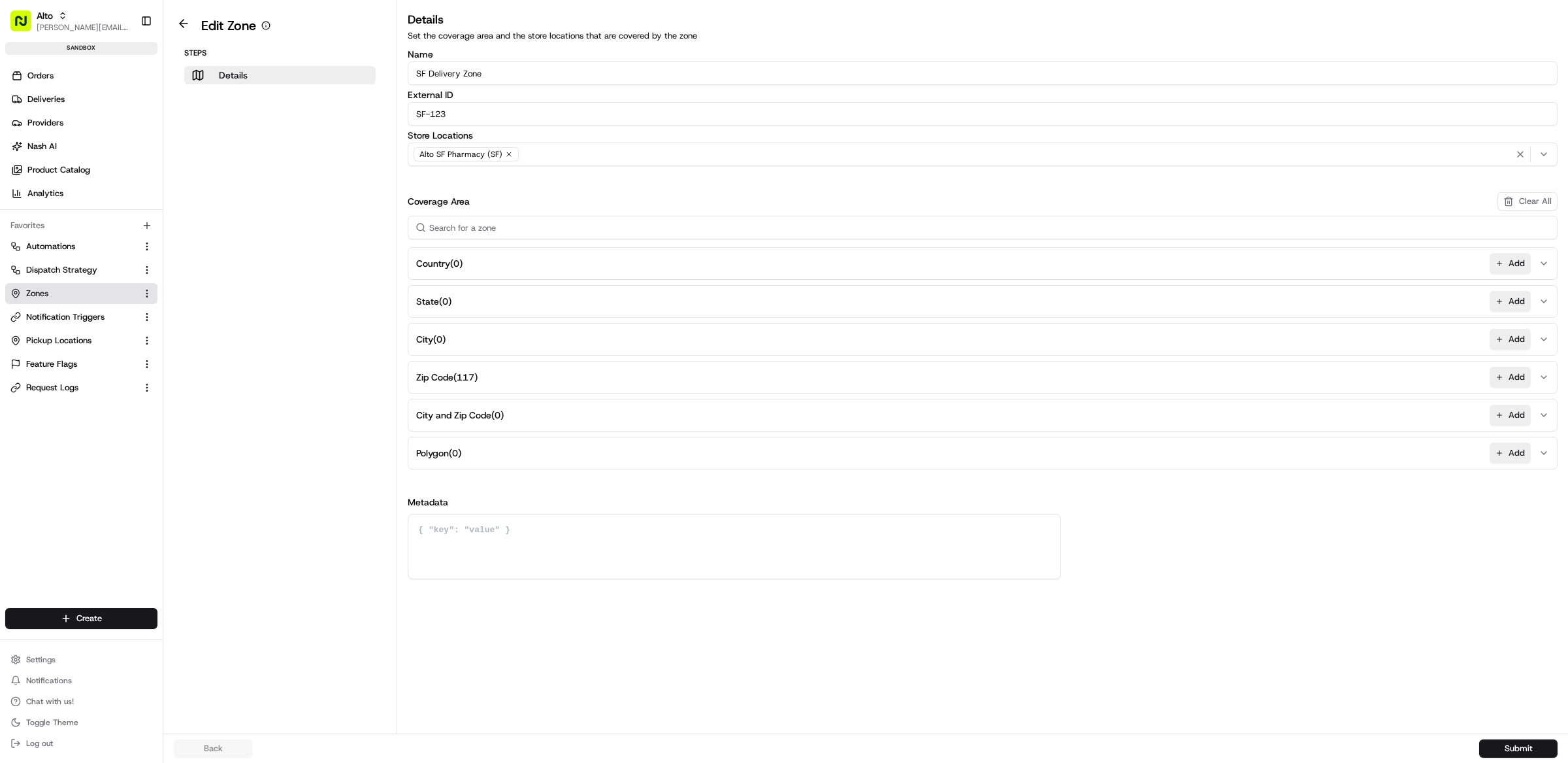
click at [682, 367] on button "Zip Code ( 117 ) Add" at bounding box center [982, 377] width 1143 height 32
click at [542, 415] on input "sdf" at bounding box center [982, 410] width 1138 height 23
click at [418, 443] on button at bounding box center [422, 436] width 17 height 17
drag, startPoint x: 481, startPoint y: 415, endPoint x: 421, endPoint y: 418, distance: 60.1
click at [425, 418] on input "sdf" at bounding box center [982, 410] width 1138 height 23
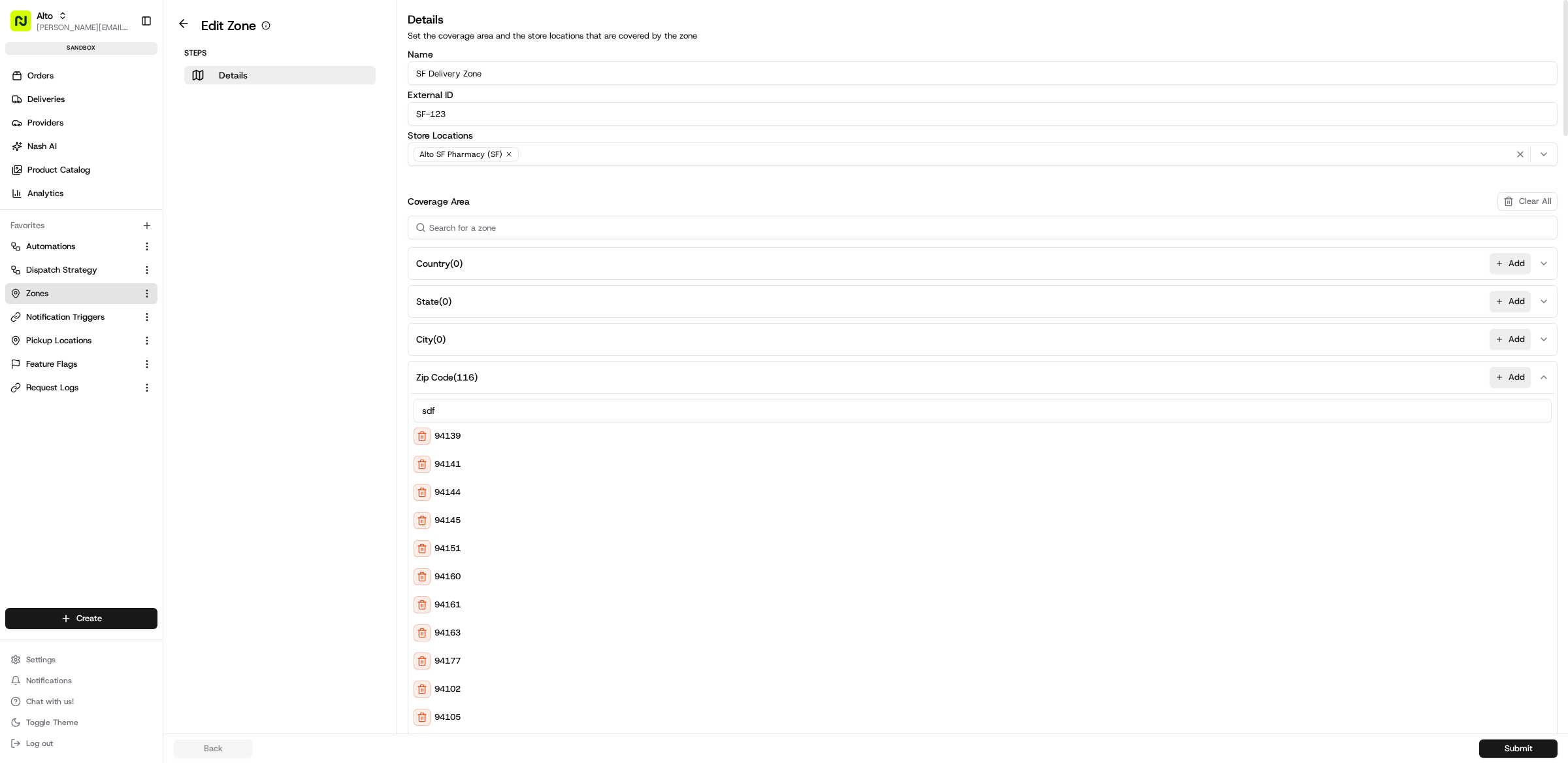
type input "s"
click at [418, 429] on button at bounding box center [422, 436] width 17 height 17
click at [421, 431] on button at bounding box center [422, 436] width 17 height 17
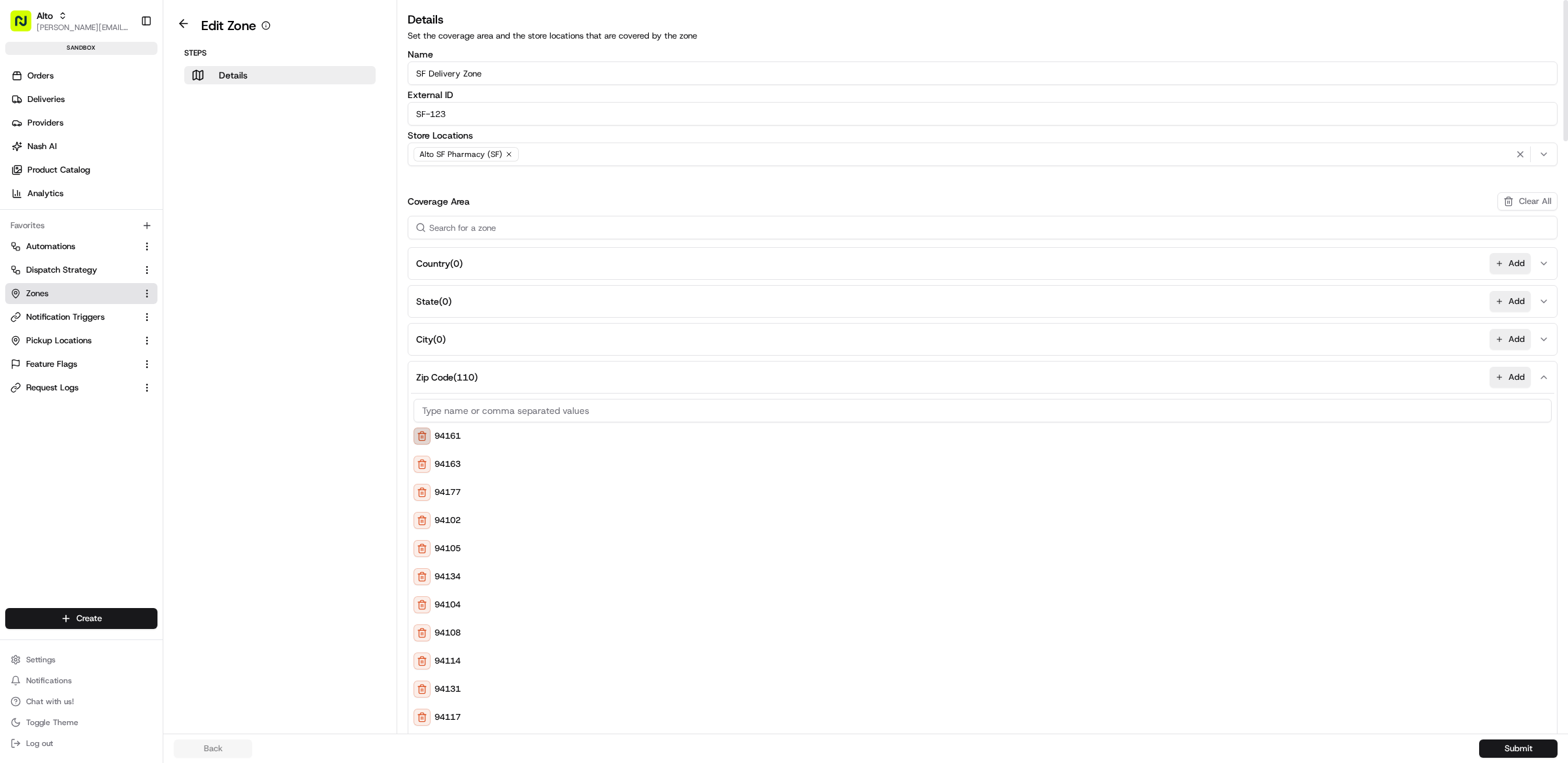
click at [426, 434] on button at bounding box center [422, 436] width 17 height 17
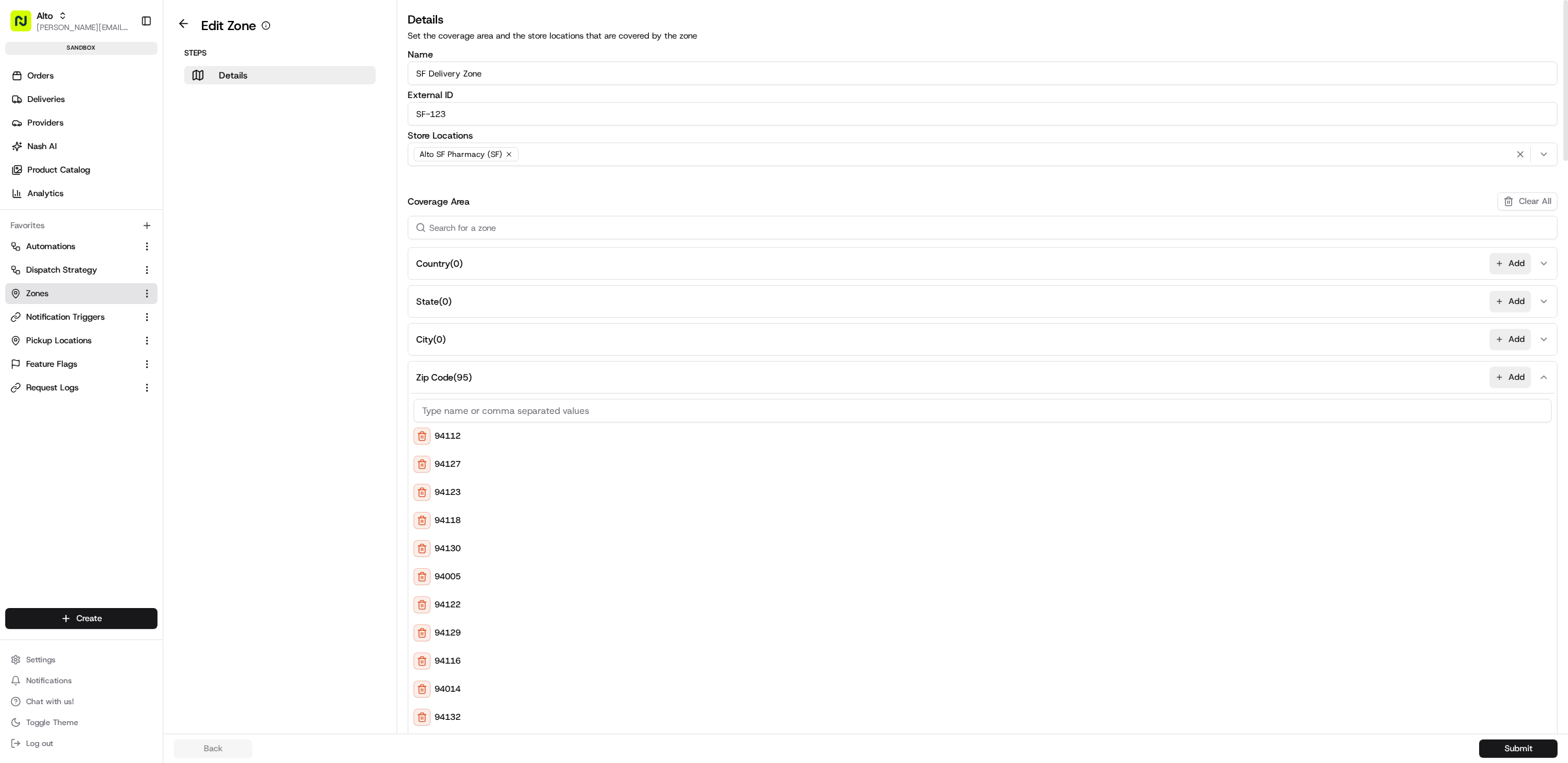
click at [425, 434] on button at bounding box center [422, 436] width 17 height 17
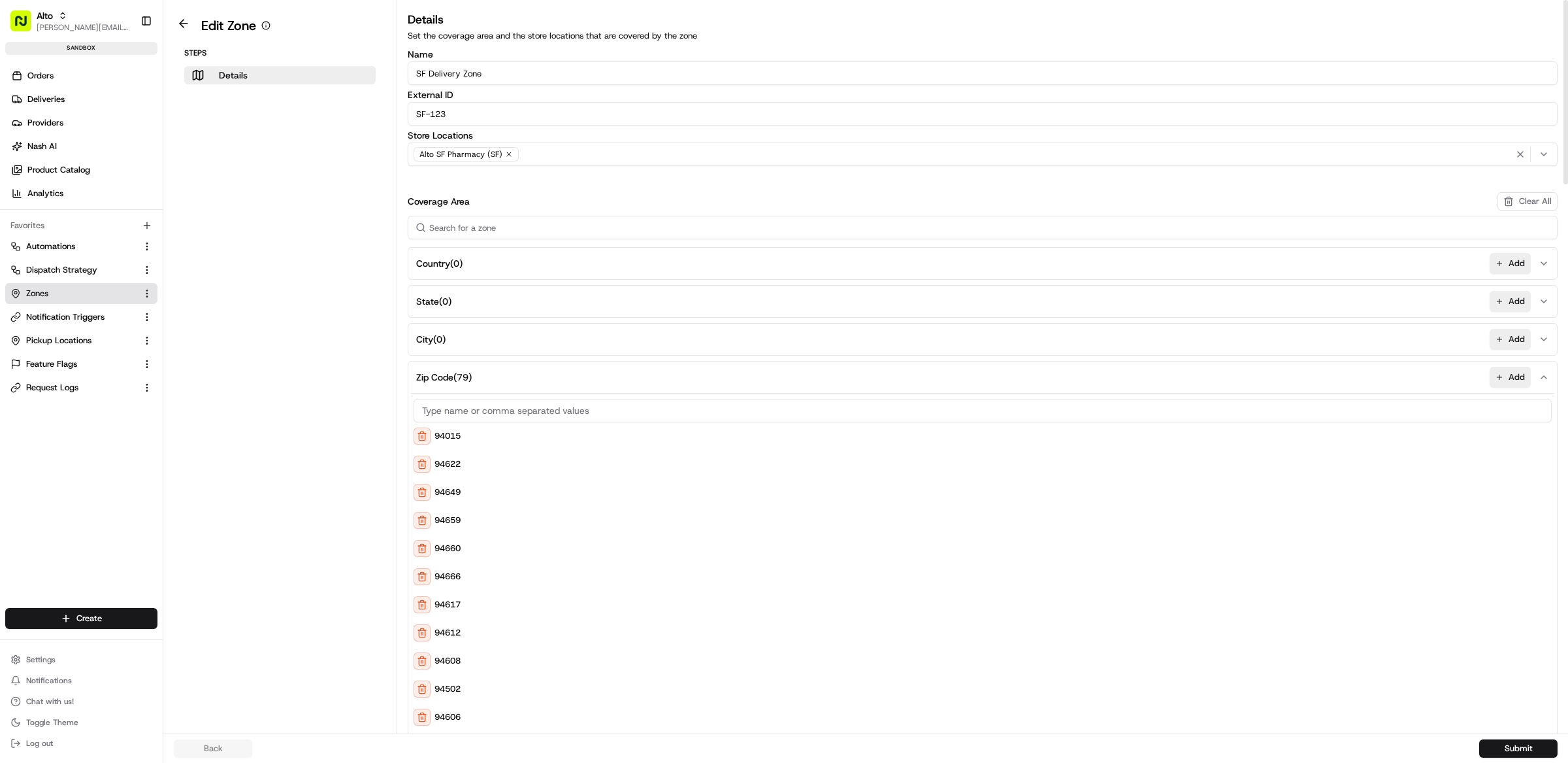
click at [425, 434] on button at bounding box center [422, 436] width 17 height 17
click at [423, 434] on button at bounding box center [422, 436] width 17 height 17
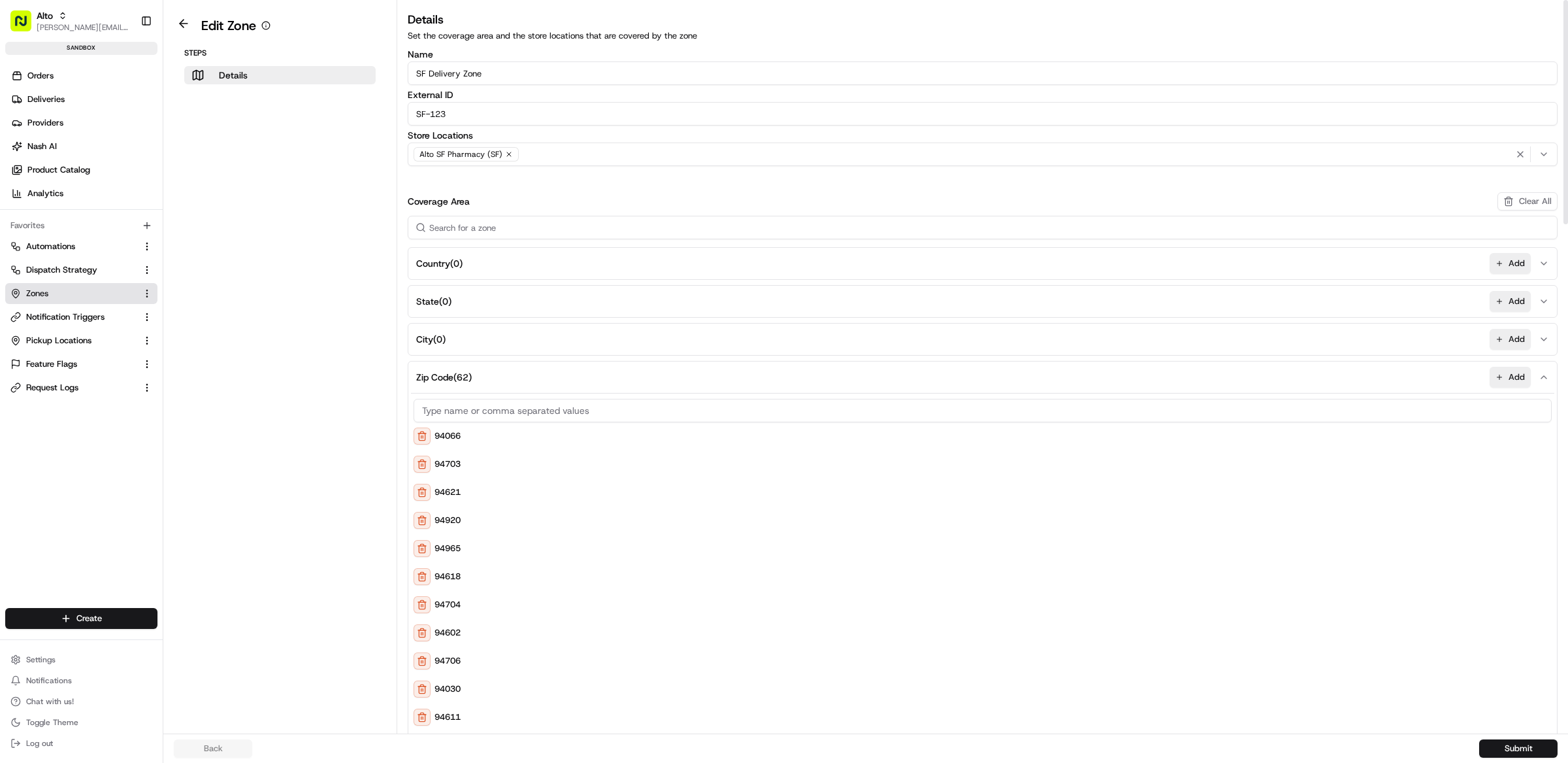
click at [423, 434] on button at bounding box center [422, 436] width 17 height 17
click at [422, 434] on button at bounding box center [422, 436] width 17 height 17
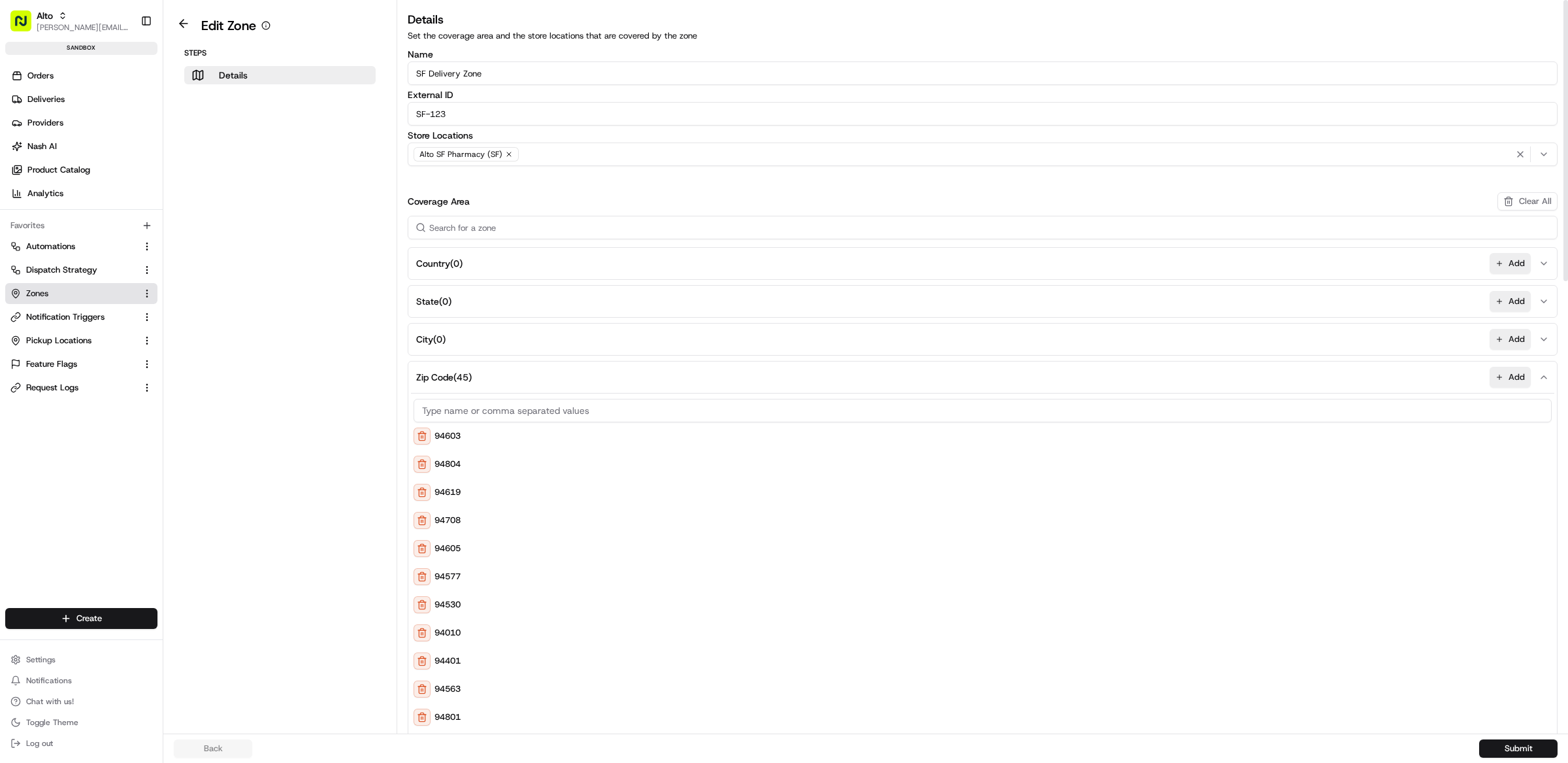
click at [423, 434] on button at bounding box center [422, 436] width 17 height 17
click at [423, 434] on button at bounding box center [422, 436] width 17 height 17
click at [421, 434] on button at bounding box center [422, 436] width 17 height 17
click at [423, 434] on button at bounding box center [422, 436] width 17 height 17
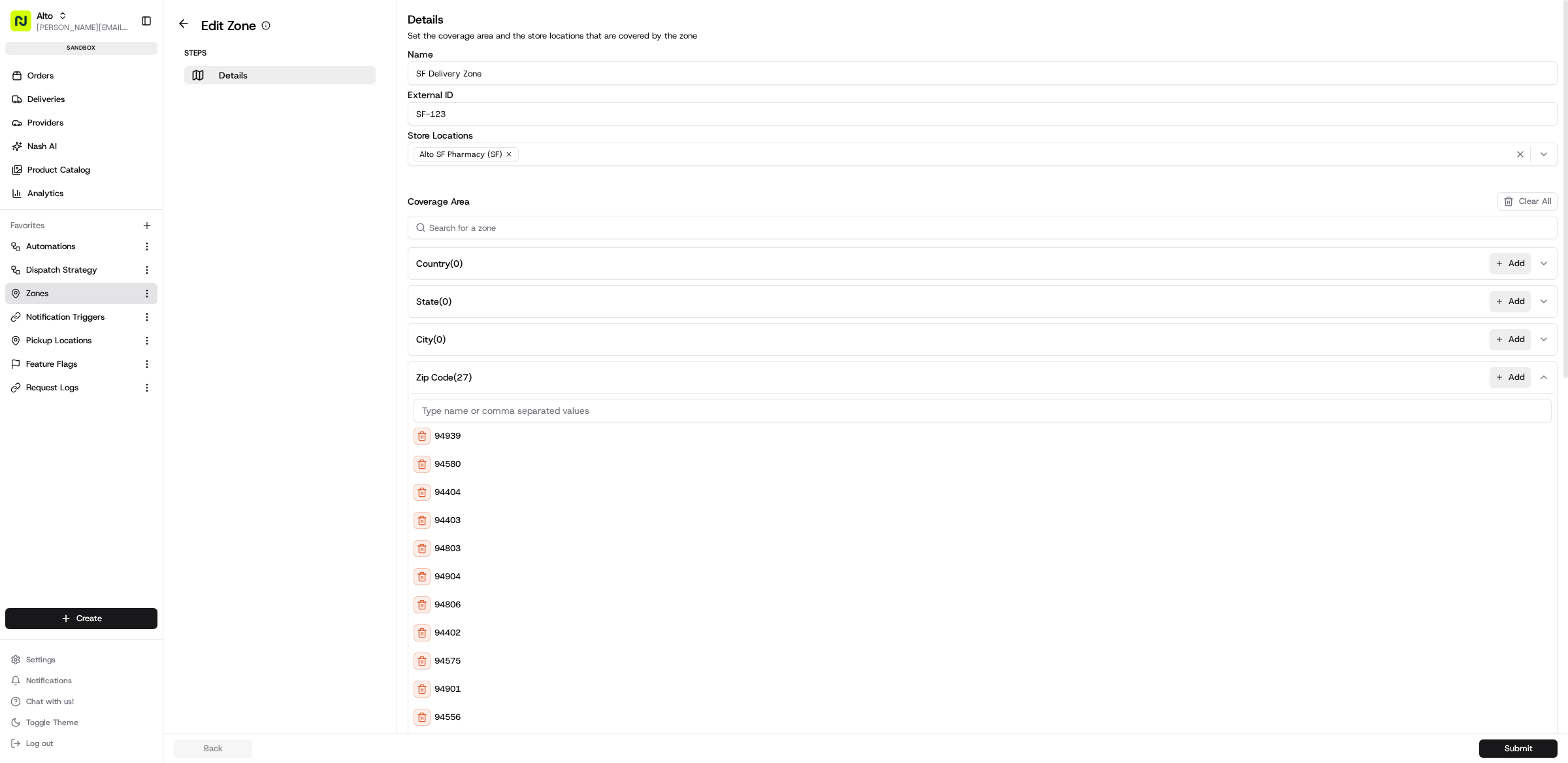
click at [422, 434] on button at bounding box center [422, 436] width 17 height 17
click at [421, 434] on button at bounding box center [422, 436] width 17 height 17
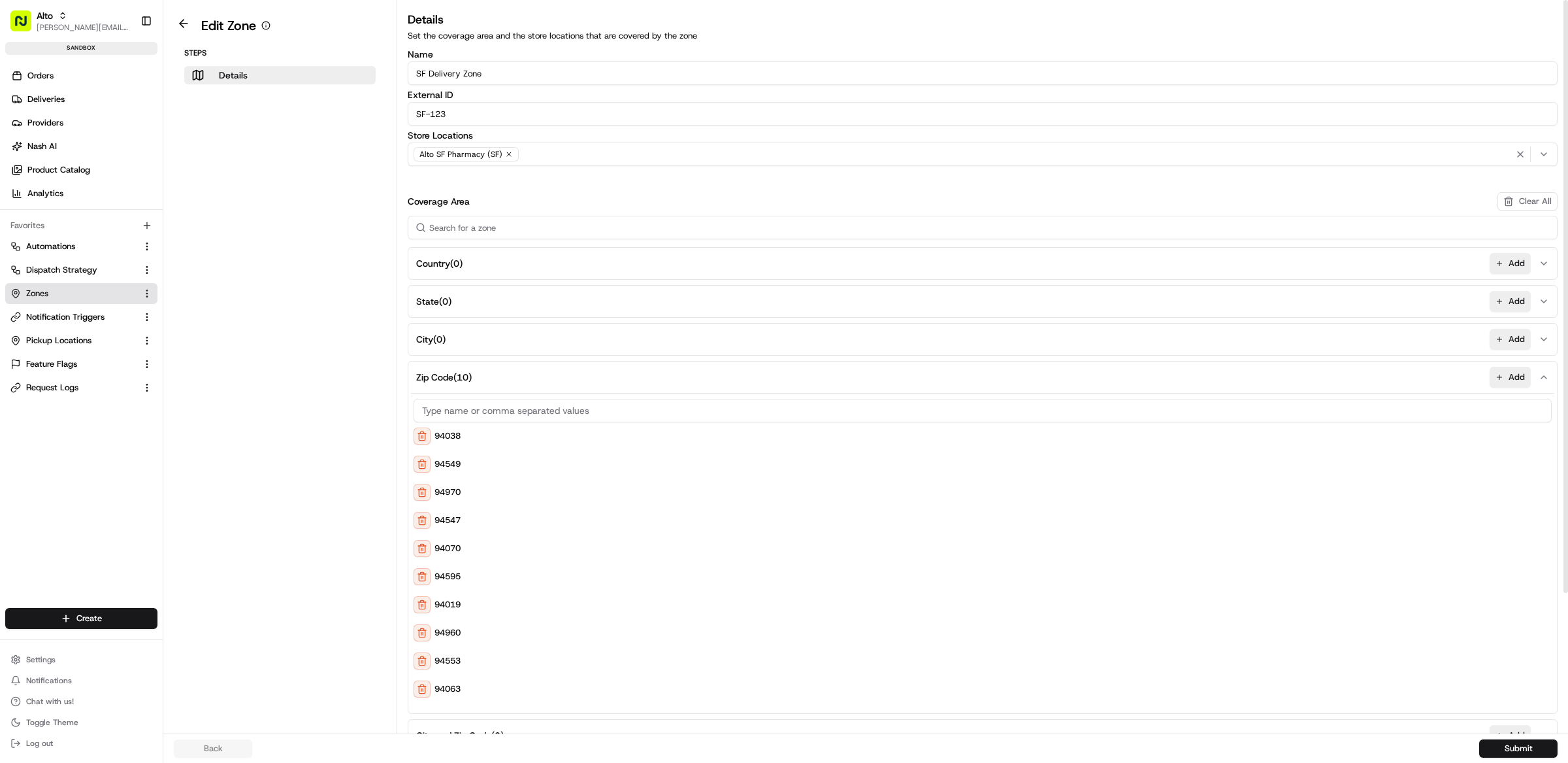
click at [421, 434] on button at bounding box center [422, 436] width 17 height 17
click at [1508, 755] on button "Submit" at bounding box center [1518, 748] width 78 height 18
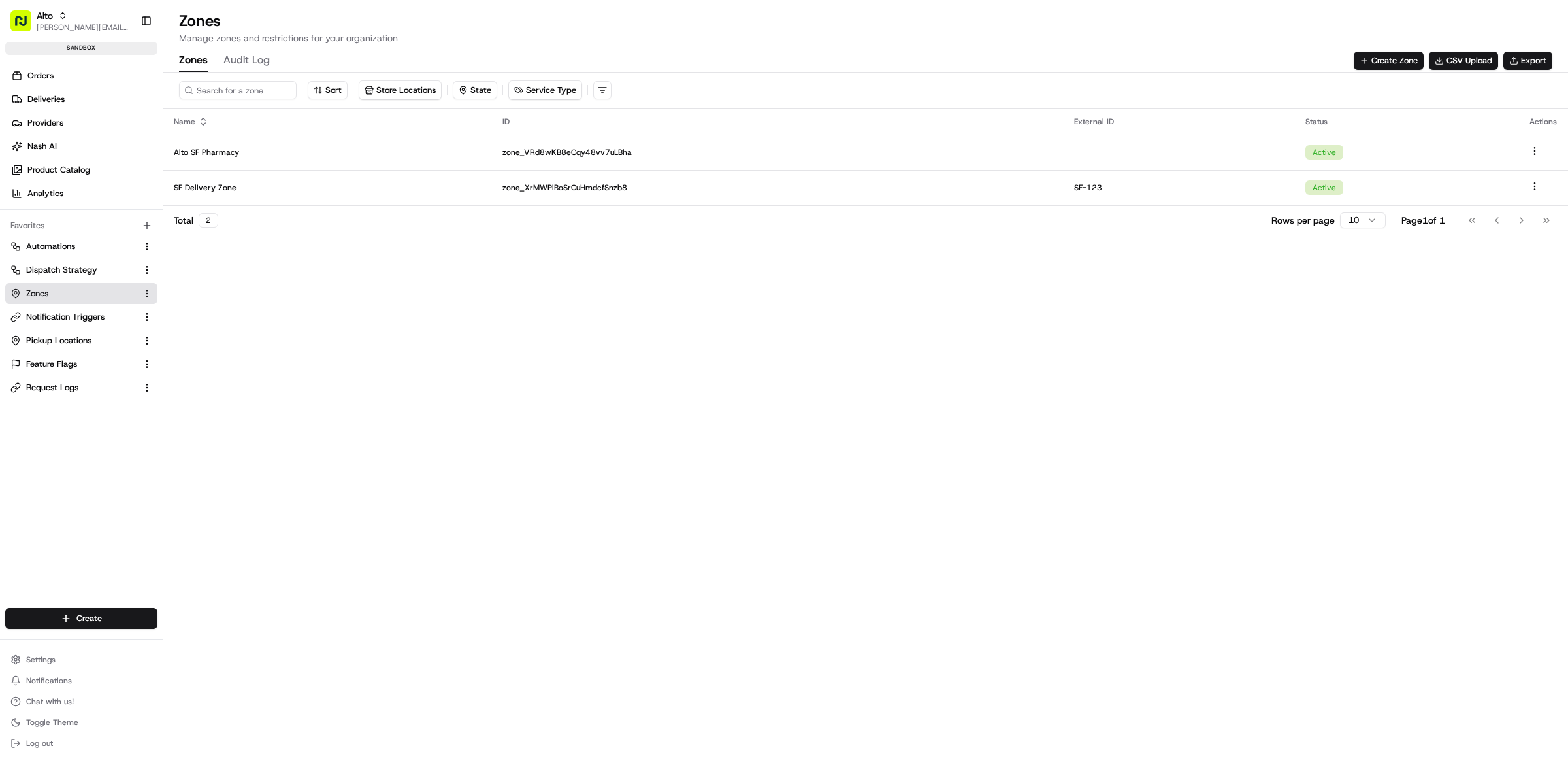
click at [686, 394] on div "Sort Store Locations State Service Type Name ID External ID Status Actions Alto…" at bounding box center [865, 418] width 1405 height 690
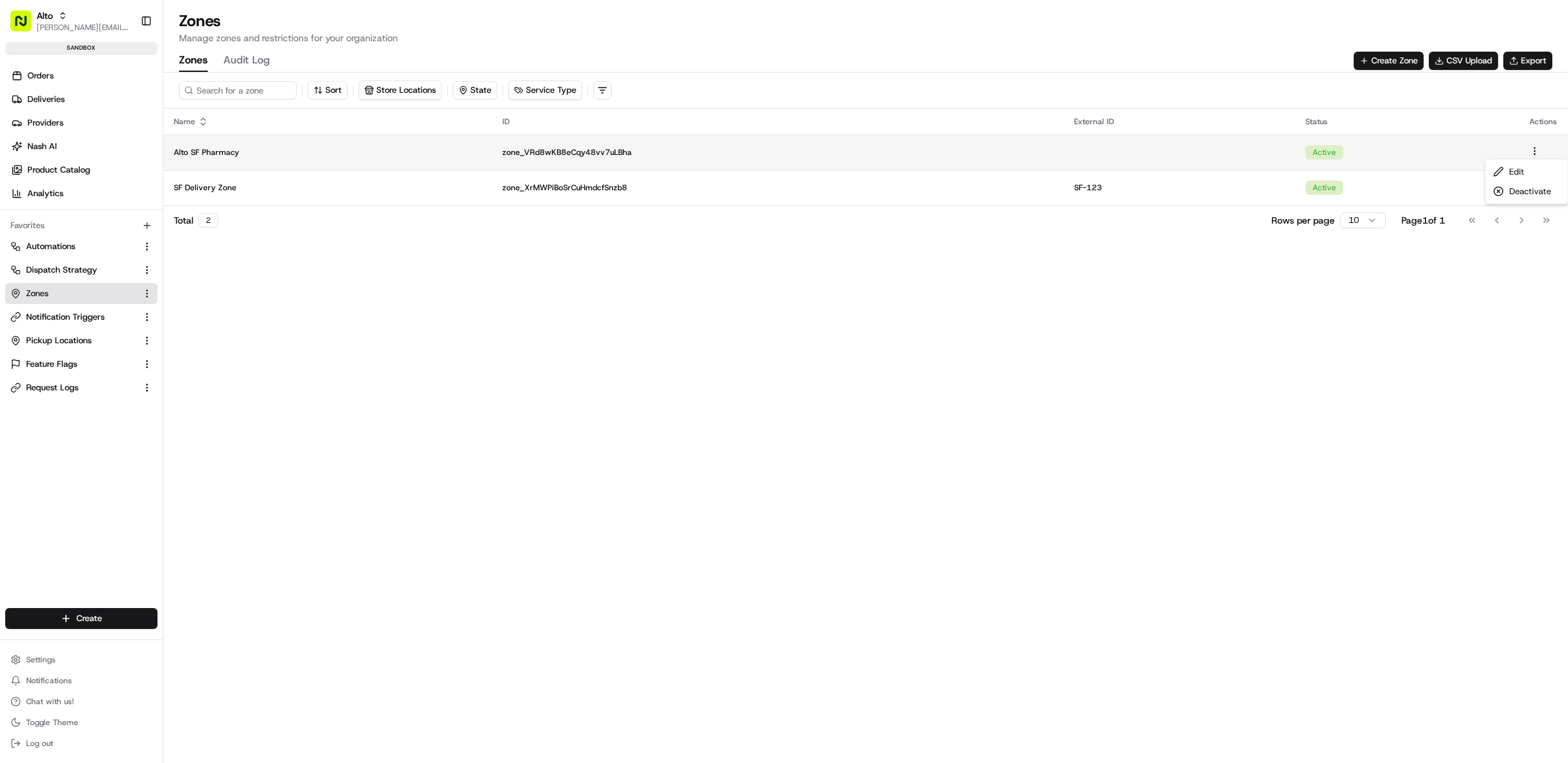
click at [1538, 151] on html "Alto matt@usenash.com Toggle Sidebar sandbox Orders Deliveries Providers Nash A…" at bounding box center [784, 381] width 1568 height 763
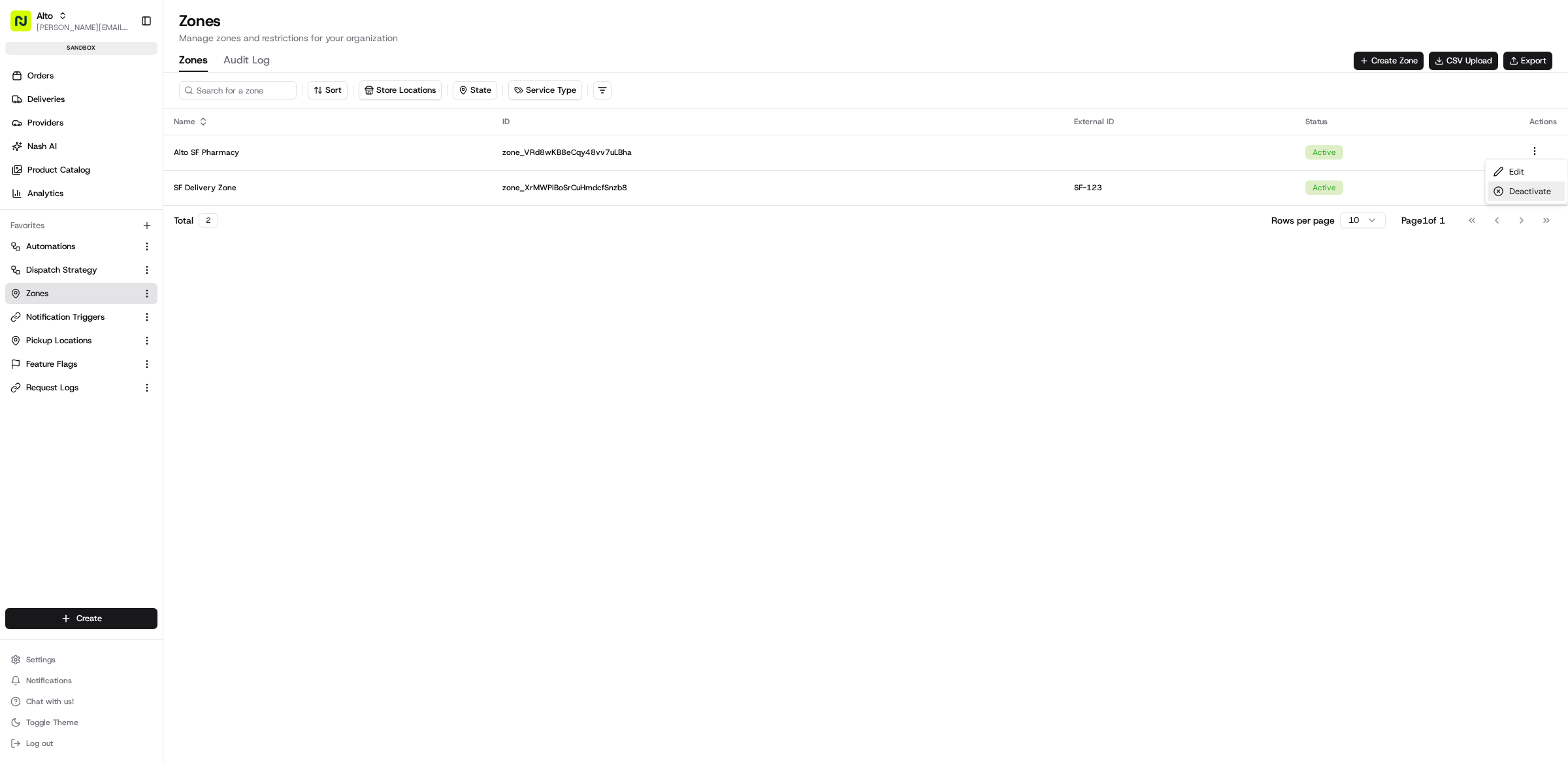
click at [1523, 192] on div "Deactivate" at bounding box center [1526, 192] width 77 height 20
drag, startPoint x: 514, startPoint y: 300, endPoint x: 353, endPoint y: 205, distance: 186.9
click at [513, 300] on html "Alto matt@usenash.com Toggle Sidebar sandbox Orders Deliveries Providers Nash A…" at bounding box center [784, 381] width 1568 height 763
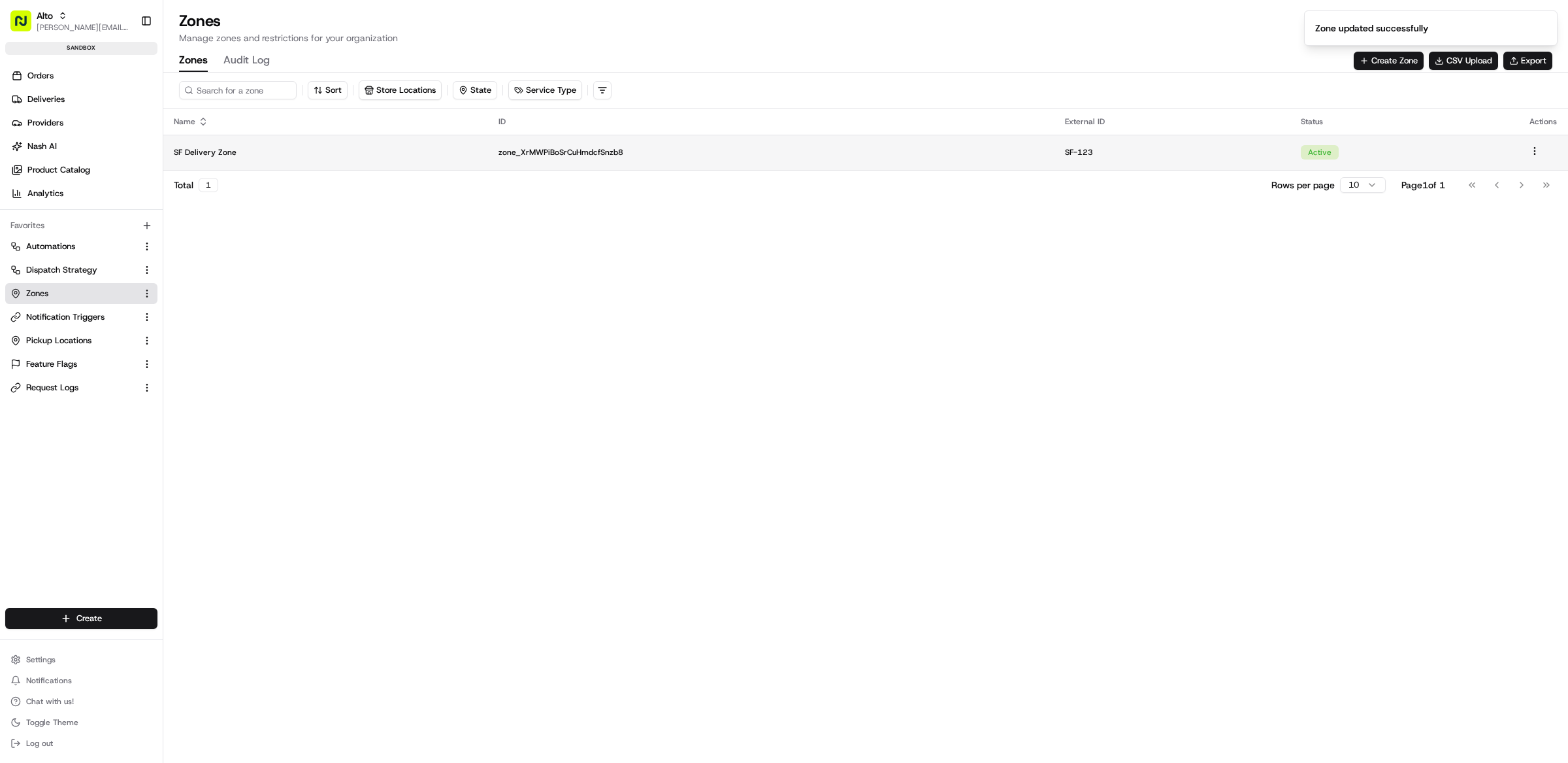
click at [293, 160] on td "SF Delivery Zone" at bounding box center [325, 152] width 324 height 35
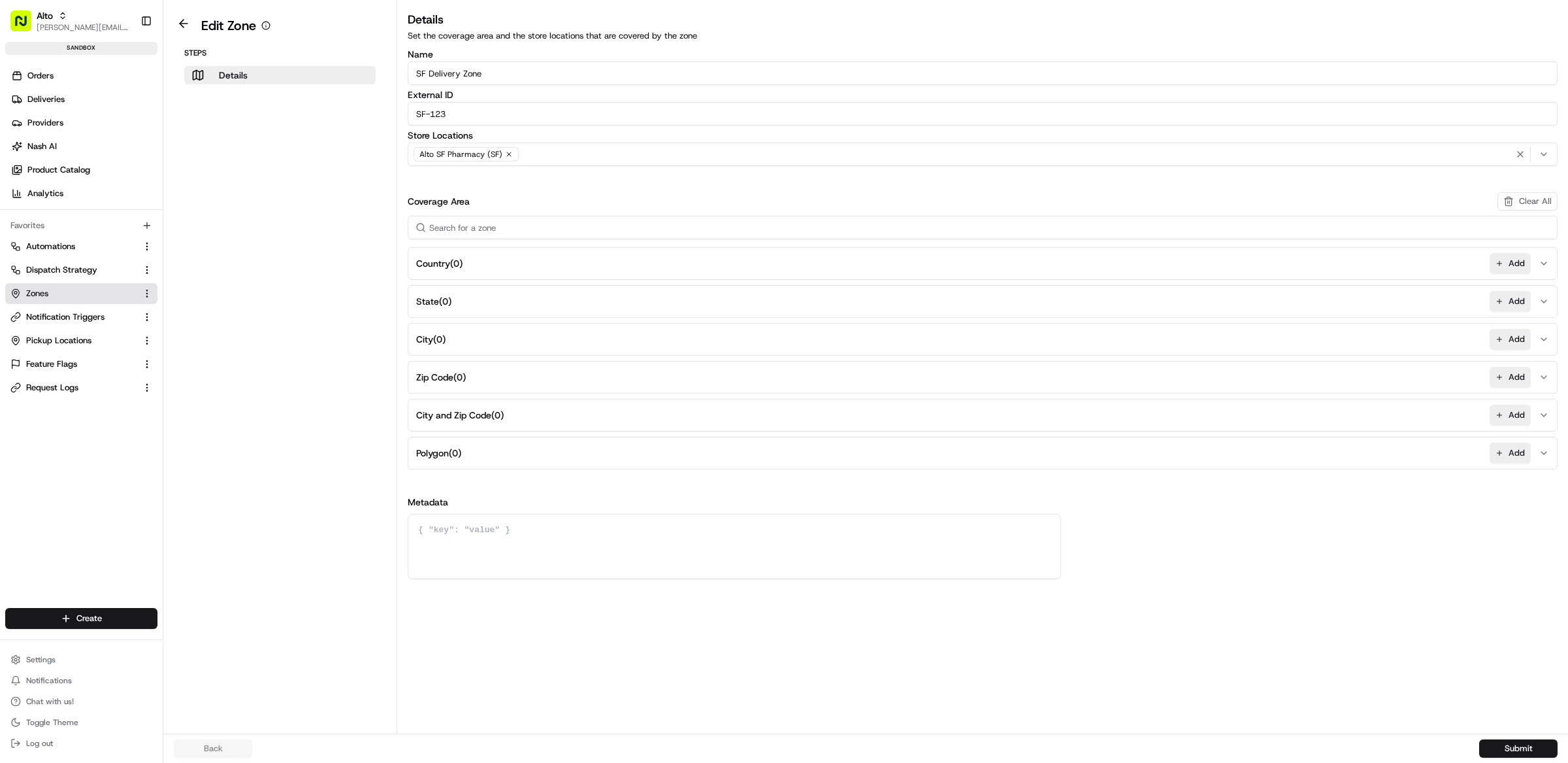
click at [480, 379] on button "Zip Code ( 0 ) Add" at bounding box center [982, 377] width 1143 height 32
click at [483, 412] on input at bounding box center [982, 410] width 1138 height 23
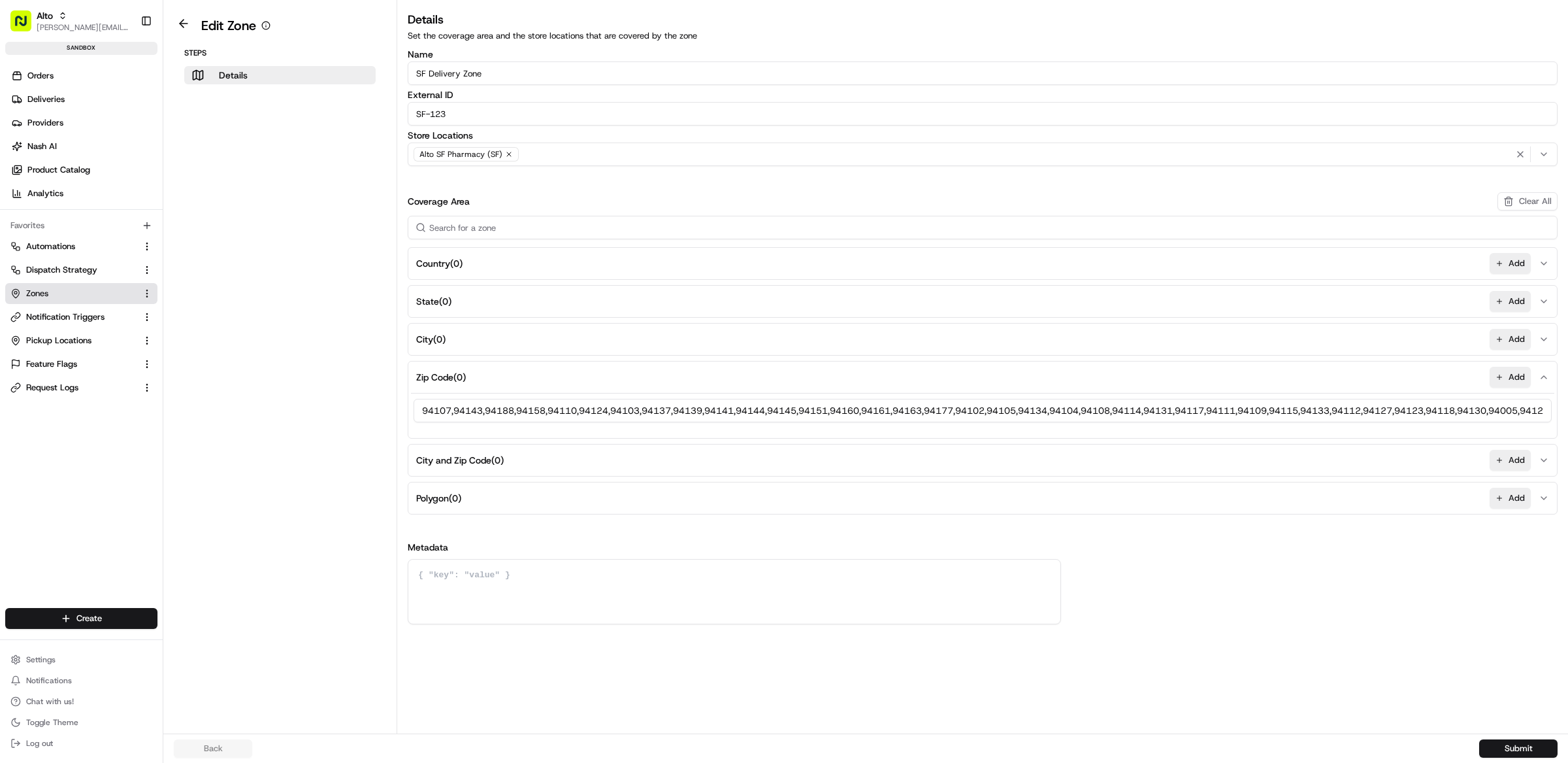
scroll to position [0, 2814]
type input "94107,94143,94188,94158,94110,94124,94103,94137,94139,94141,94144,94145,94151,9…"
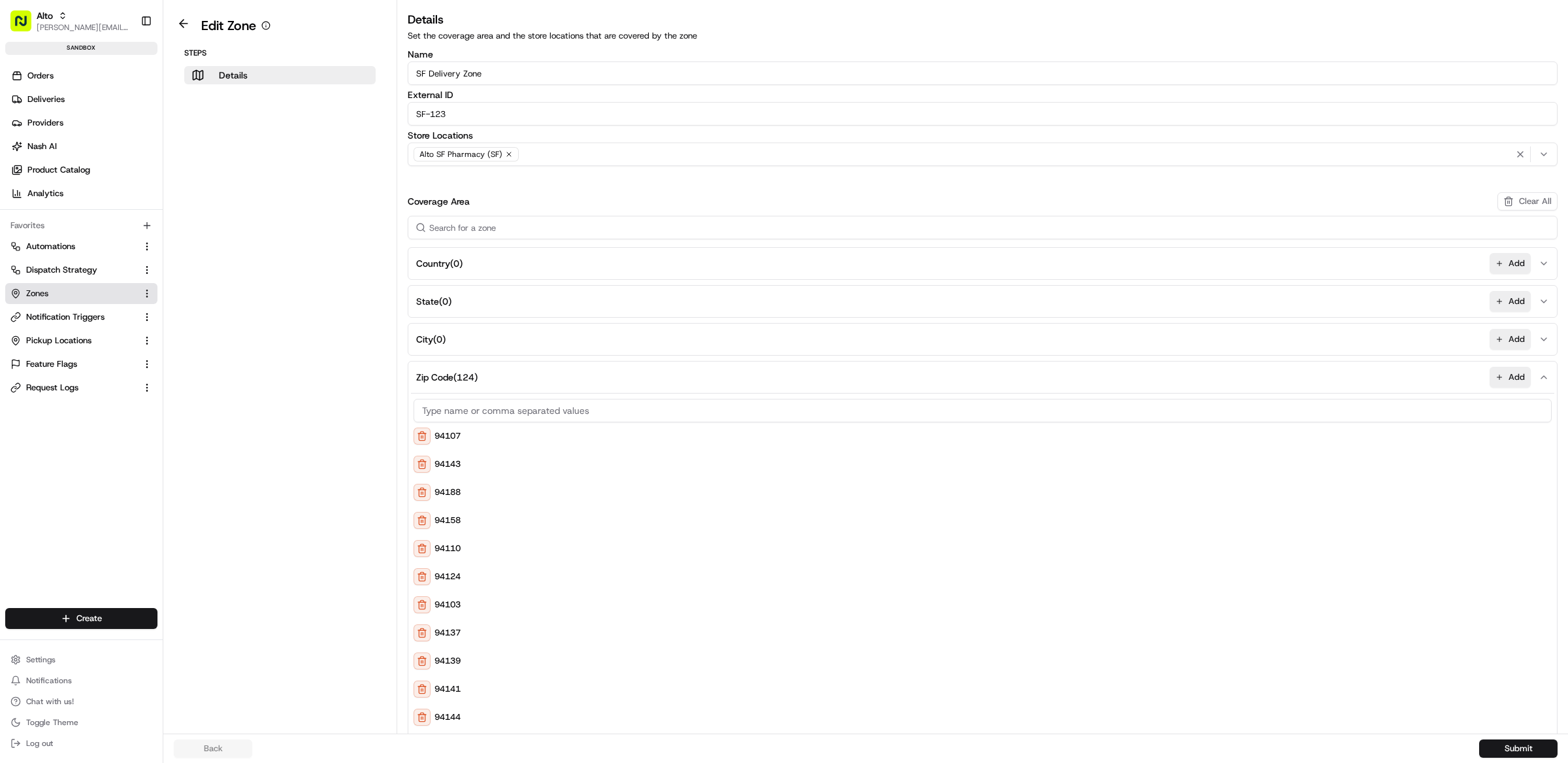
scroll to position [0, 0]
click at [1521, 755] on button "Submit" at bounding box center [1518, 748] width 78 height 18
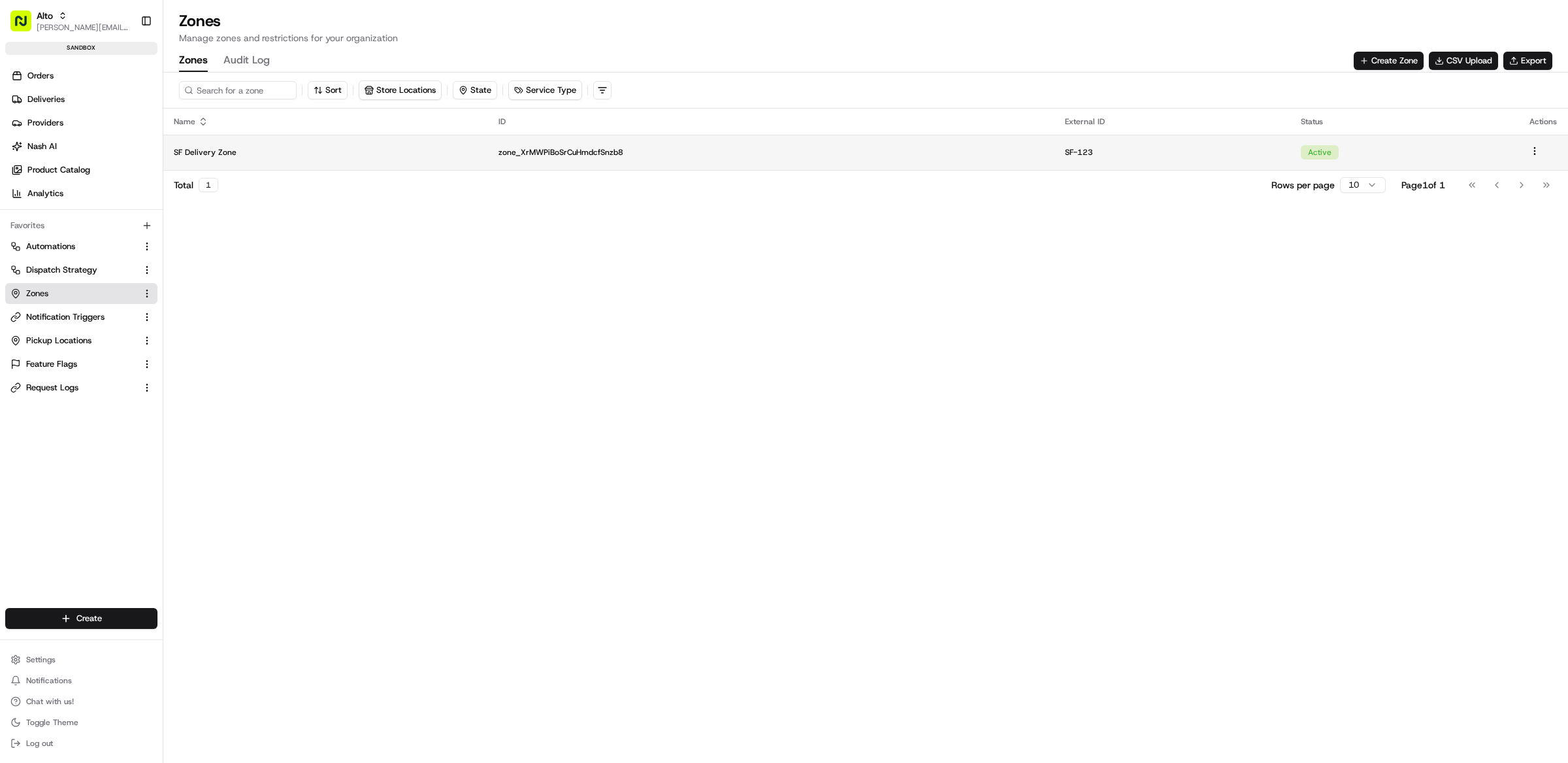
drag, startPoint x: 1103, startPoint y: 145, endPoint x: 1057, endPoint y: 145, distance: 46.0
click at [1057, 145] on td "SF-123" at bounding box center [1172, 152] width 236 height 35
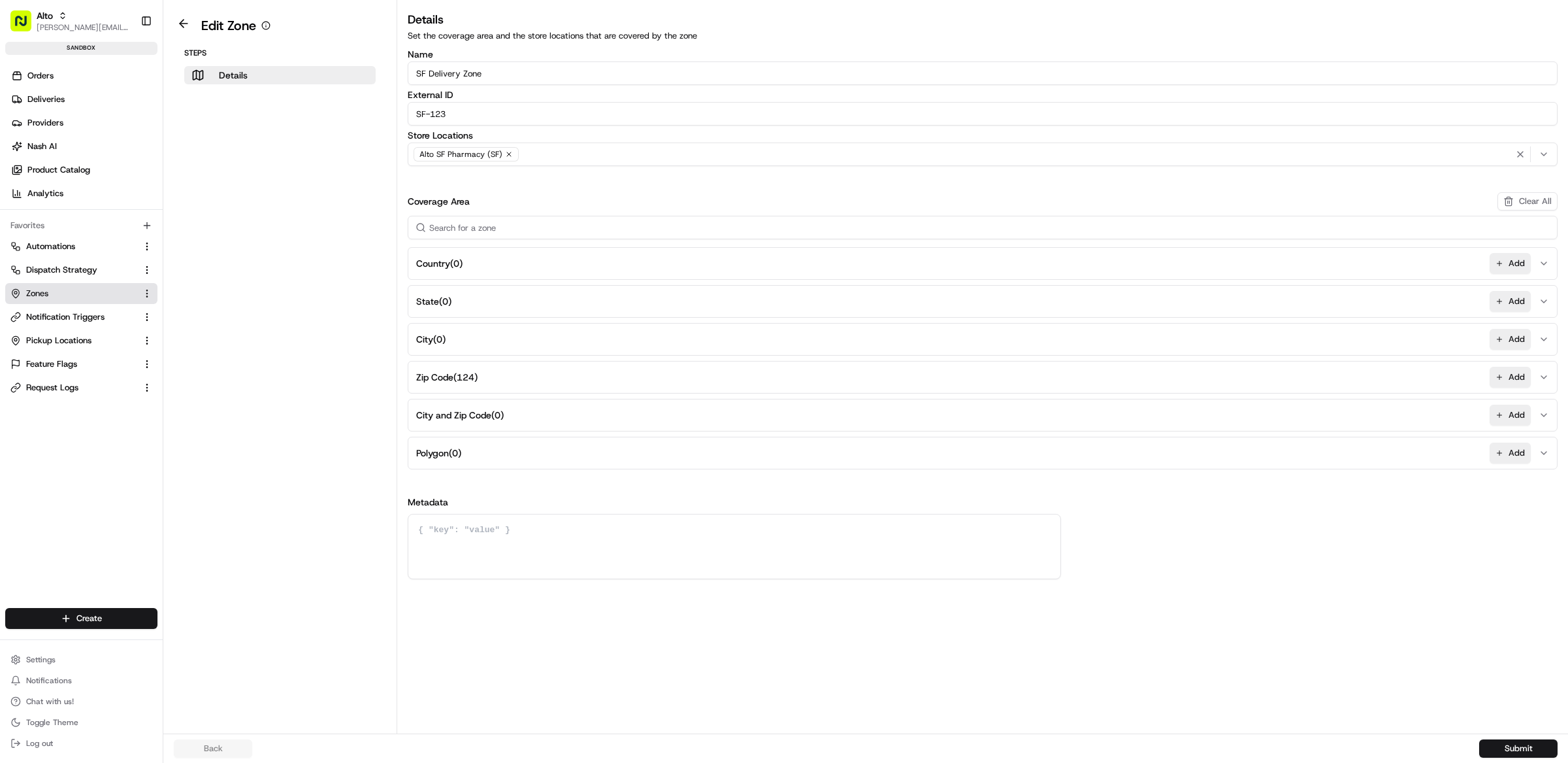
drag, startPoint x: 451, startPoint y: 118, endPoint x: 415, endPoint y: 118, distance: 36.0
click at [415, 118] on input "SF-123" at bounding box center [982, 113] width 1150 height 23
click at [61, 340] on span "Pickup Locations" at bounding box center [58, 340] width 65 height 12
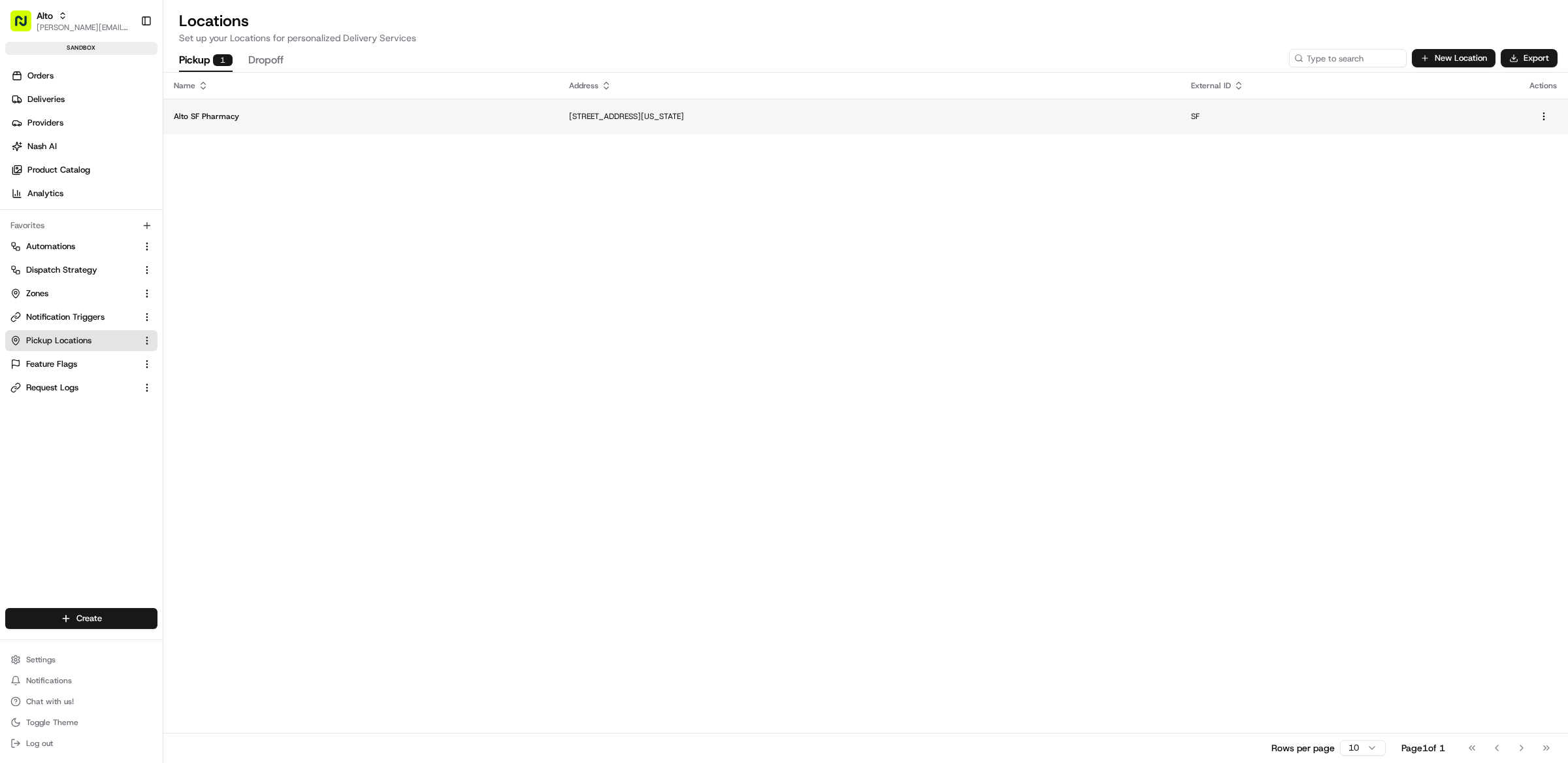
click at [467, 125] on td "Alto SF Pharmacy" at bounding box center [361, 116] width 395 height 35
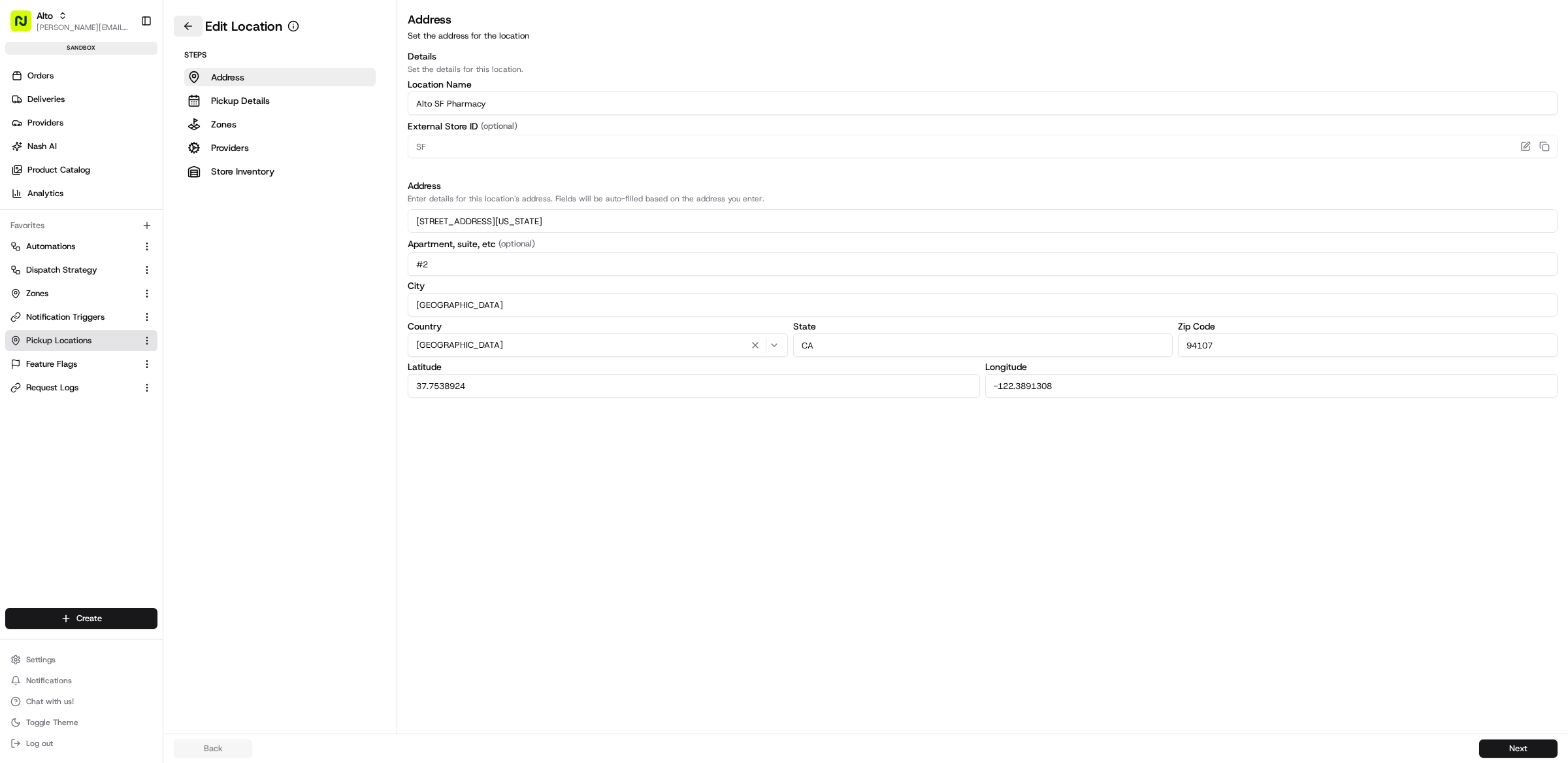
click at [193, 29] on button at bounding box center [188, 26] width 28 height 21
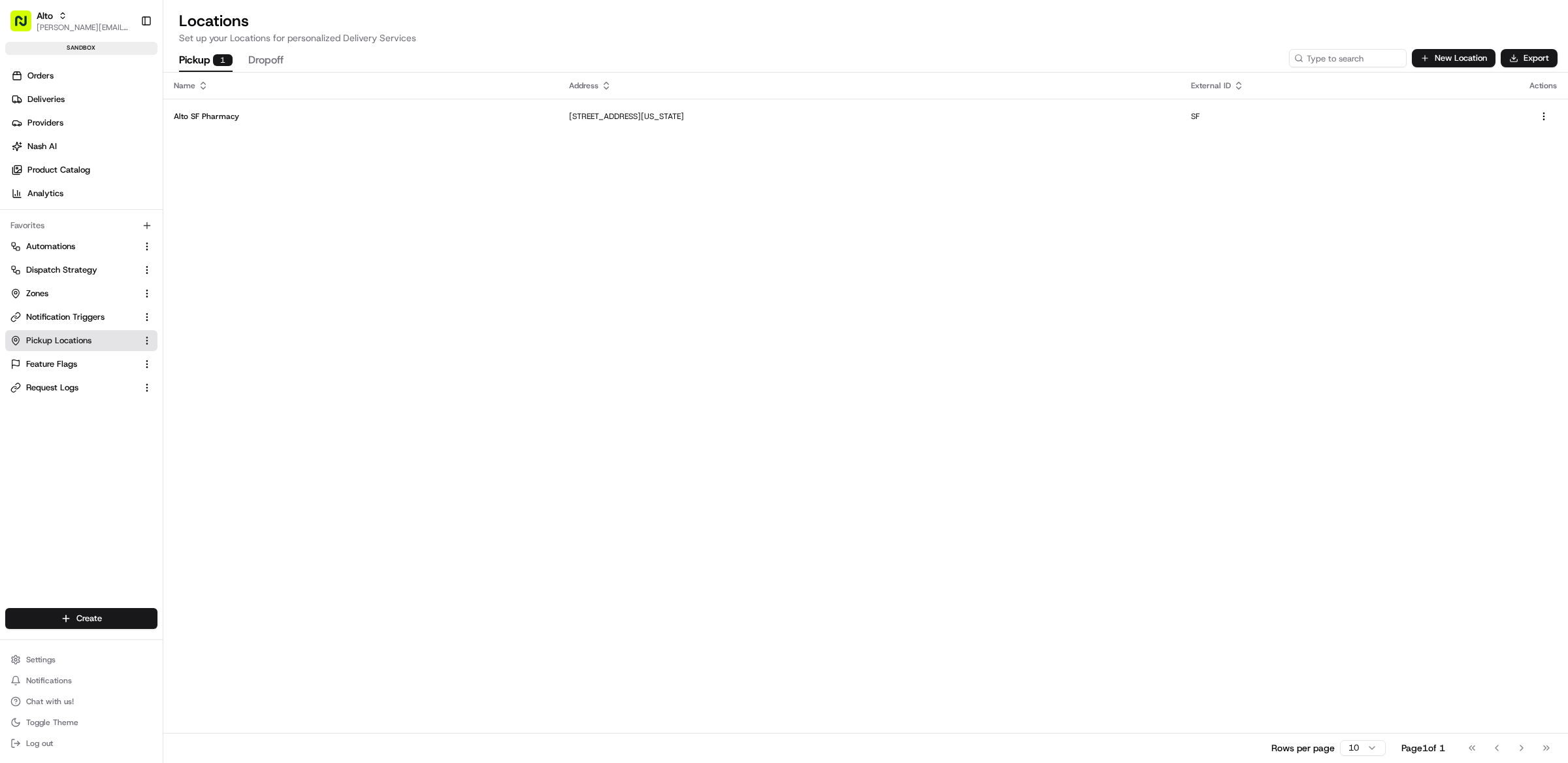
click at [581, 188] on div "Name Address External ID Actions Alto SF Pharmacy 1400 Tennessee St, #2, San Fr…" at bounding box center [865, 417] width 1405 height 690
click at [93, 294] on link "Zones" at bounding box center [73, 294] width 126 height 12
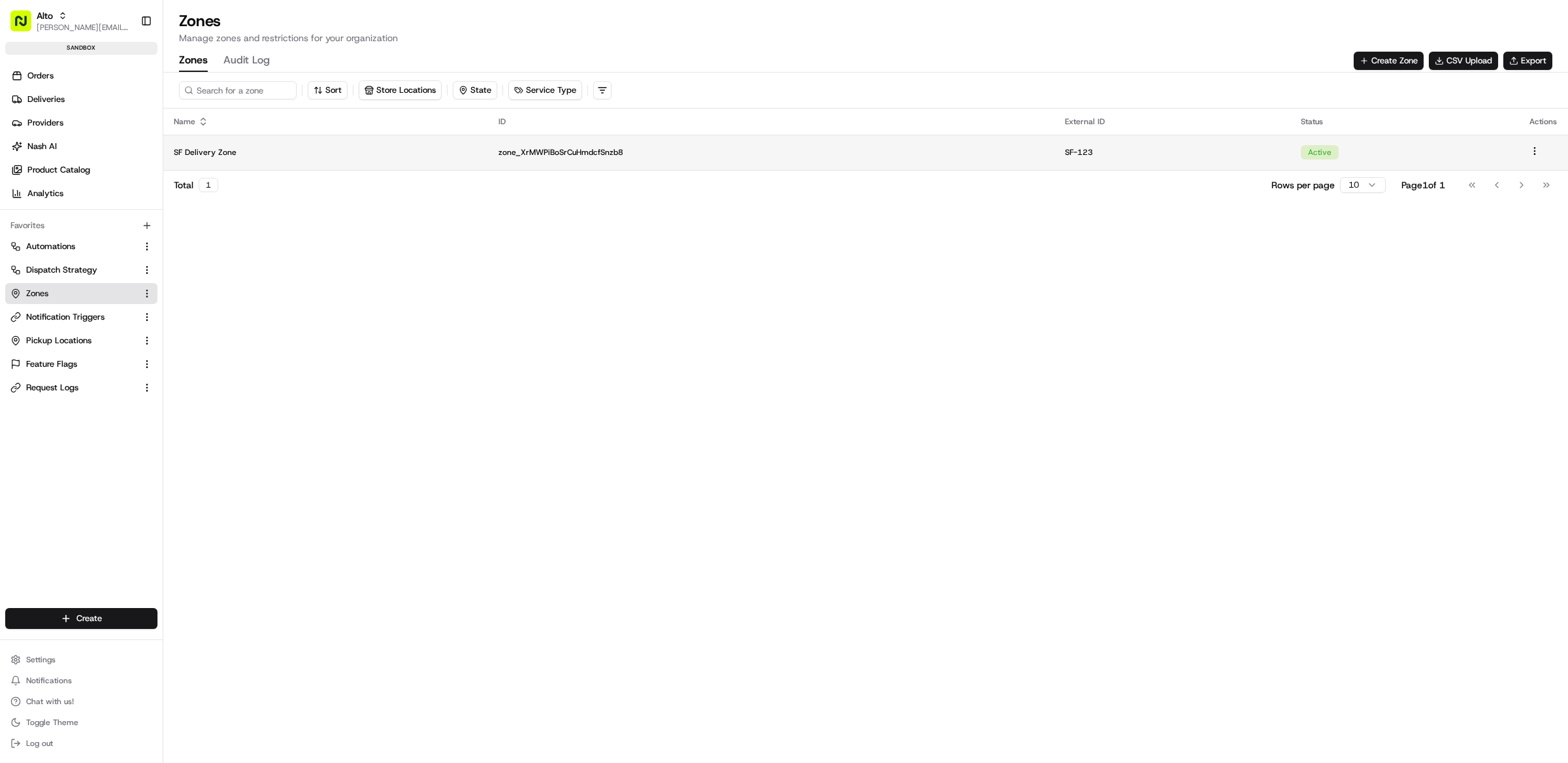
click at [1539, 151] on html "Alto matt@usenash.com Toggle Sidebar sandbox Orders Deliveries Providers Nash A…" at bounding box center [784, 381] width 1568 height 763
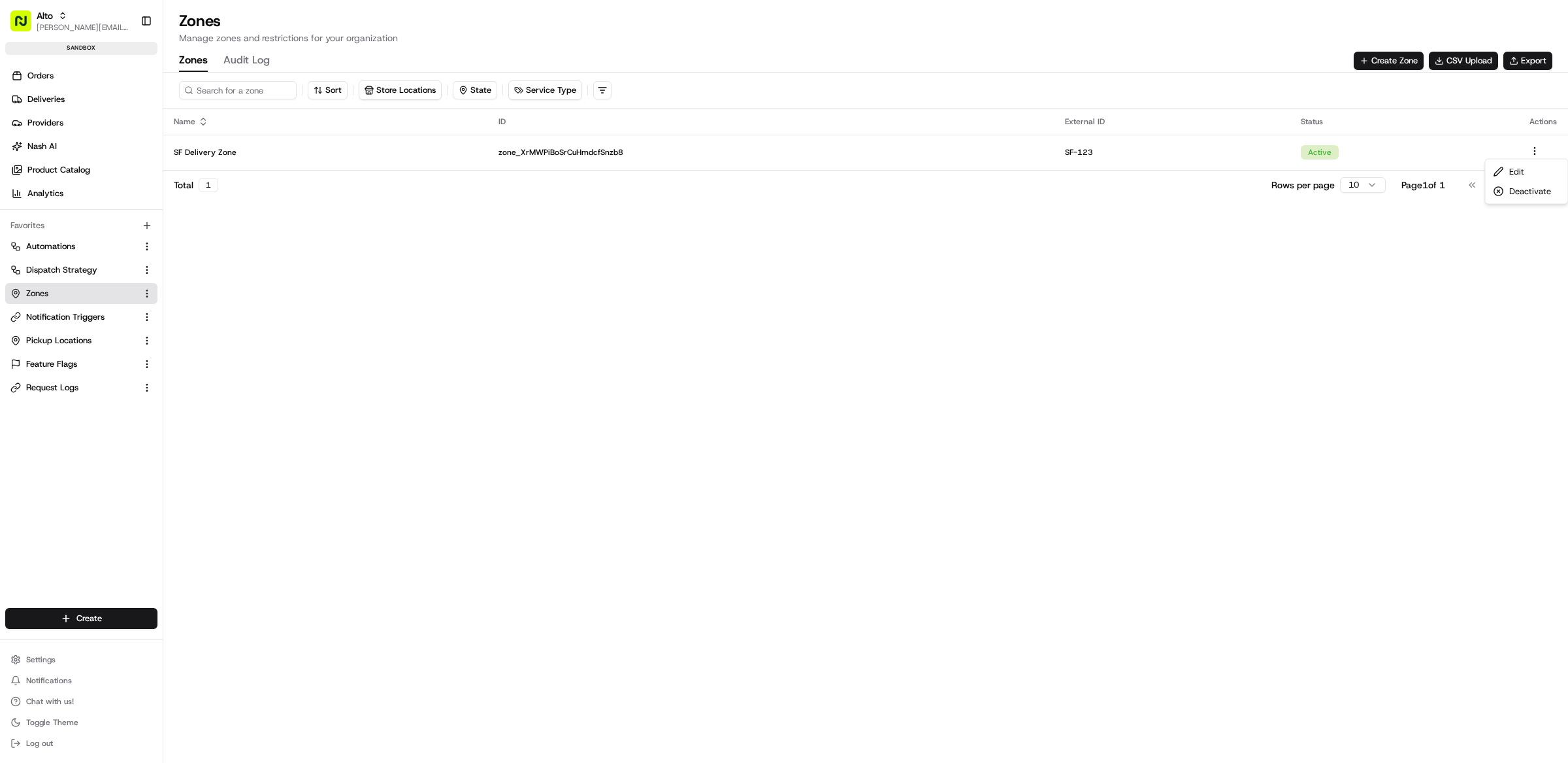
click at [1060, 311] on html "Alto matt@usenash.com Toggle Sidebar sandbox Orders Deliveries Providers Nash A…" at bounding box center [784, 381] width 1568 height 763
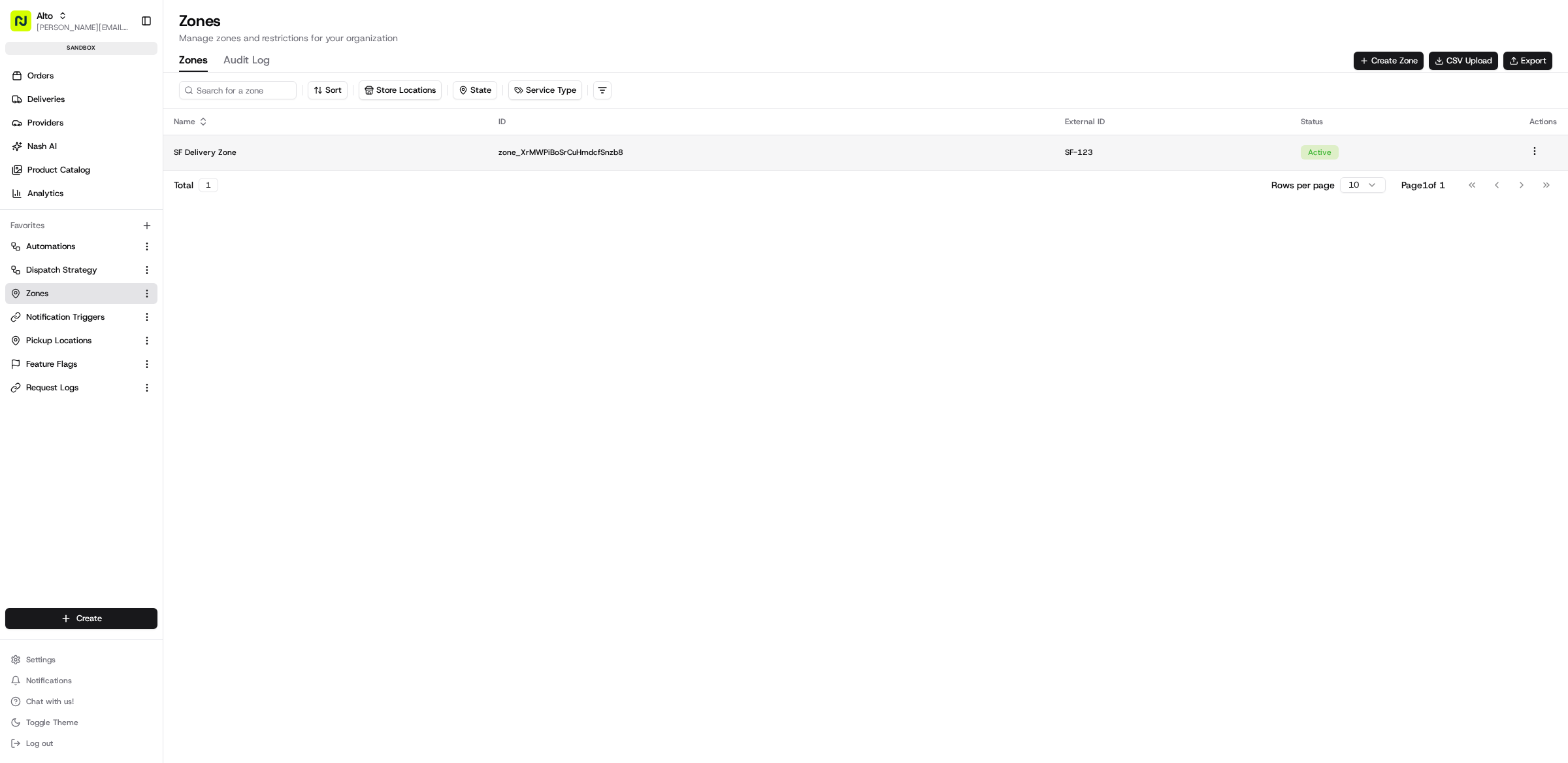
click at [268, 157] on td "SF Delivery Zone" at bounding box center [325, 152] width 324 height 35
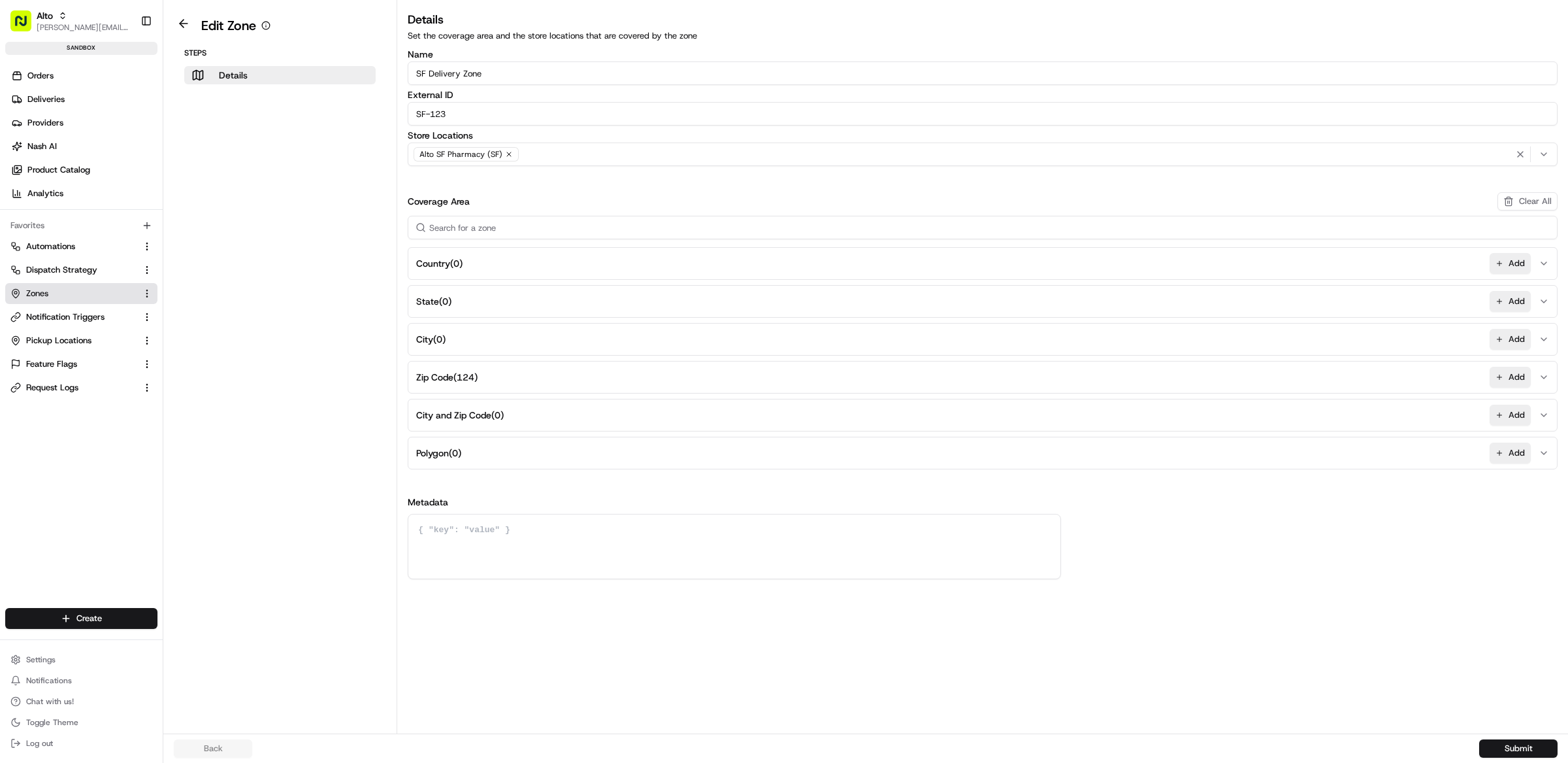
click at [493, 75] on input "SF Delivery Zone" at bounding box center [982, 73] width 1150 height 23
type input "SF Delivery Zone - Uber"
click at [1490, 750] on button "Submit" at bounding box center [1518, 748] width 78 height 18
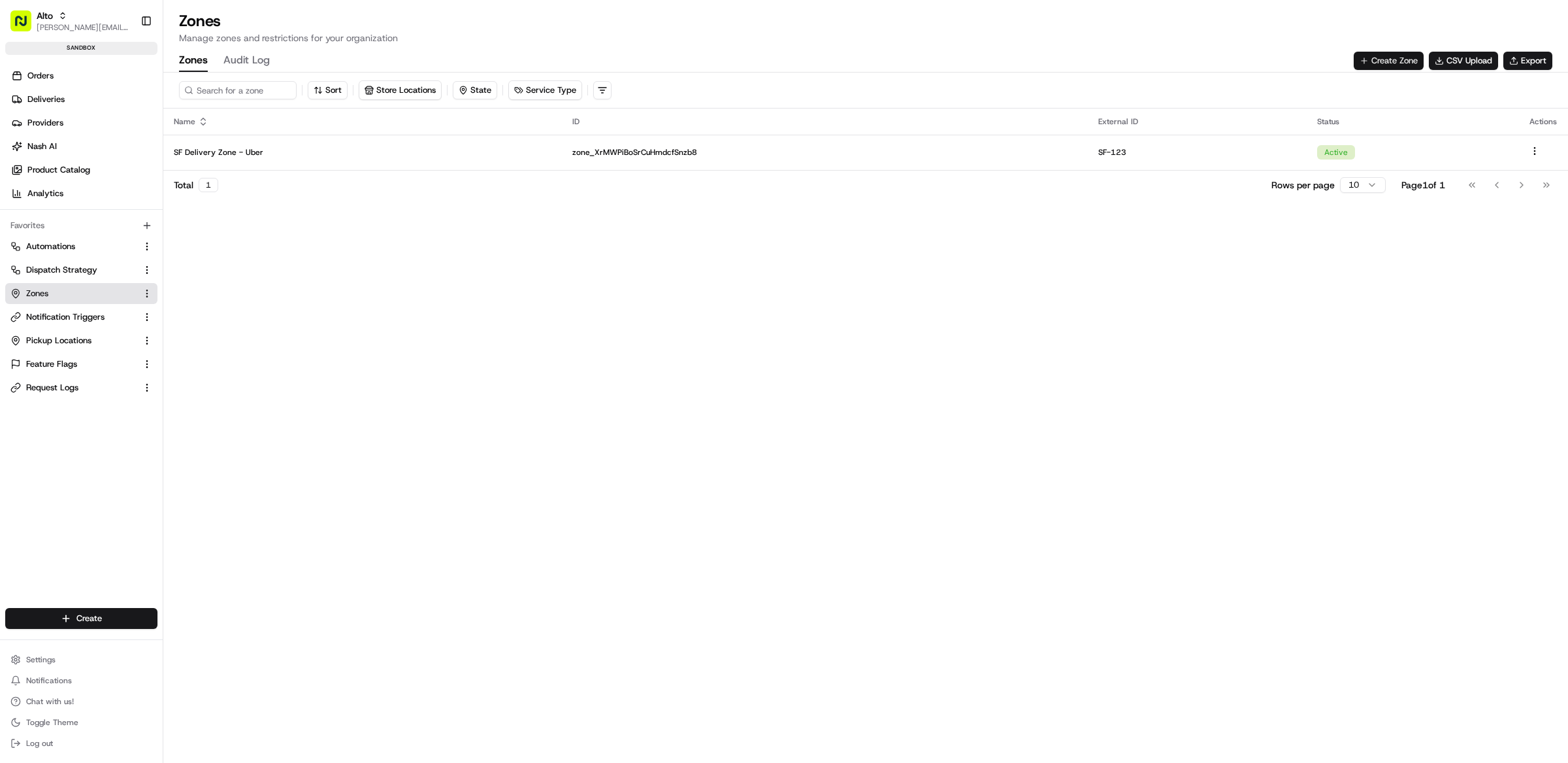
click at [1371, 67] on button "Create Zone" at bounding box center [1389, 61] width 70 height 18
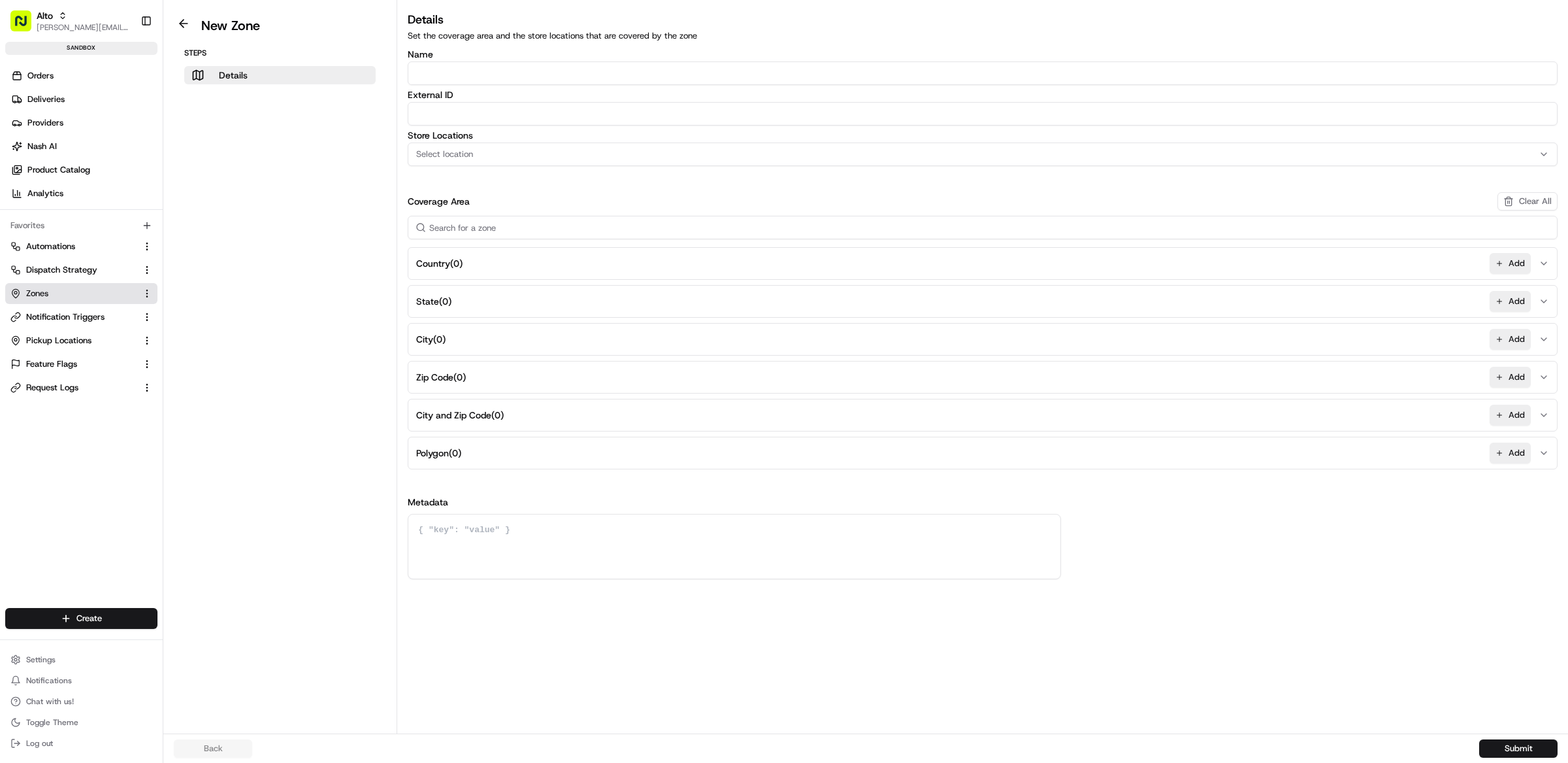
click at [500, 71] on input "Name" at bounding box center [982, 73] width 1150 height 23
click at [184, 26] on button at bounding box center [183, 23] width 30 height 16
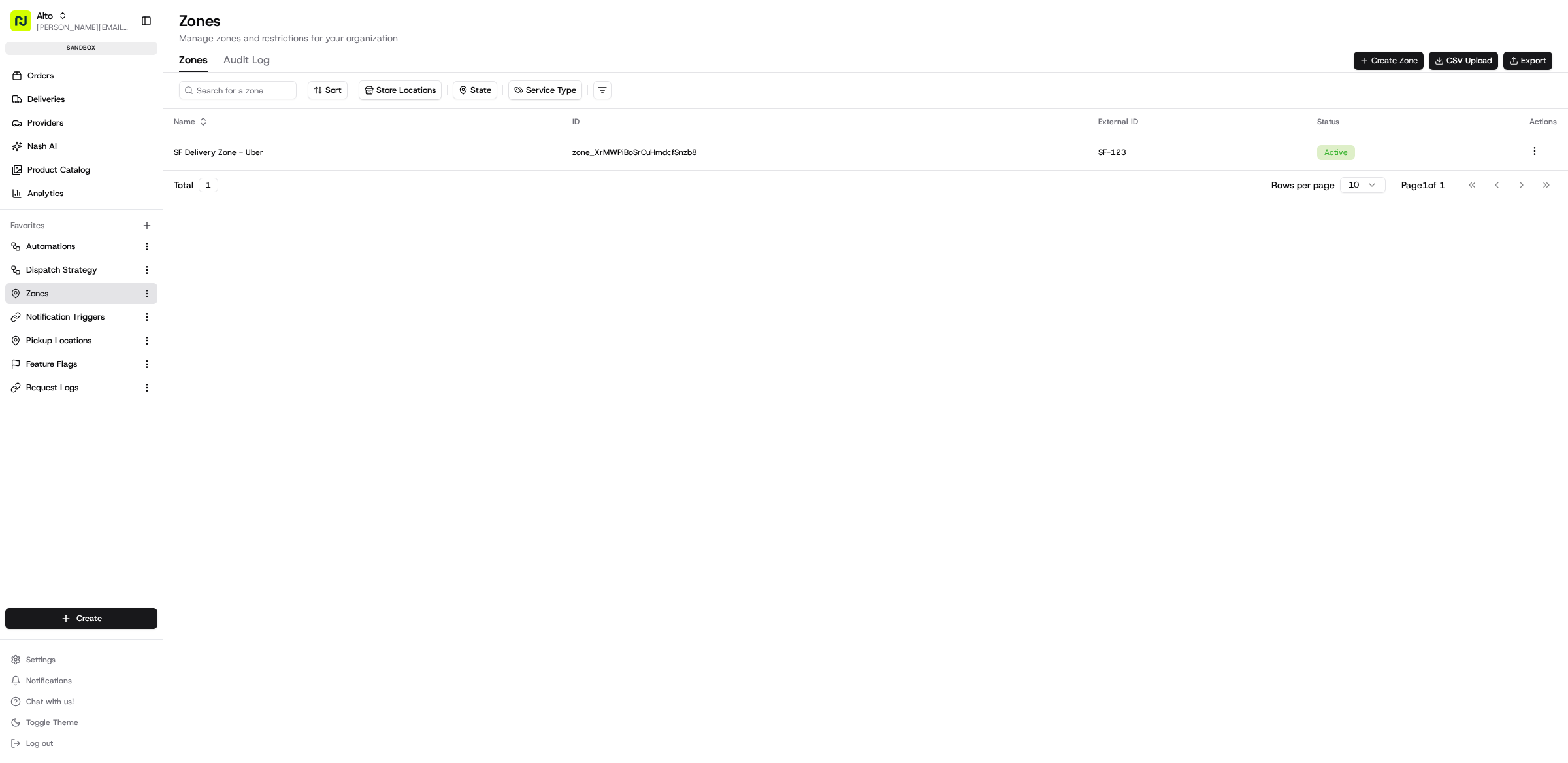
click at [1391, 56] on button "Create Zone" at bounding box center [1389, 61] width 70 height 18
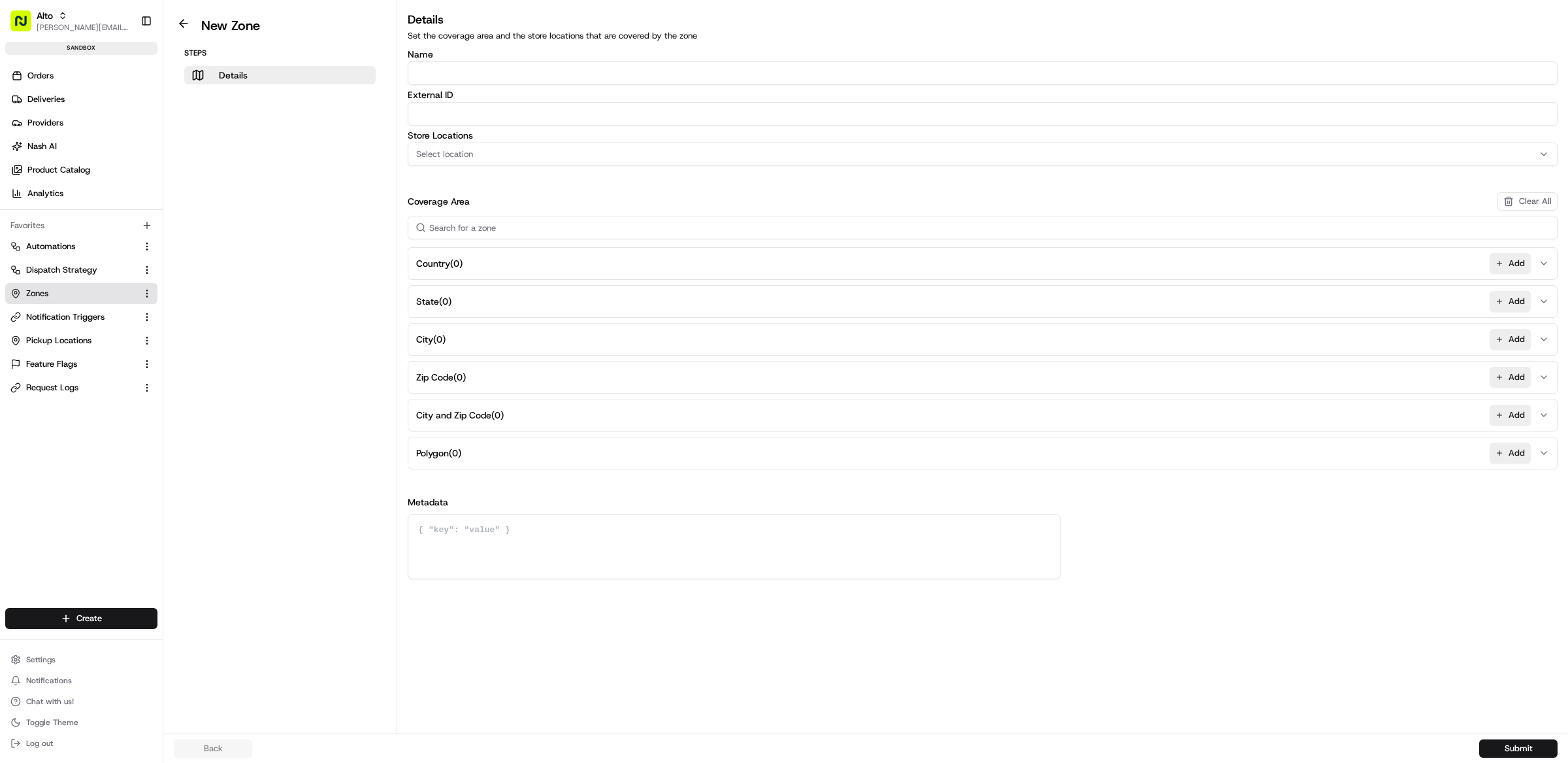
click at [605, 68] on input "Name" at bounding box center [982, 73] width 1150 height 23
type input "SF Delivery Zone - Roadie"
click at [577, 113] on input "External ID" at bounding box center [982, 113] width 1150 height 23
click at [539, 158] on div "Select location" at bounding box center [982, 154] width 1143 height 12
click at [533, 203] on span "Alto SF Pharmacy (SF)" at bounding box center [509, 206] width 161 height 12
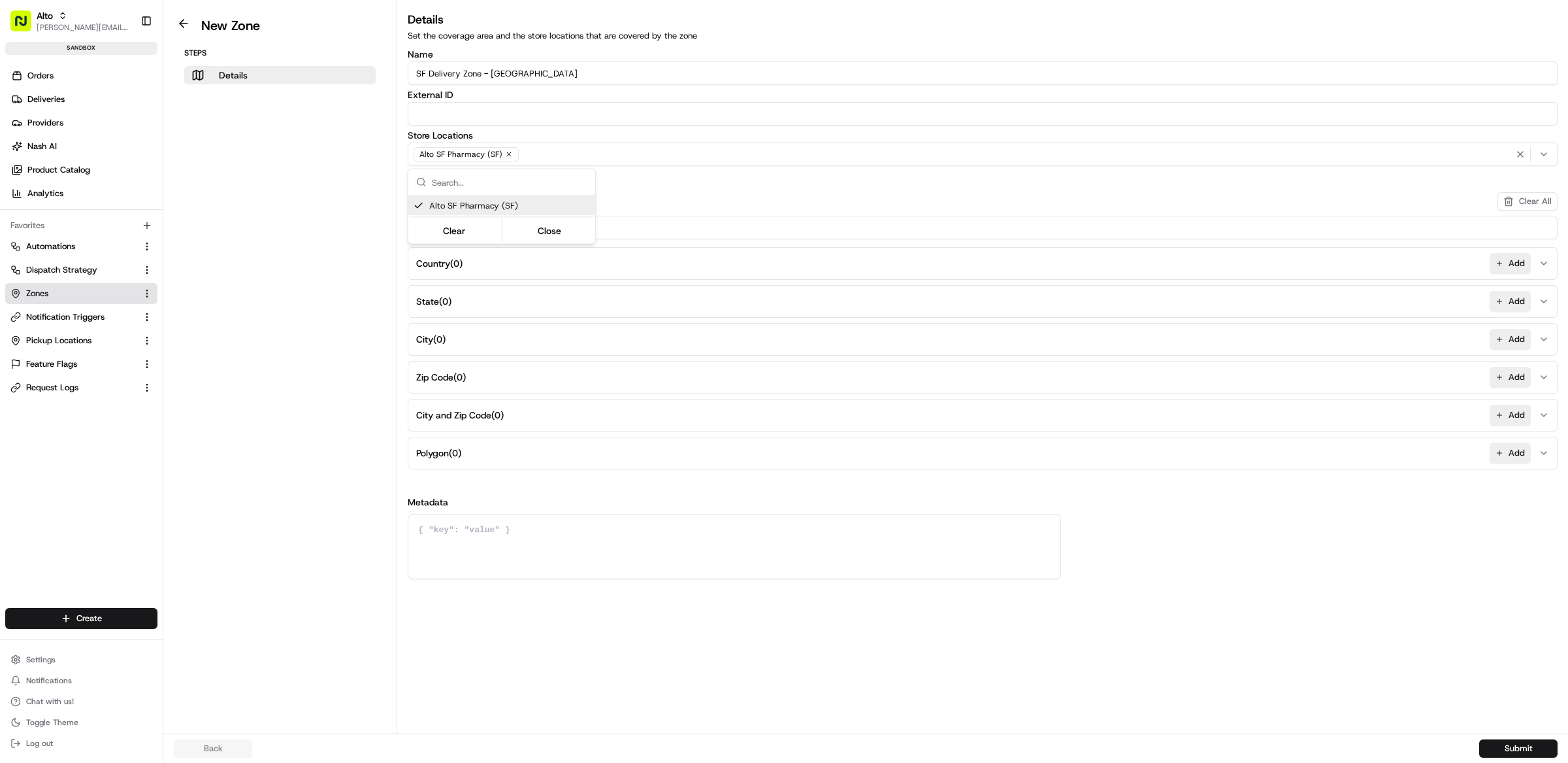
click at [694, 176] on html "Alto matt@usenash.com Toggle Sidebar sandbox Orders Deliveries Providers Nash A…" at bounding box center [784, 381] width 1568 height 763
click at [506, 379] on button "Zip Code ( 0 ) Add" at bounding box center [982, 377] width 1143 height 32
click at [504, 413] on input at bounding box center [982, 410] width 1138 height 23
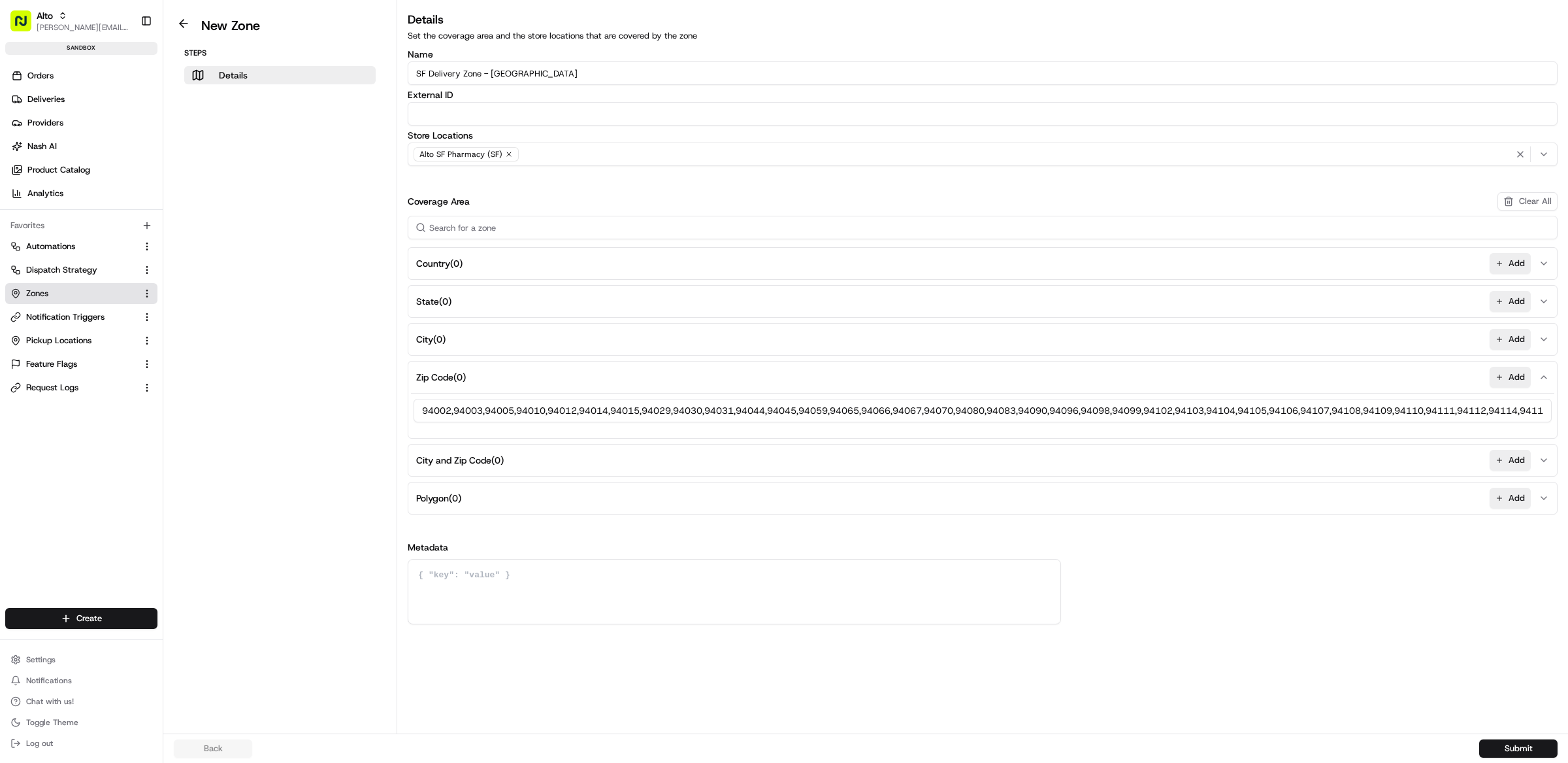
scroll to position [0, 3958]
type input "94002,94003,94005,94010,94012,94014,94015,94029,94030,94031,94044,94045,94059,9…"
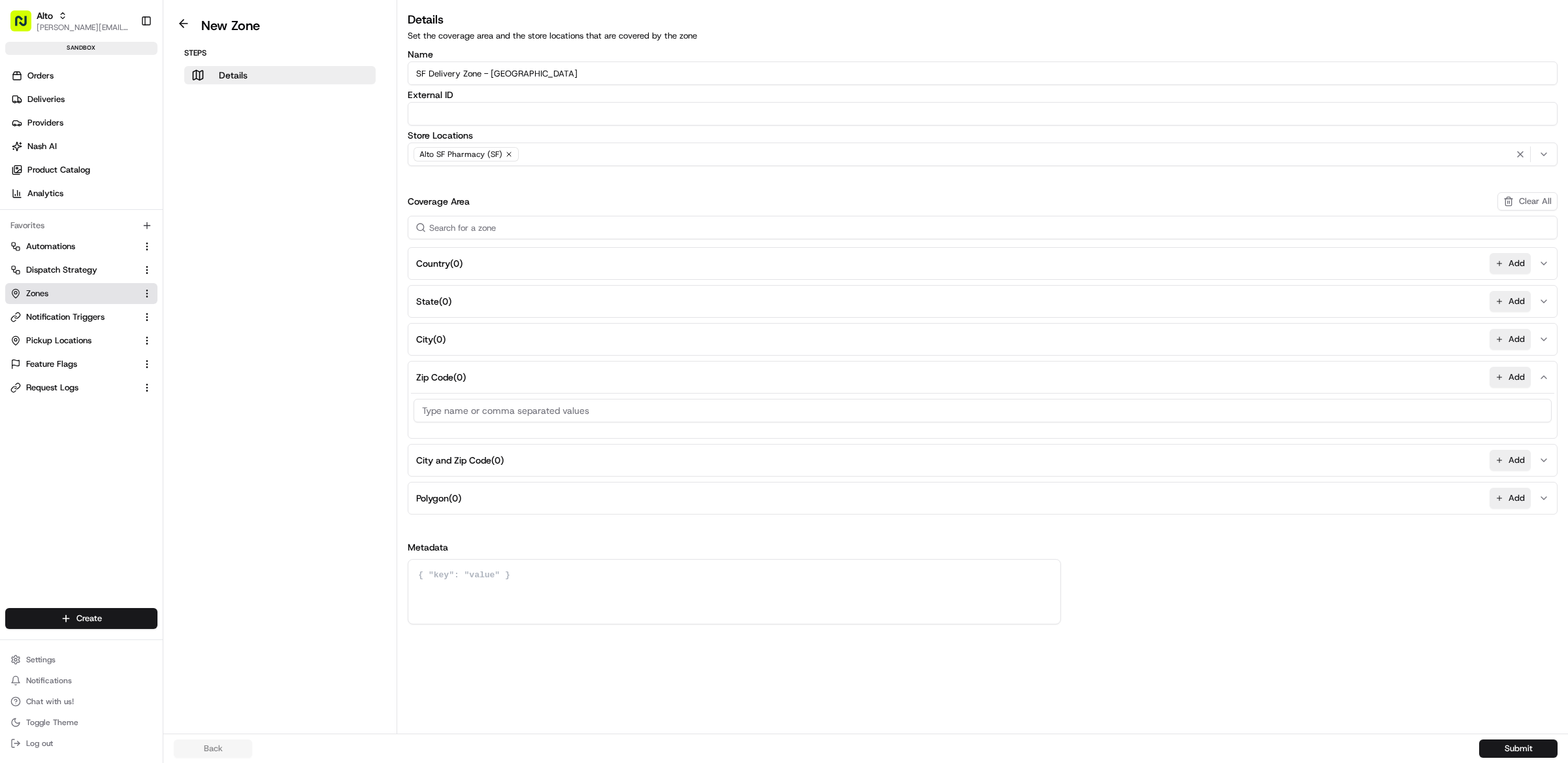
scroll to position [0, 0]
click at [1511, 748] on button "Submit" at bounding box center [1518, 748] width 78 height 18
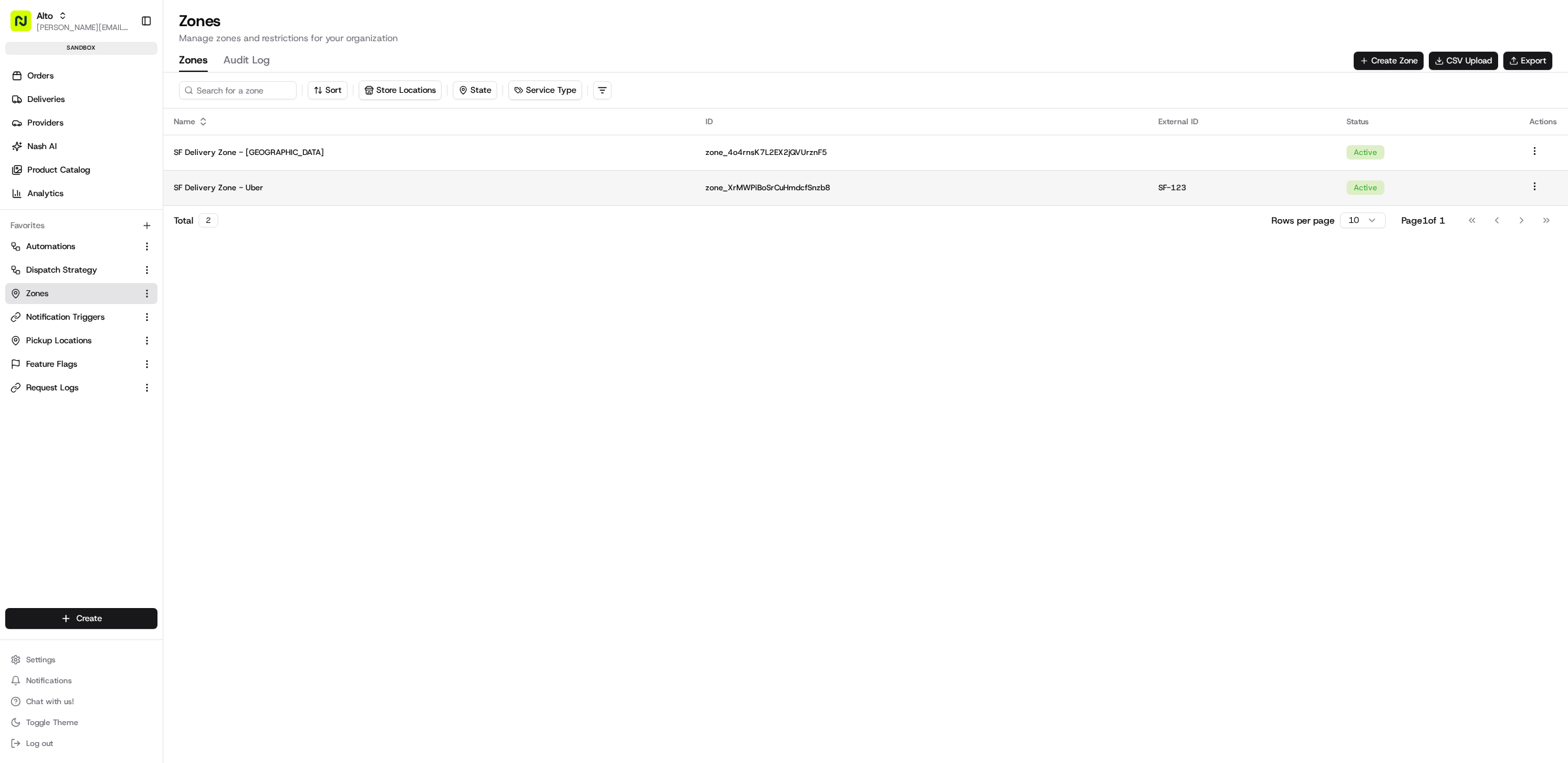
click at [410, 188] on p "SF Delivery Zone - Uber" at bounding box center [428, 188] width 511 height 11
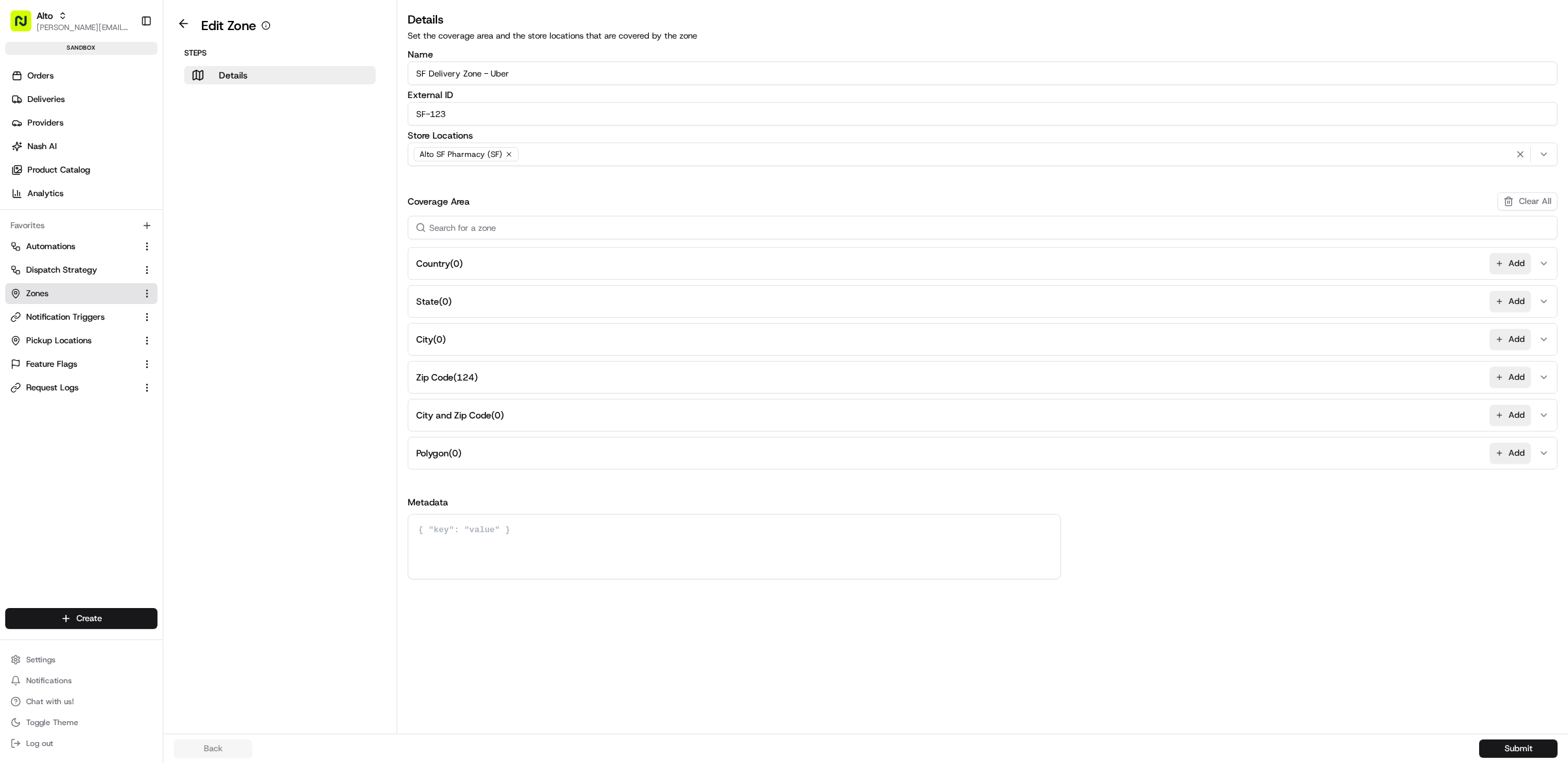
drag, startPoint x: 497, startPoint y: 114, endPoint x: 371, endPoint y: 114, distance: 126.0
click at [370, 114] on div "Edit Zone Steps Details Details Set the coverage area and the store locations t…" at bounding box center [865, 366] width 1405 height 733
click at [495, 113] on input "SF-123" at bounding box center [982, 113] width 1150 height 23
click at [907, 114] on input "SF-123-uber" at bounding box center [982, 113] width 1150 height 23
type input "SF-123-uber"
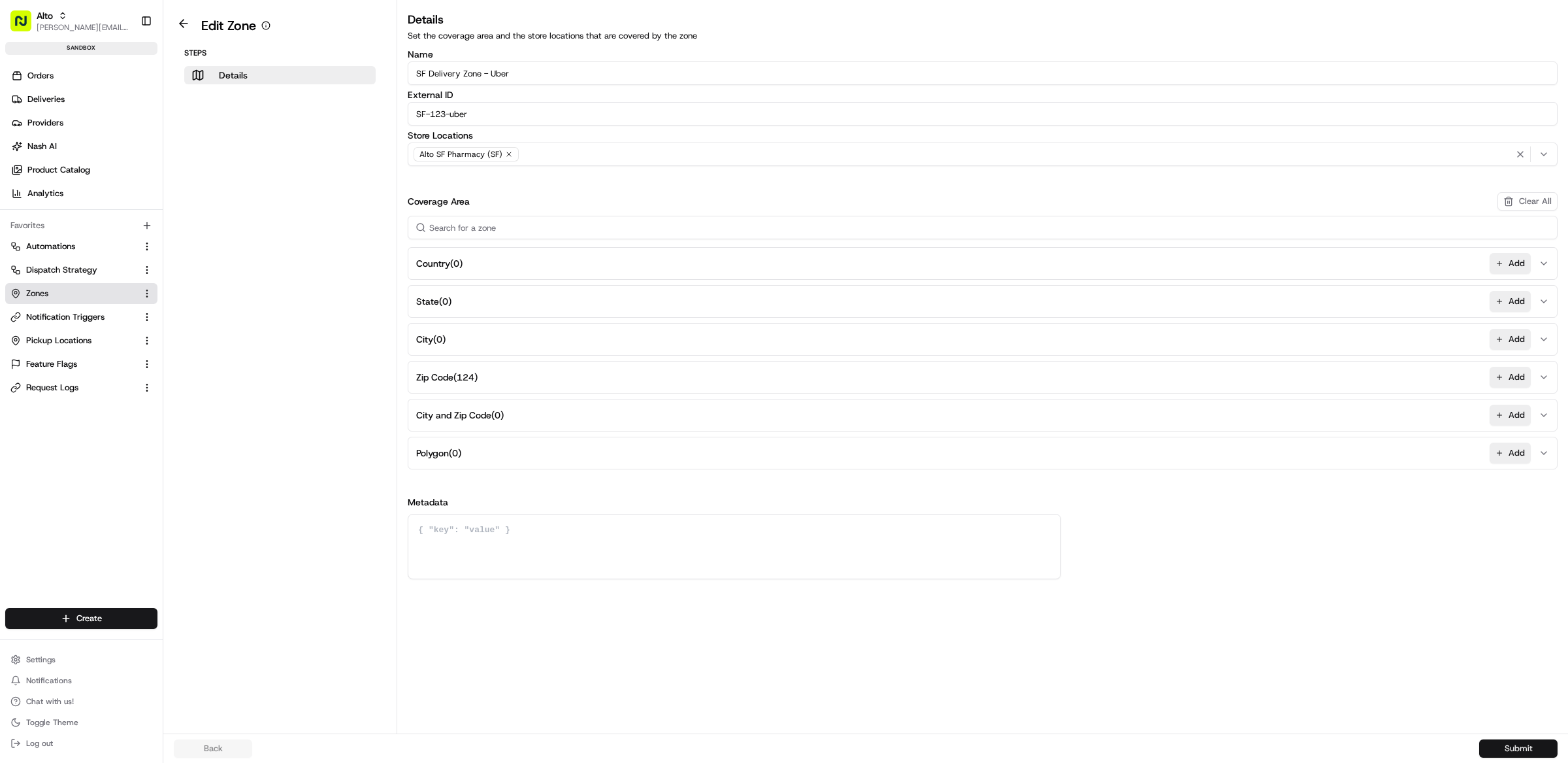
click at [1502, 747] on button "Submit" at bounding box center [1518, 748] width 78 height 18
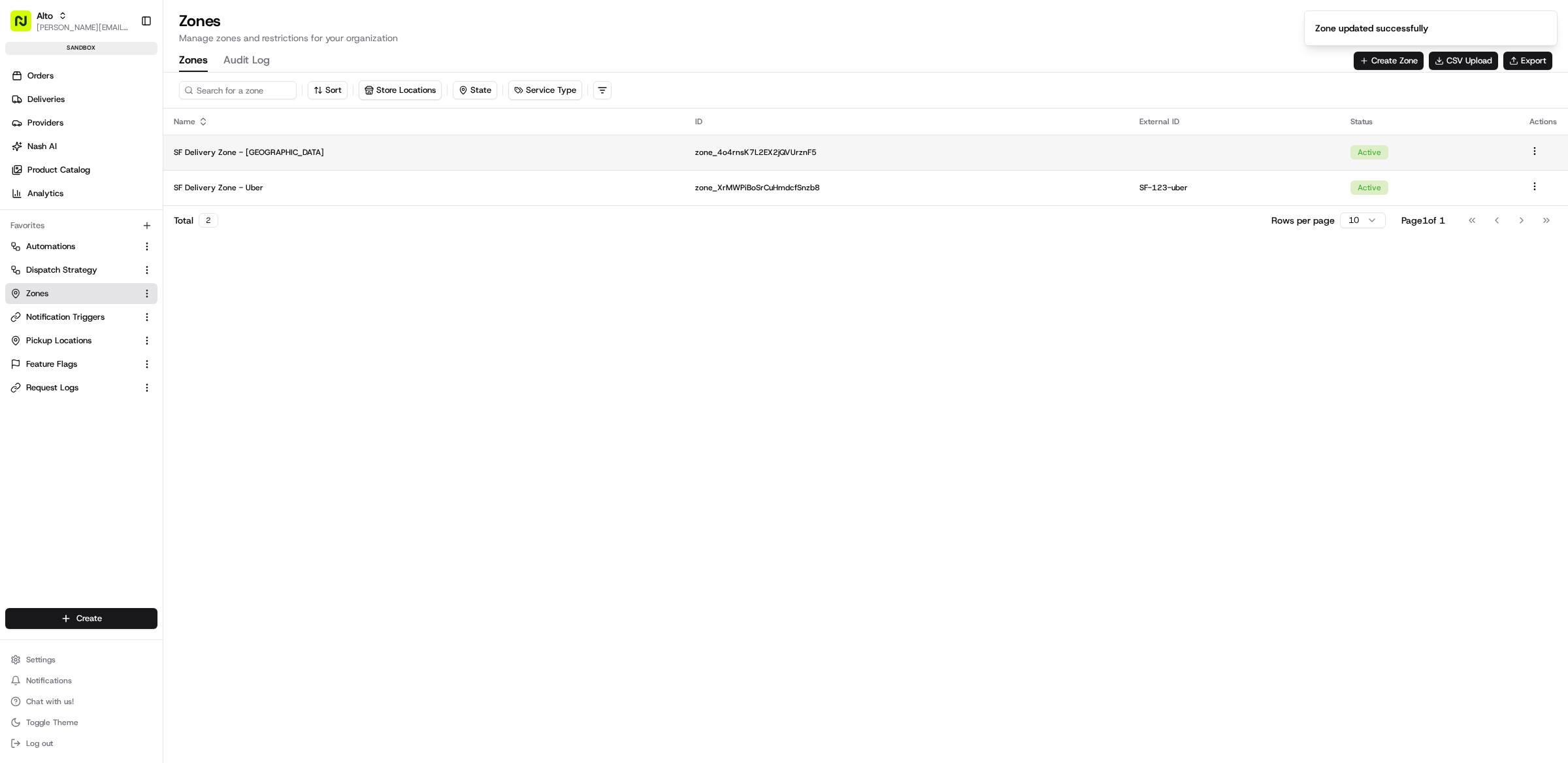
click at [441, 148] on p "SF Delivery Zone - [GEOGRAPHIC_DATA]" at bounding box center [423, 152] width 500 height 11
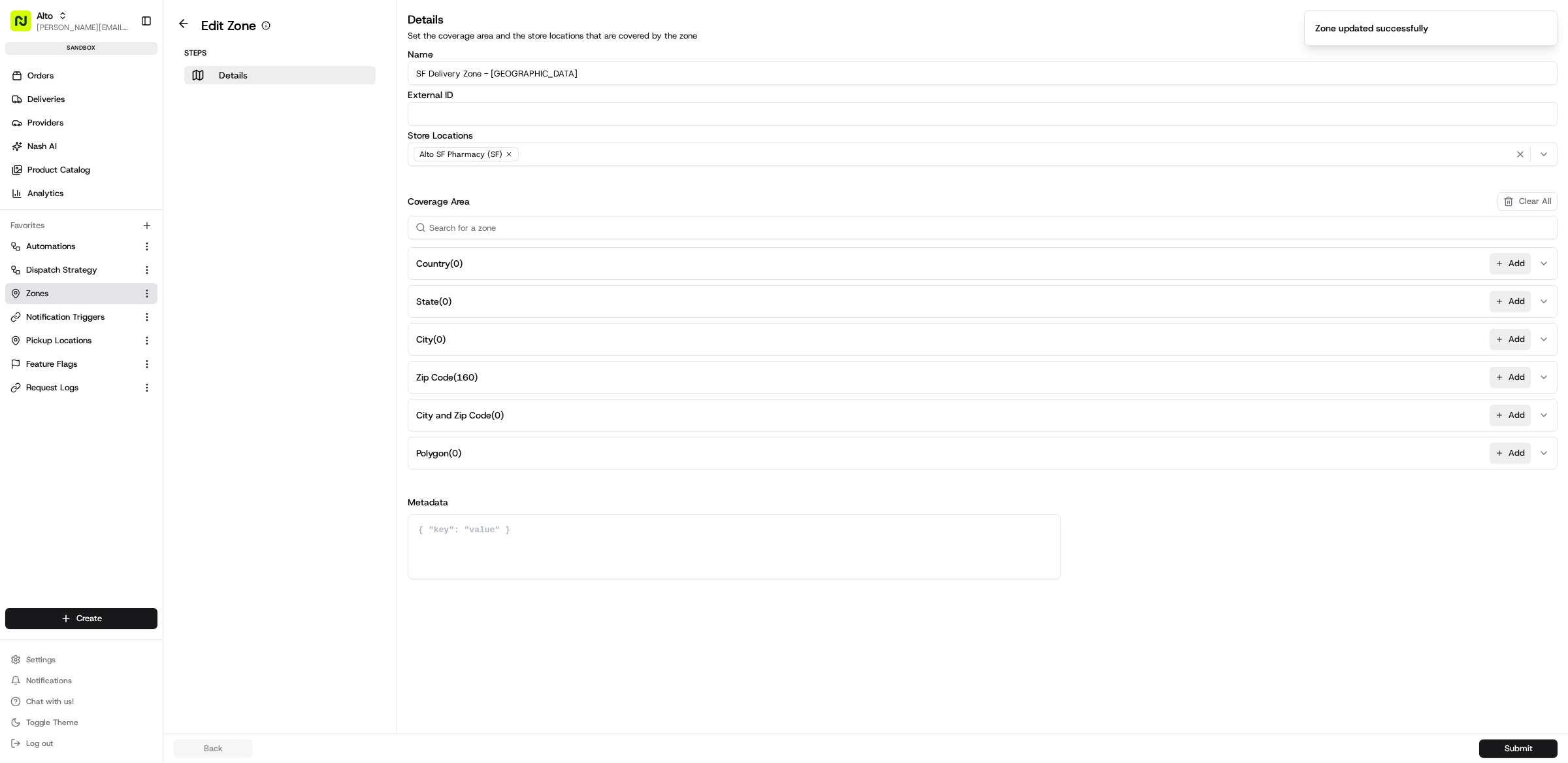
click at [558, 121] on input "External ID" at bounding box center [982, 113] width 1150 height 23
paste input "SF-123-uber"
type input "SF-123-roadie"
click at [1527, 743] on button "Submit" at bounding box center [1518, 748] width 78 height 18
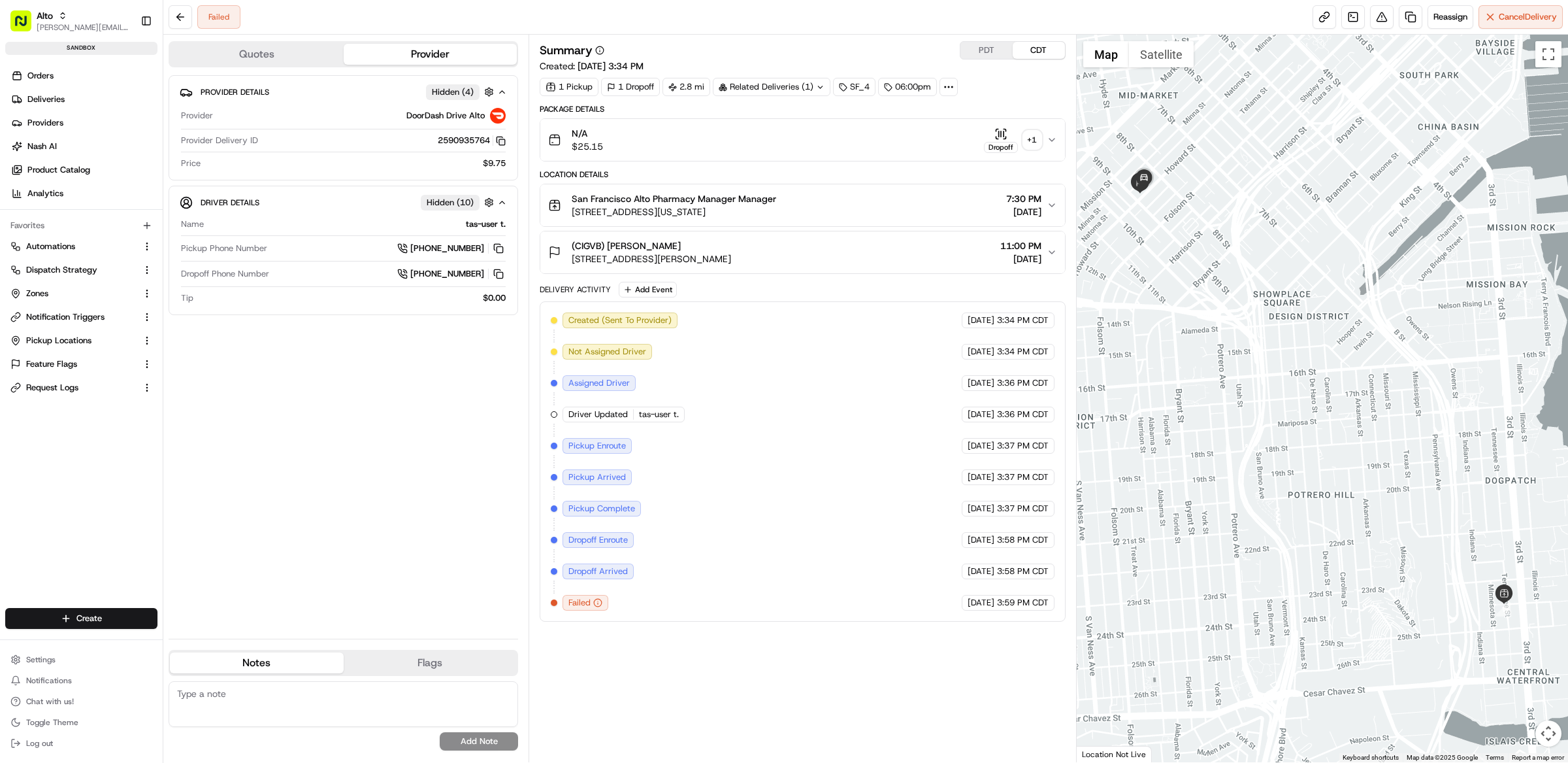
click at [497, 137] on icon "button" at bounding box center [499, 139] width 6 height 6
drag, startPoint x: 489, startPoint y: 143, endPoint x: 444, endPoint y: 143, distance: 45.0
click at [444, 143] on button "2590935764 Copy 1ba9ce21-6fa7-456e-8840-be8d313b9d06_2590935764" at bounding box center [472, 140] width 68 height 12
drag, startPoint x: 428, startPoint y: 143, endPoint x: 489, endPoint y: 142, distance: 61.0
click at [489, 142] on div "2590935764 Copy 1ba9ce21-6fa7-456e-8840-be8d313b9d06_2590935764" at bounding box center [384, 140] width 243 height 12
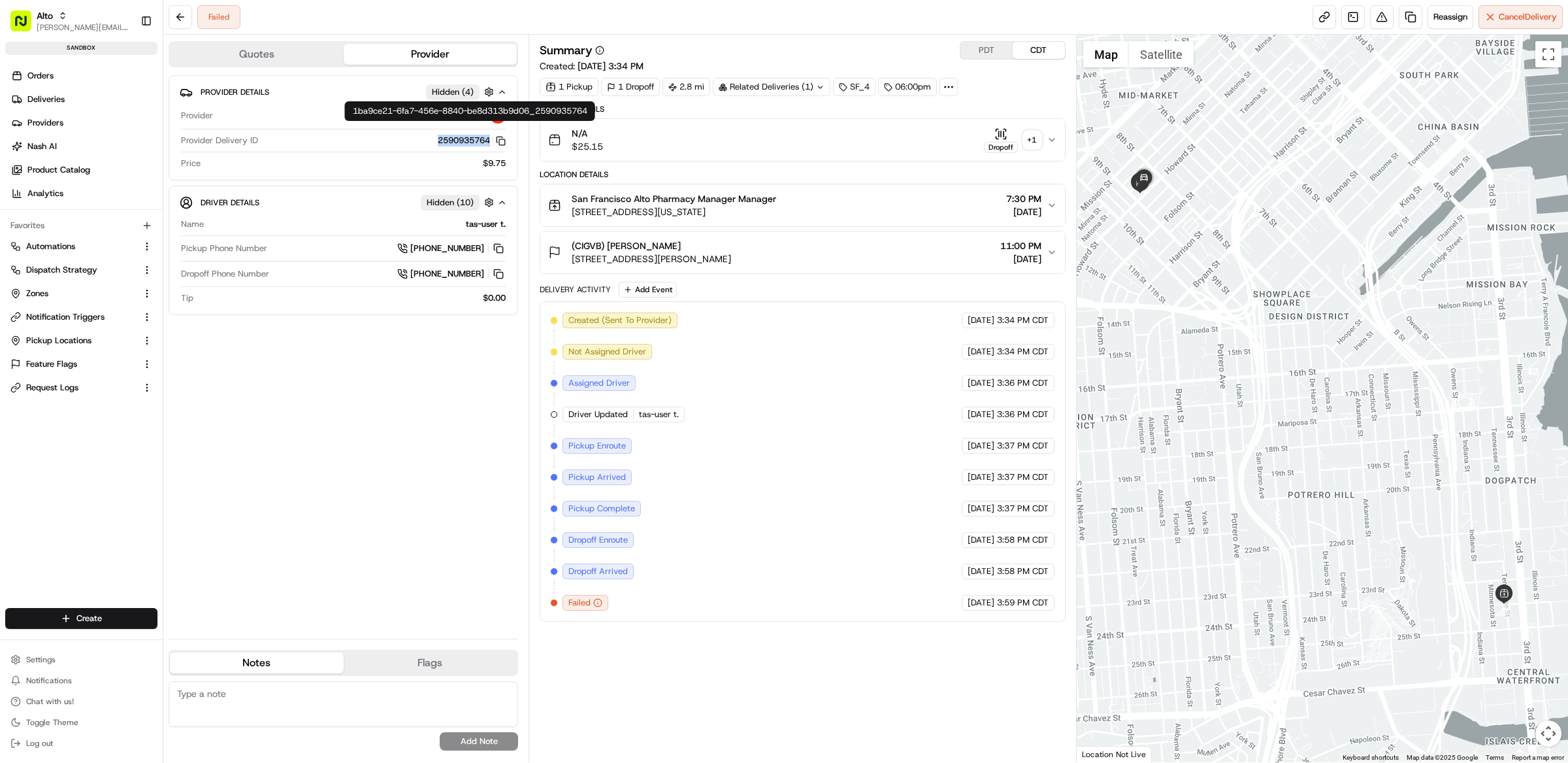
copy button "2590935764"
click at [503, 142] on icon "button" at bounding box center [501, 141] width 10 height 10
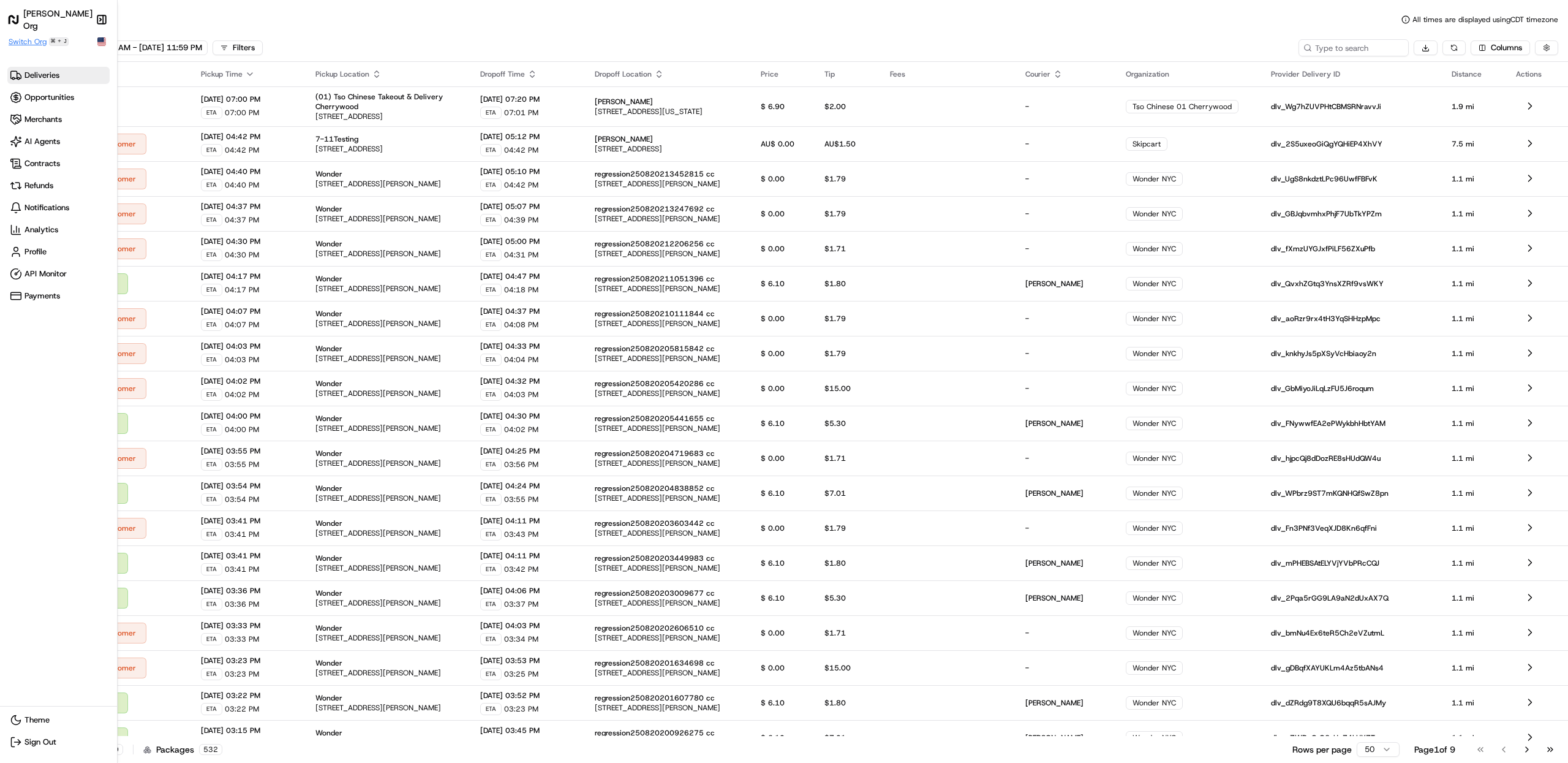
click at [32, 41] on span "Switch Org" at bounding box center [27, 41] width 38 height 10
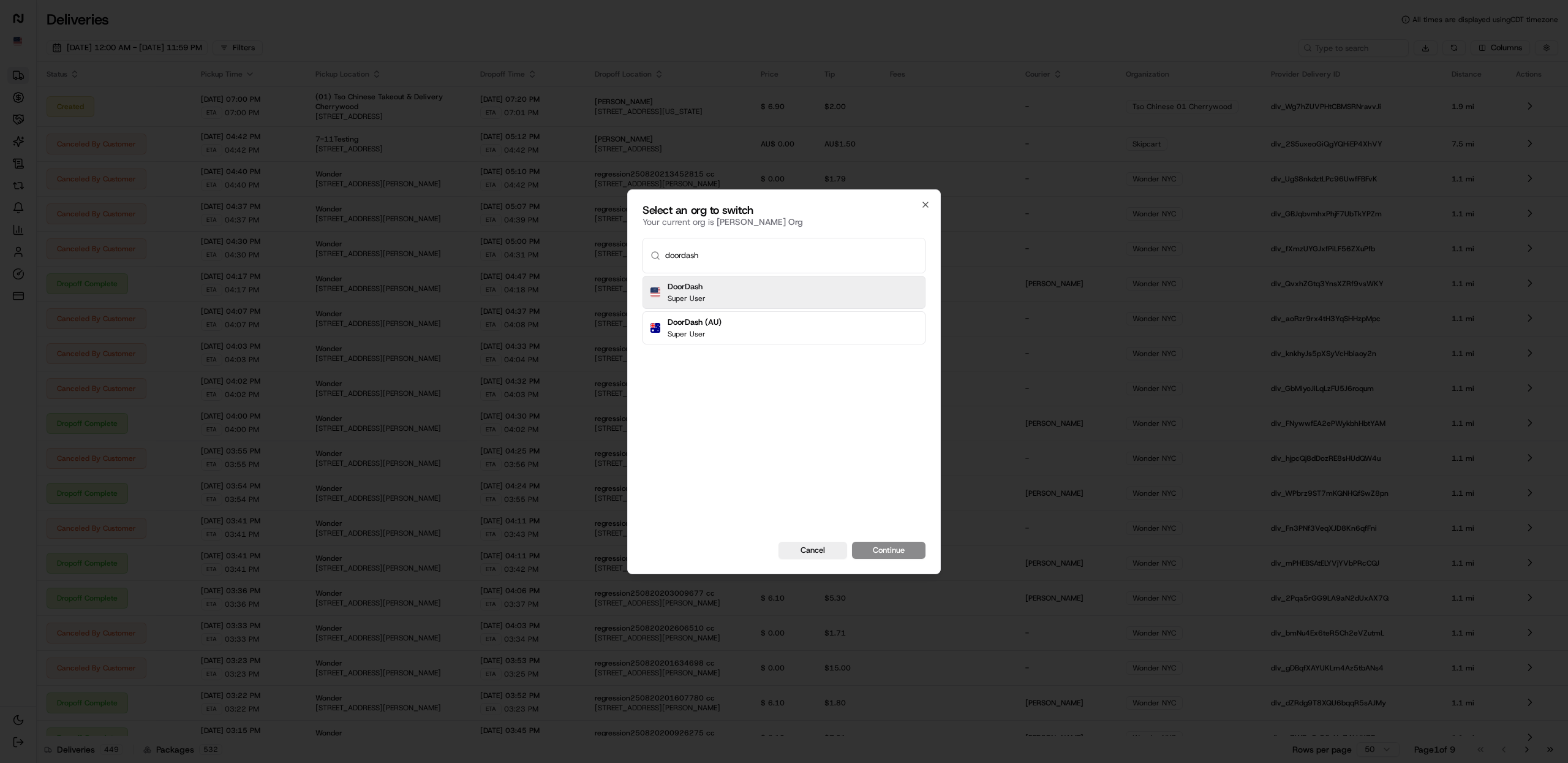
click at [684, 263] on input "doordash" at bounding box center [791, 256] width 252 height 34
type input "doordash"
click at [684, 288] on h2 "DoorDash" at bounding box center [686, 287] width 38 height 11
click at [852, 542] on button "Continue" at bounding box center [889, 550] width 73 height 17
